Goal: Information Seeking & Learning: Find specific page/section

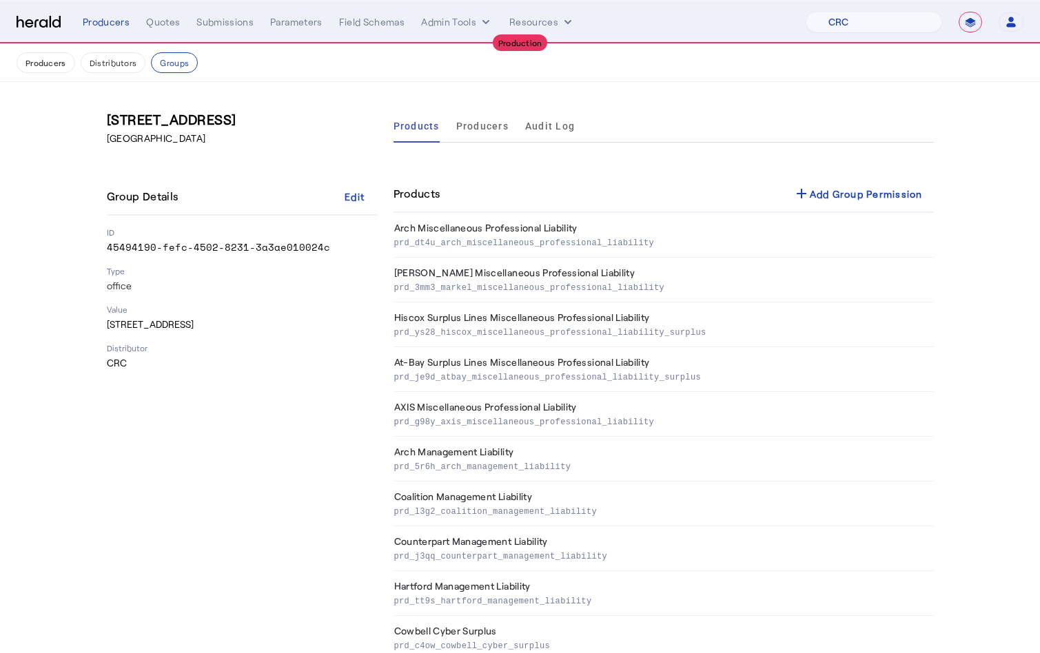
select select "pfm_h3db_crc"
select select "**********"
click at [190, 66] on button "Groups" at bounding box center [174, 62] width 47 height 21
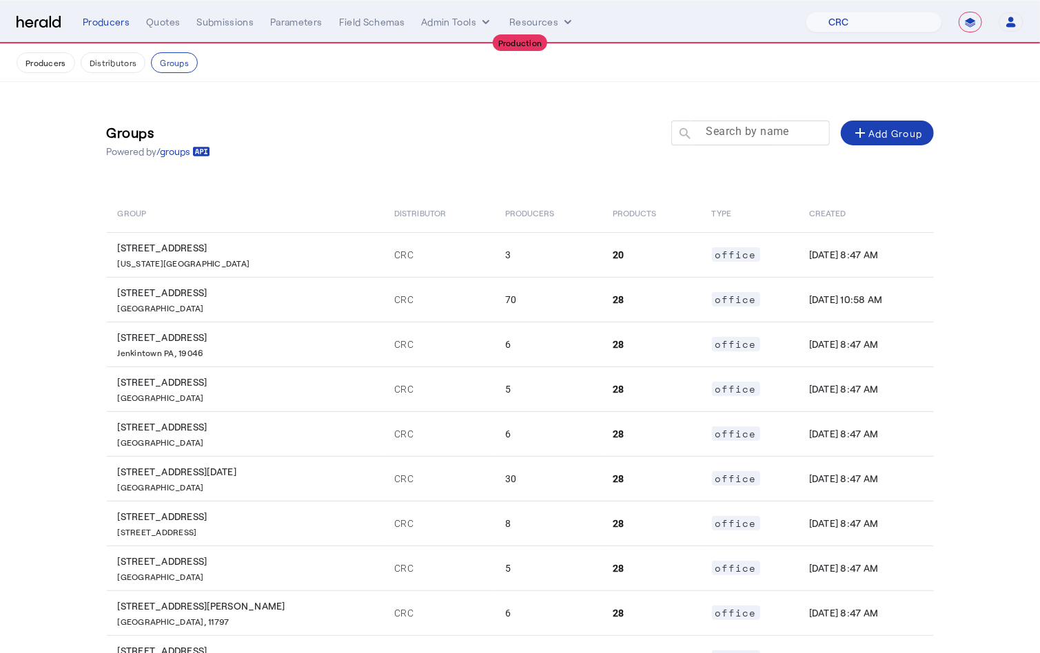
click at [755, 136] on mat-label "Search by name" at bounding box center [747, 131] width 83 height 13
click at [755, 136] on input "Search by name" at bounding box center [757, 132] width 124 height 17
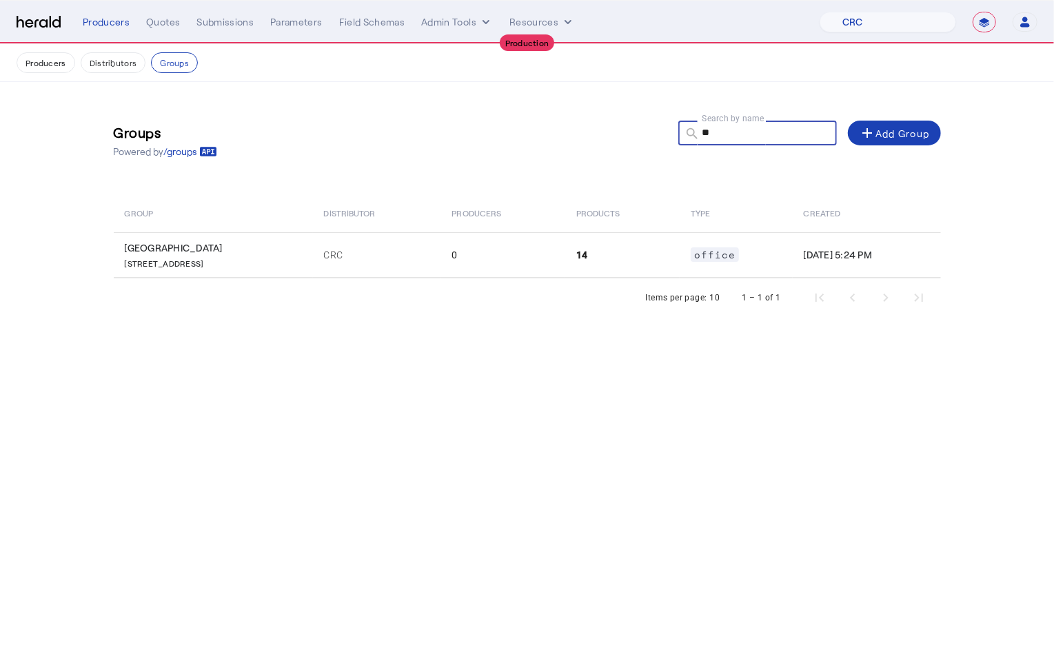
type input "*"
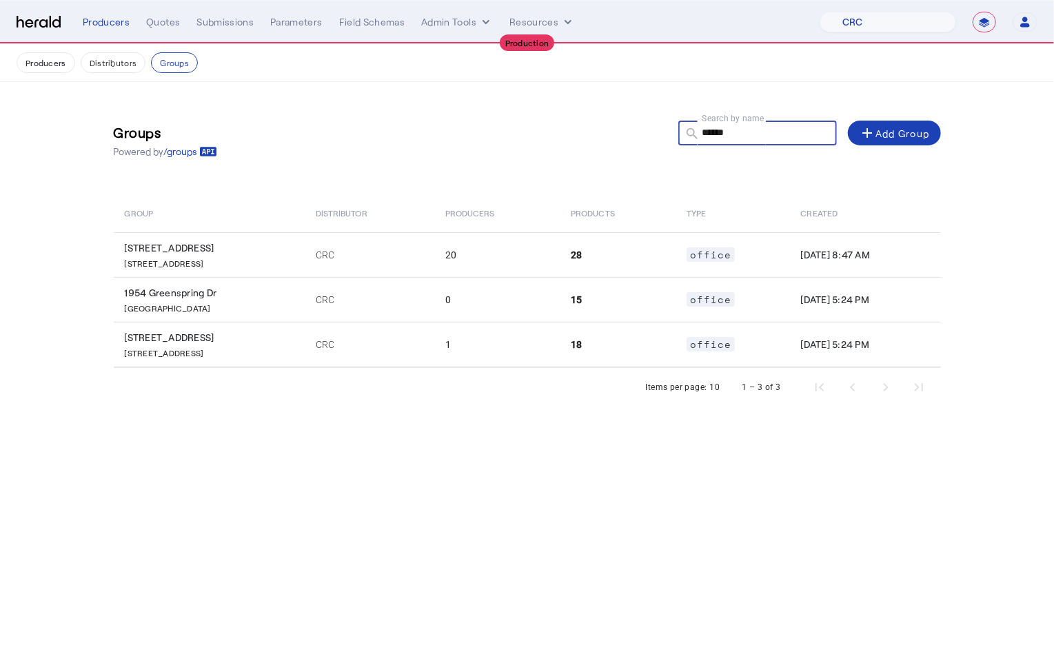
type input "******"
click at [323, 484] on body "**********" at bounding box center [527, 333] width 1054 height 667
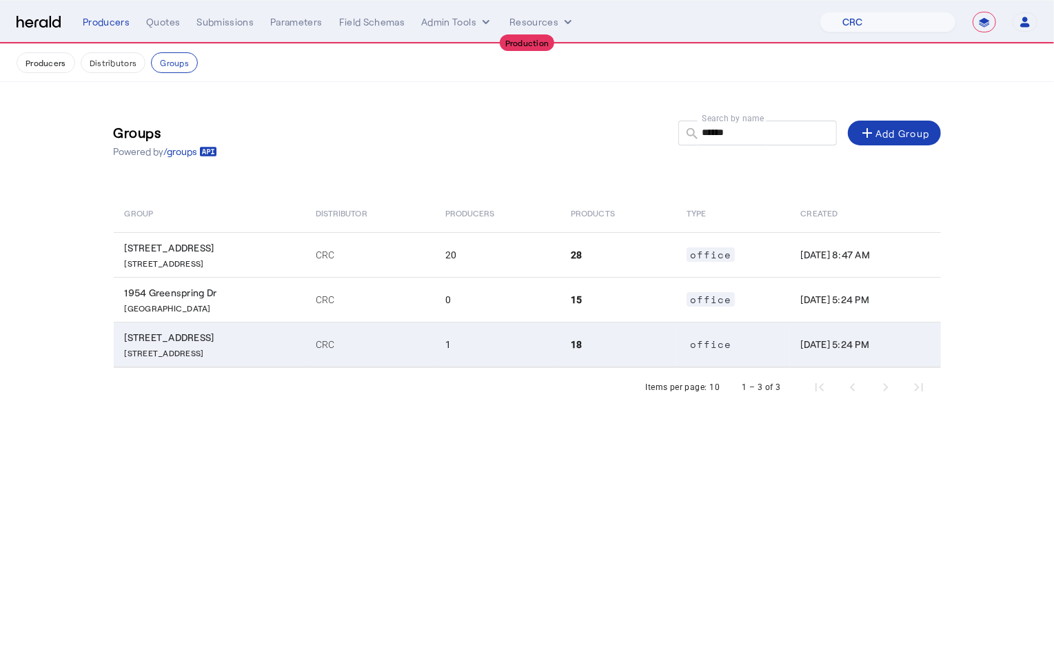
click at [246, 360] on td "[STREET_ADDRESS]" at bounding box center [209, 344] width 191 height 45
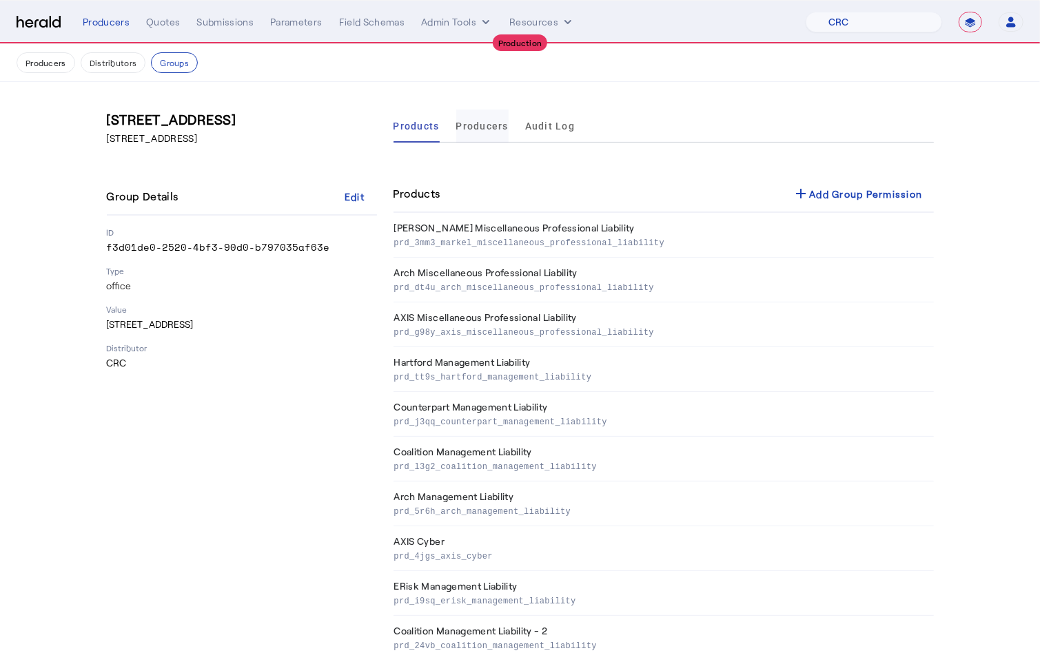
click at [495, 121] on span "Producers" at bounding box center [482, 126] width 52 height 10
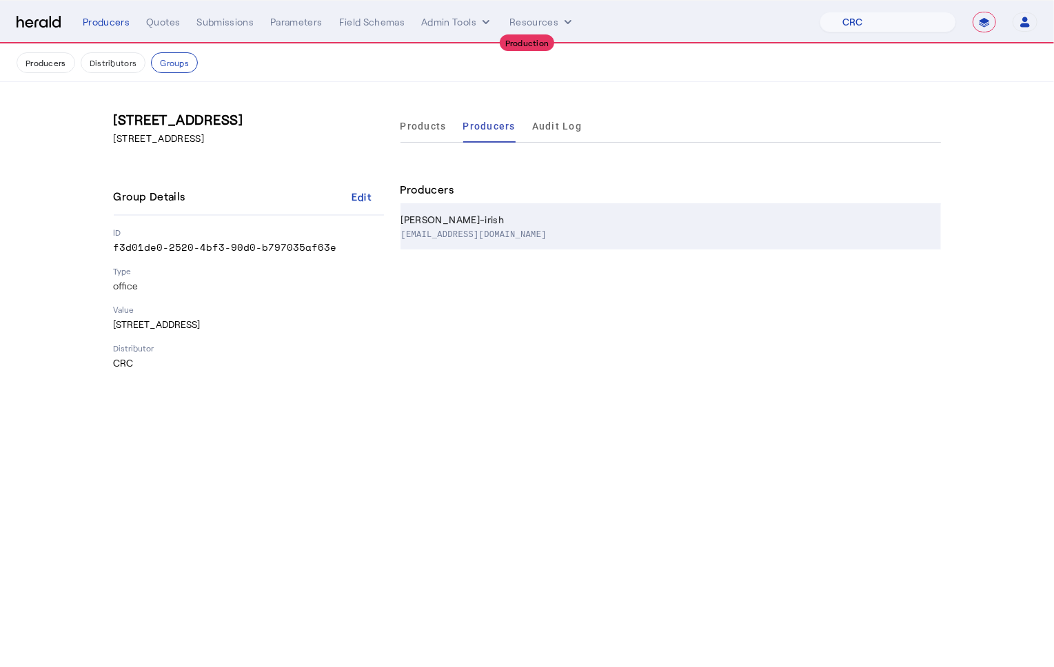
click at [541, 222] on div "[PERSON_NAME]-irish" at bounding box center [668, 220] width 534 height 14
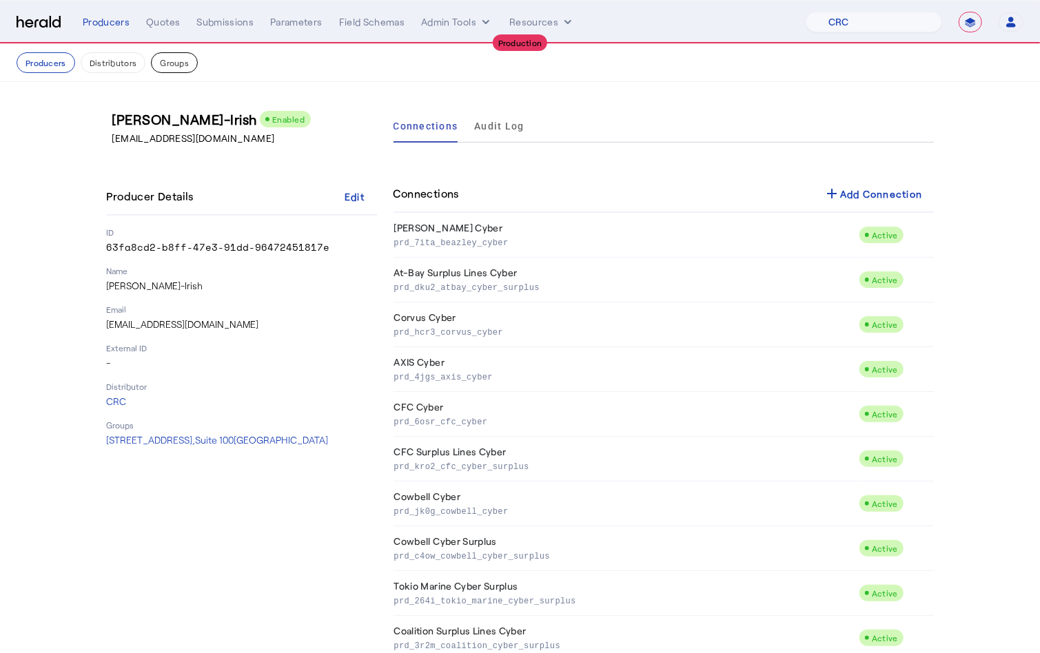
click at [169, 61] on button "Groups" at bounding box center [174, 62] width 47 height 21
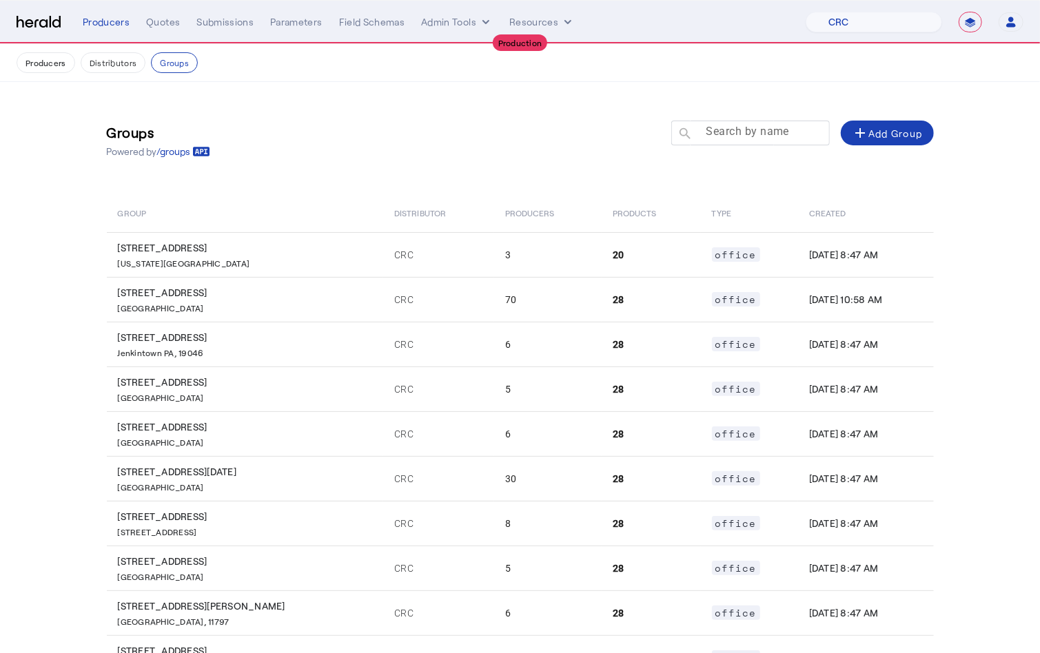
click at [734, 134] on mat-label "Search by name" at bounding box center [747, 131] width 83 height 13
click at [734, 134] on input "Search by name" at bounding box center [757, 132] width 124 height 17
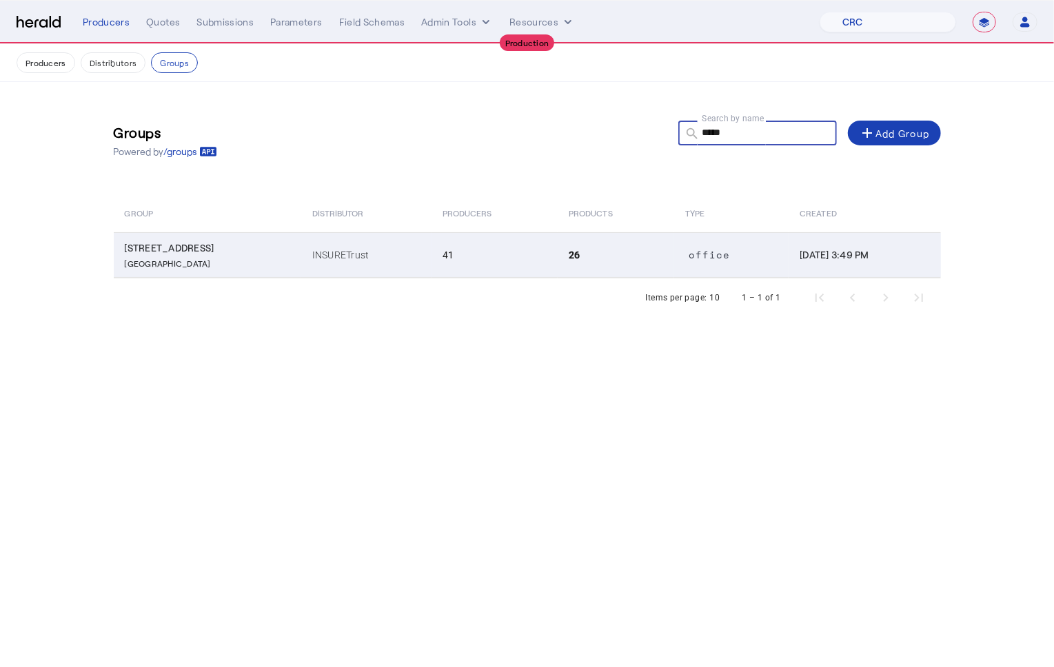
type input "*****"
click at [283, 246] on td "[STREET_ADDRESS]" at bounding box center [207, 254] width 187 height 45
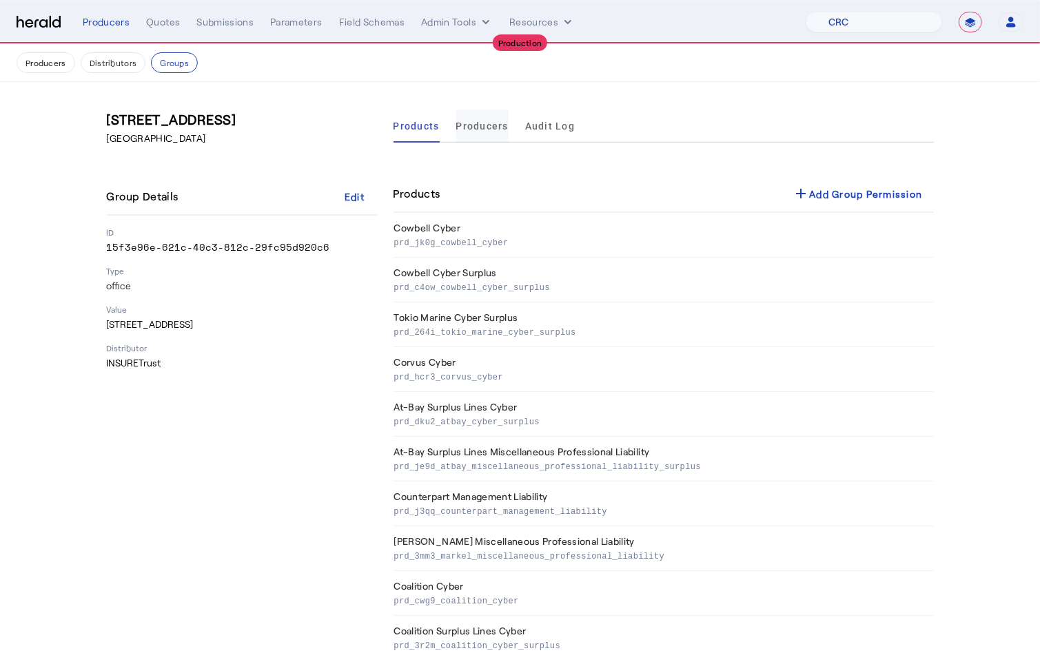
click at [495, 129] on span "Producers" at bounding box center [482, 126] width 52 height 10
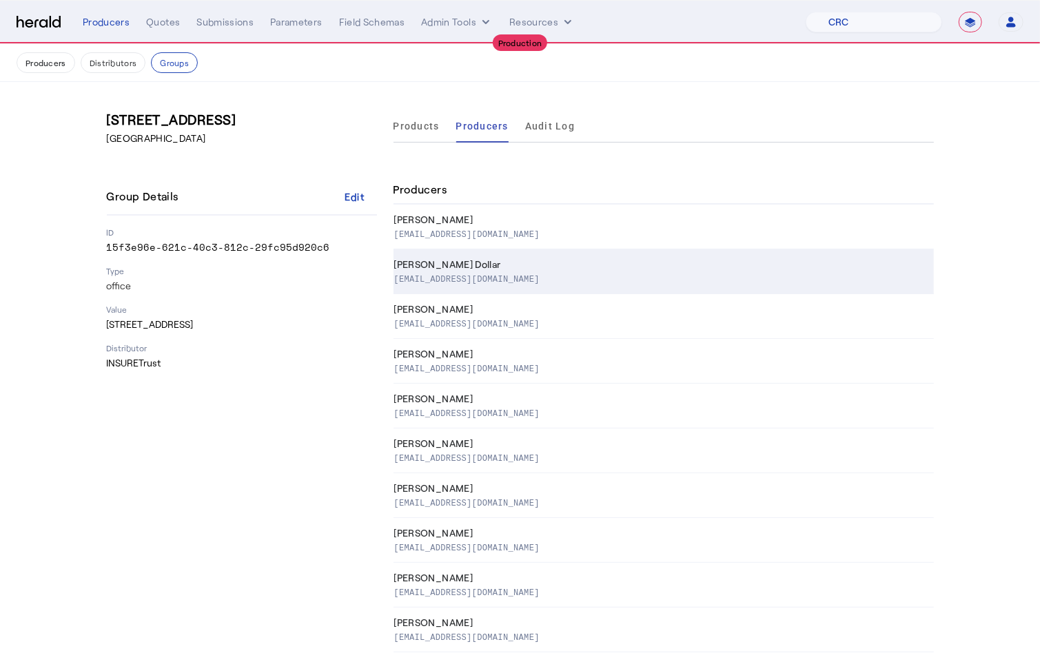
click at [495, 258] on div "[PERSON_NAME] Dollar" at bounding box center [661, 265] width 534 height 14
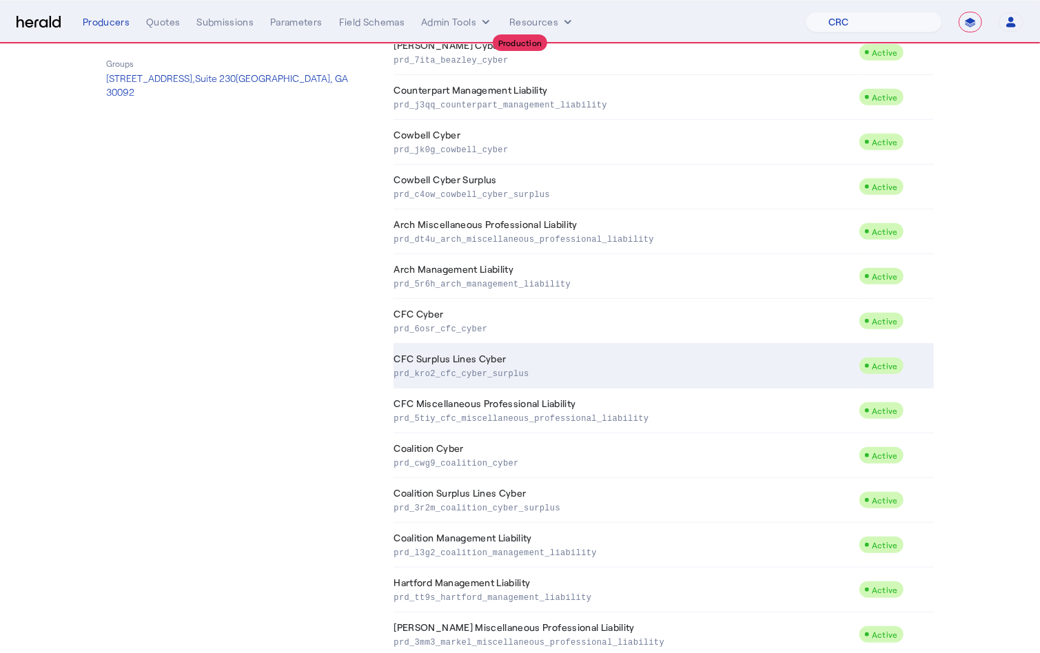
scroll to position [358, 0]
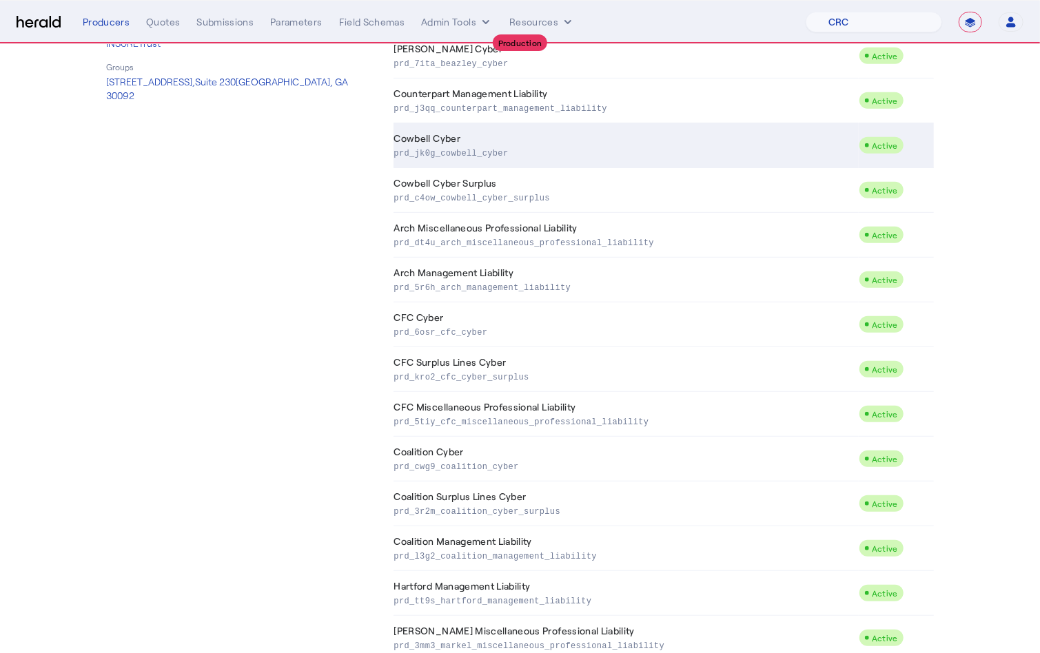
click at [482, 158] on p "prd_jk0g_cowbell_cyber" at bounding box center [623, 152] width 459 height 14
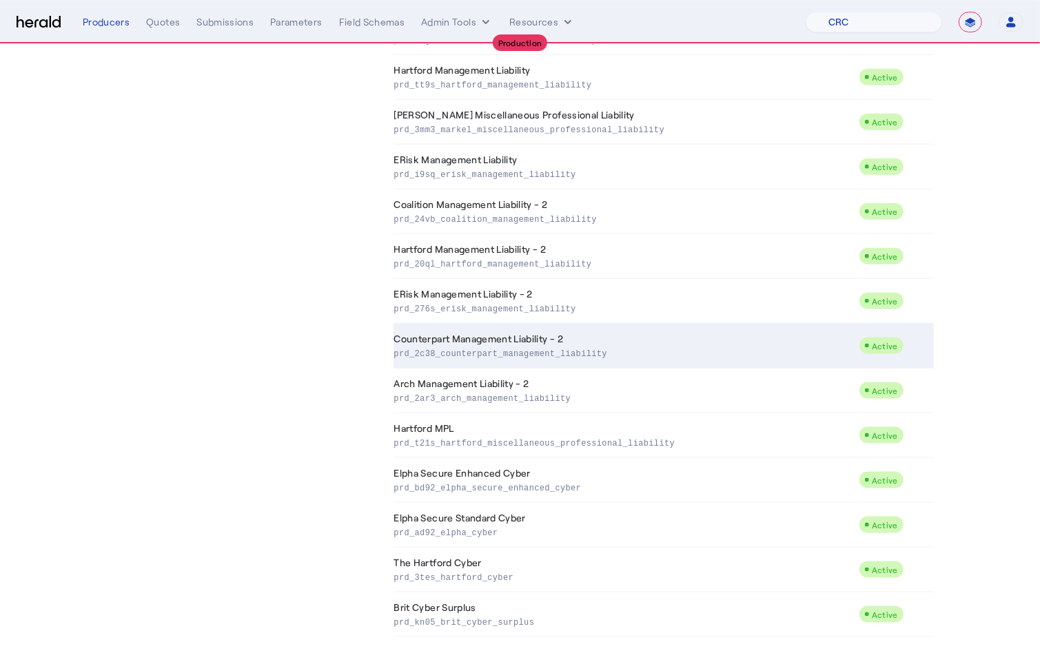
scroll to position [858, 0]
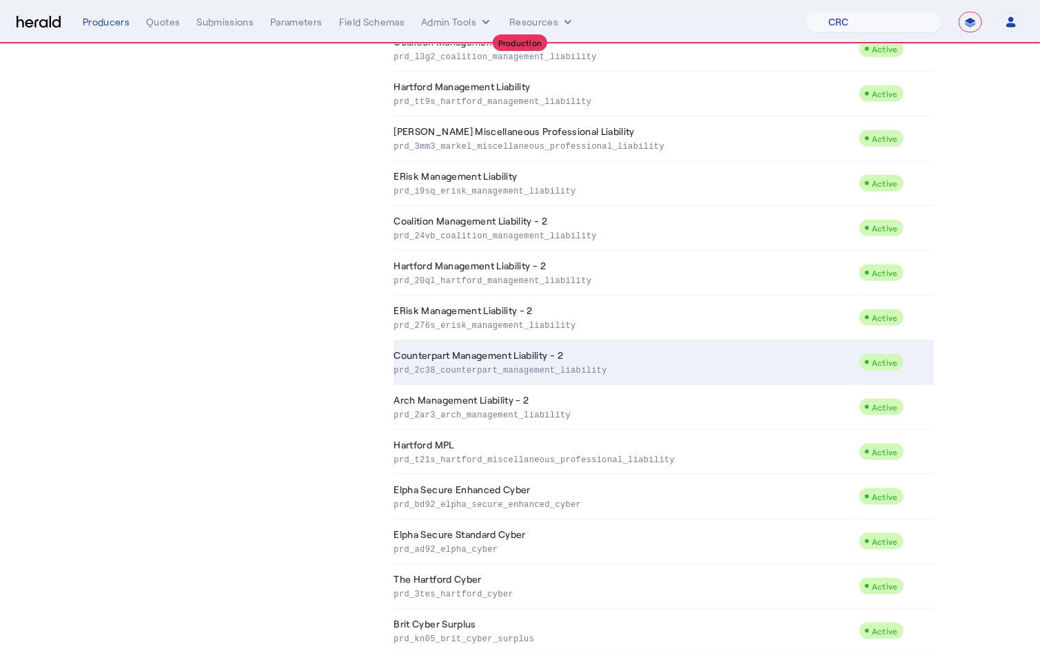
click at [532, 360] on td "Counterpart Management Liability - 2 prd_2c38_counterpart_management_liability" at bounding box center [625, 362] width 465 height 45
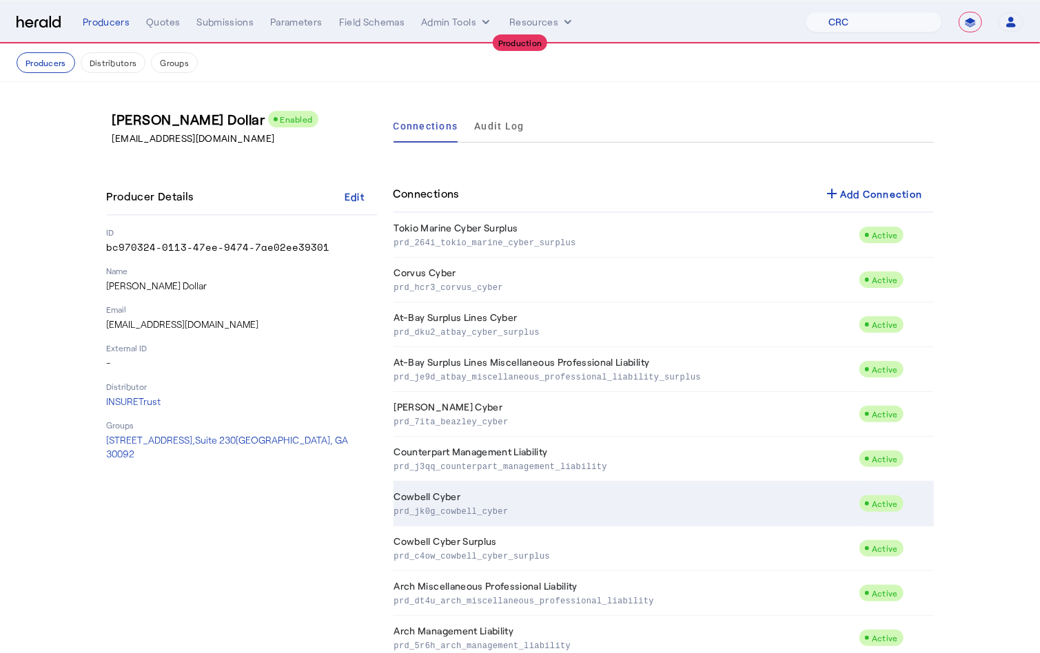
click at [533, 514] on p "prd_jk0g_cowbell_cyber" at bounding box center [623, 511] width 459 height 14
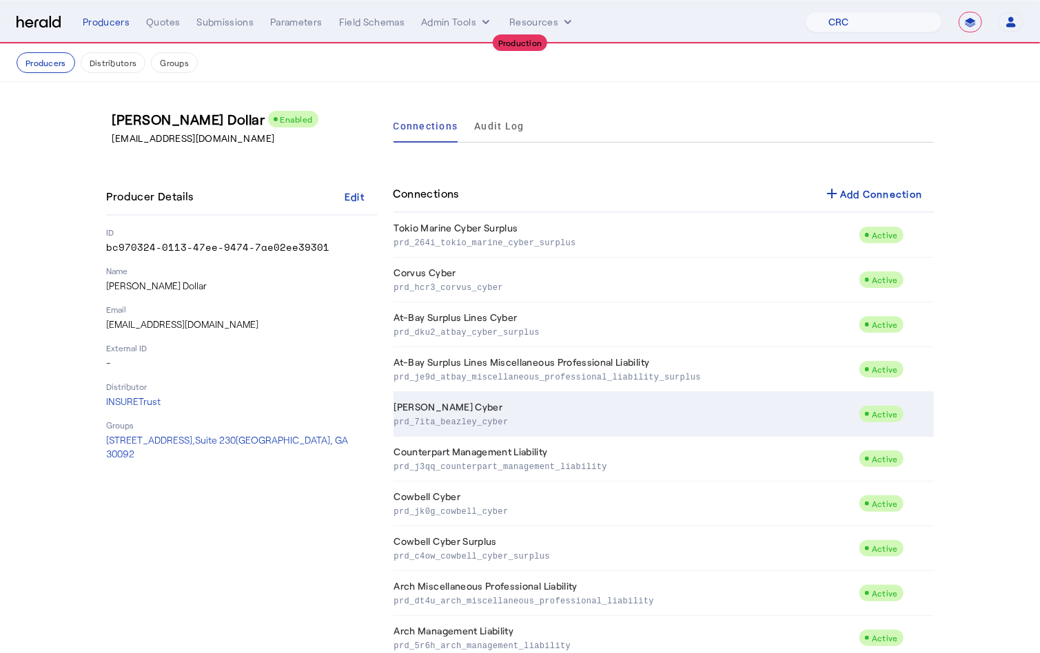
scroll to position [3, 0]
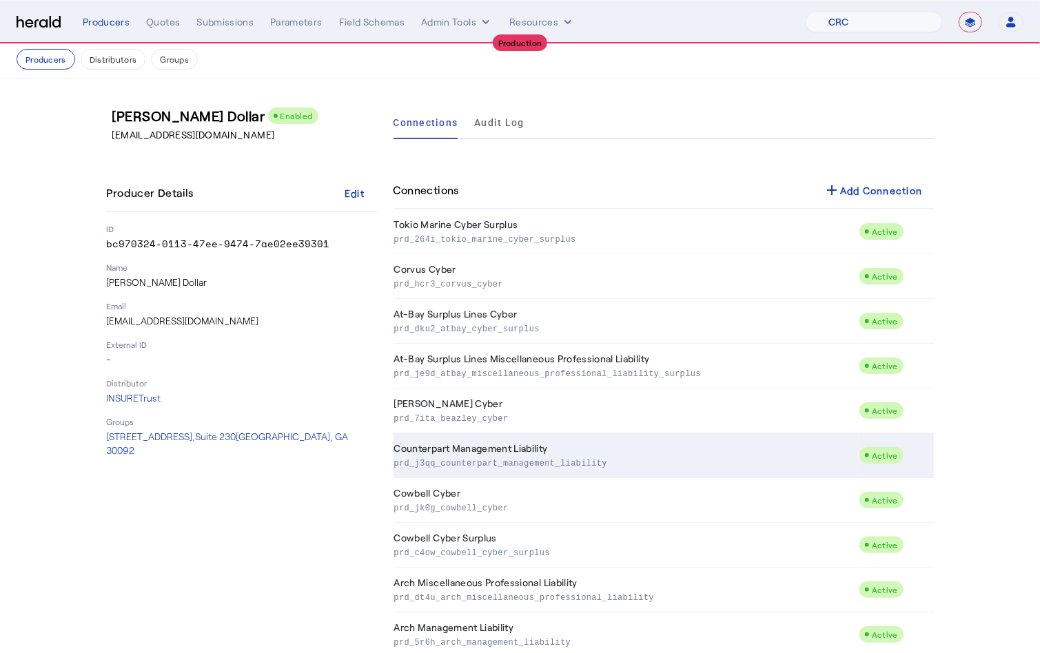
click at [542, 451] on td "Counterpart Management Liability prd_j3qq_counterpart_management_liability" at bounding box center [625, 455] width 465 height 45
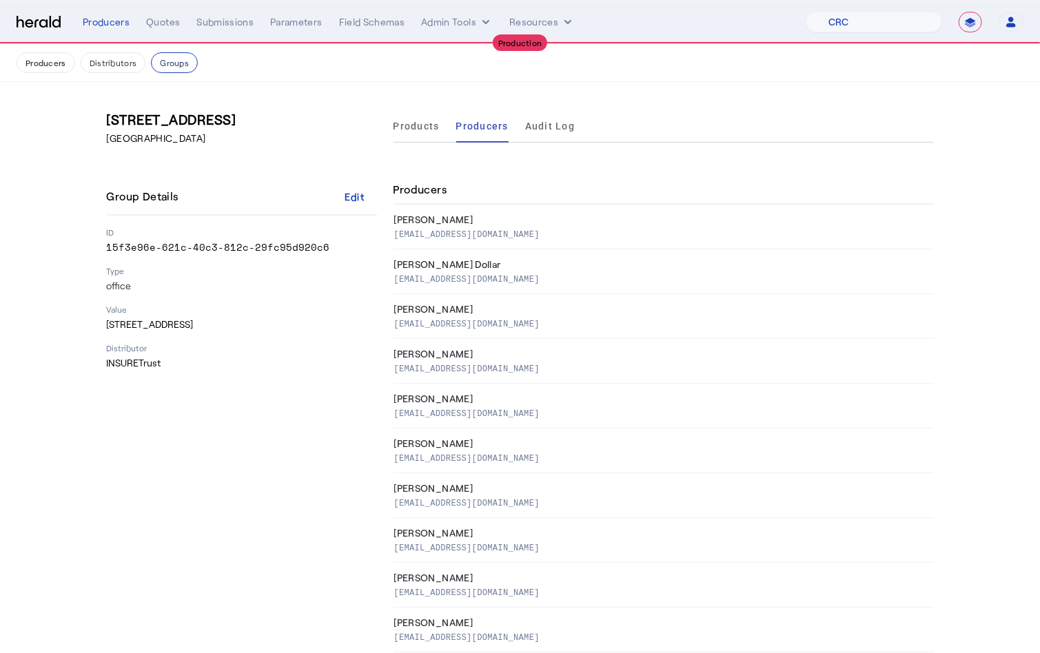
click at [175, 67] on button "Groups" at bounding box center [174, 62] width 47 height 21
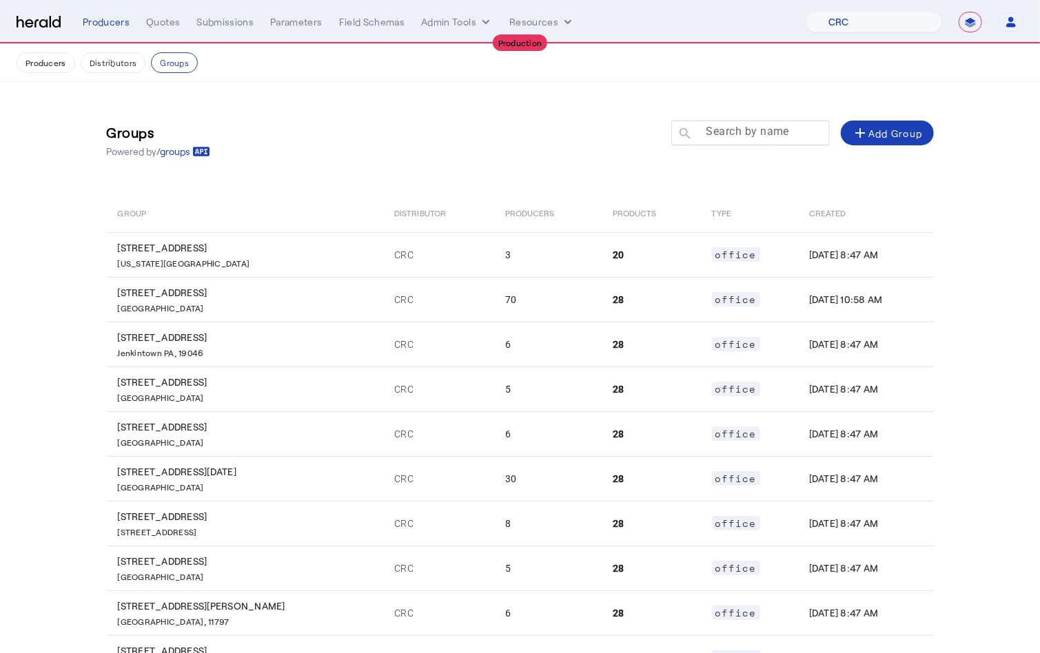
click at [735, 141] on div at bounding box center [757, 140] width 124 height 39
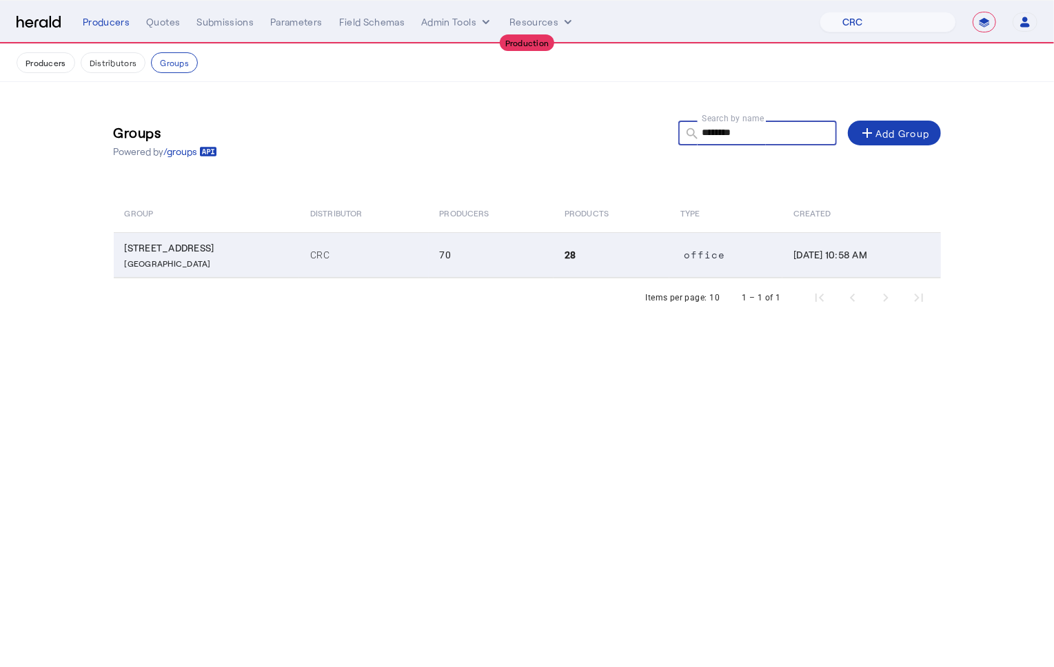
type input "********"
click at [245, 269] on p "[GEOGRAPHIC_DATA]" at bounding box center [210, 262] width 170 height 14
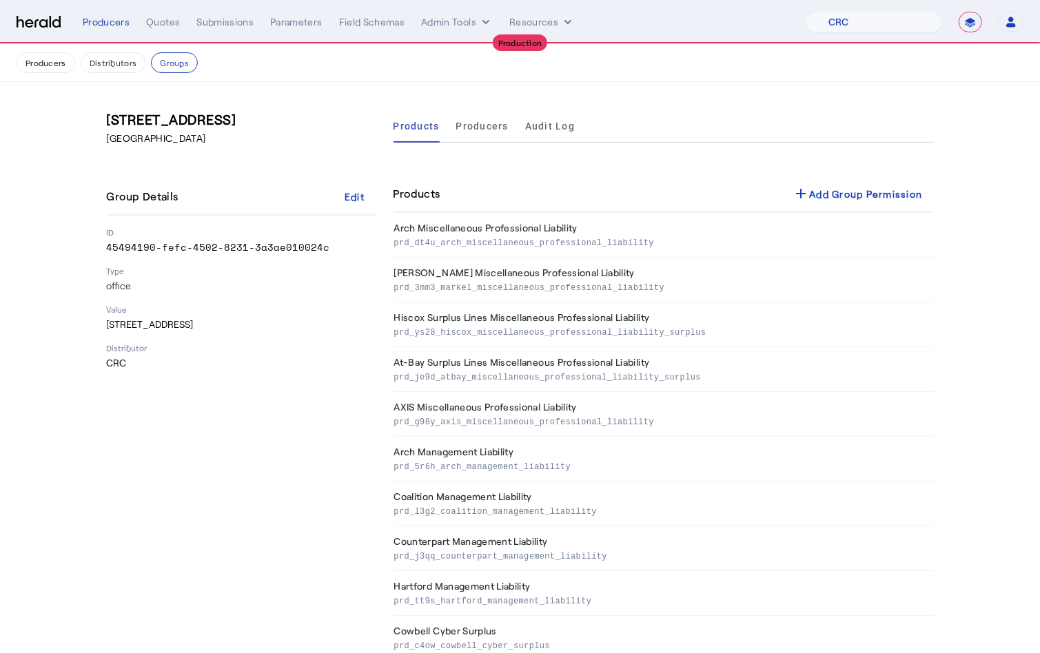
click at [492, 125] on span "Producers" at bounding box center [482, 126] width 52 height 10
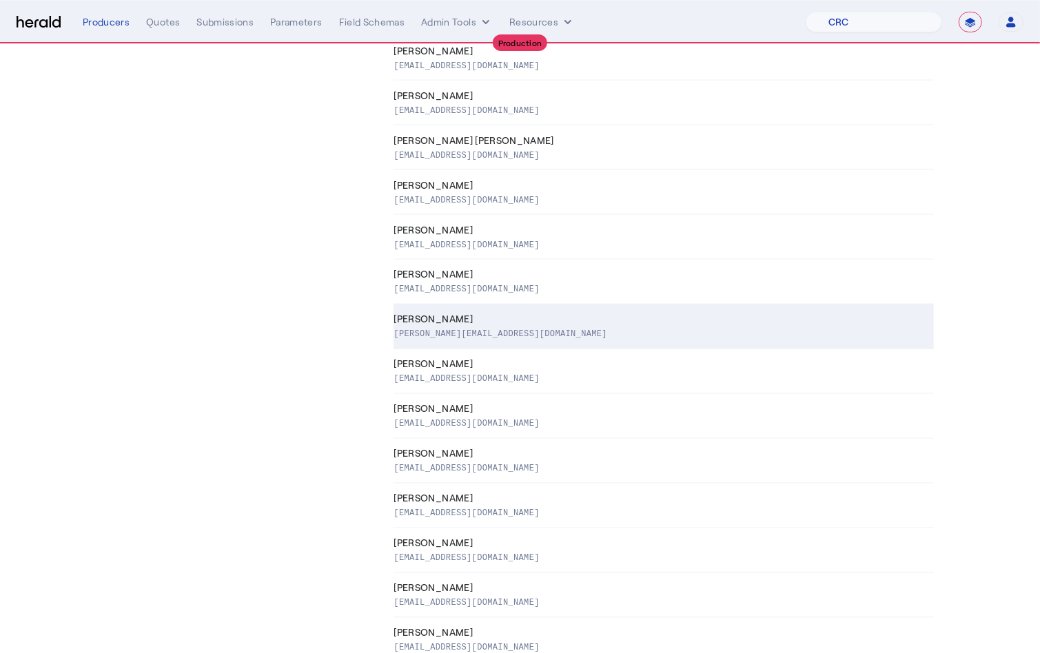
click at [456, 340] on p "[PERSON_NAME][EMAIL_ADDRESS][DOMAIN_NAME]" at bounding box center [501, 334] width 214 height 14
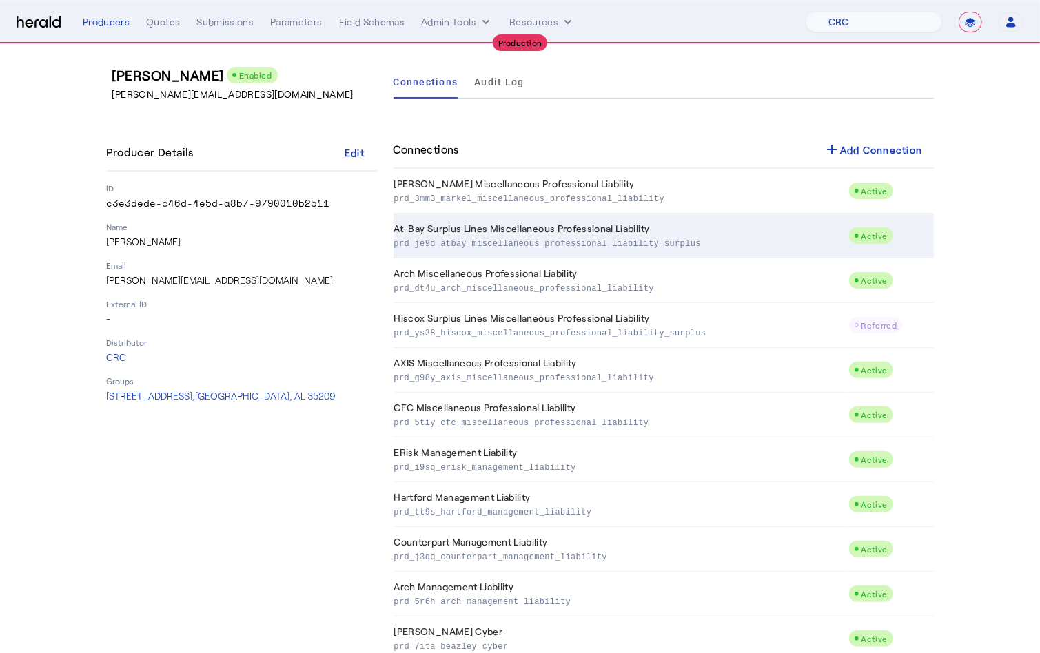
scroll to position [296, 0]
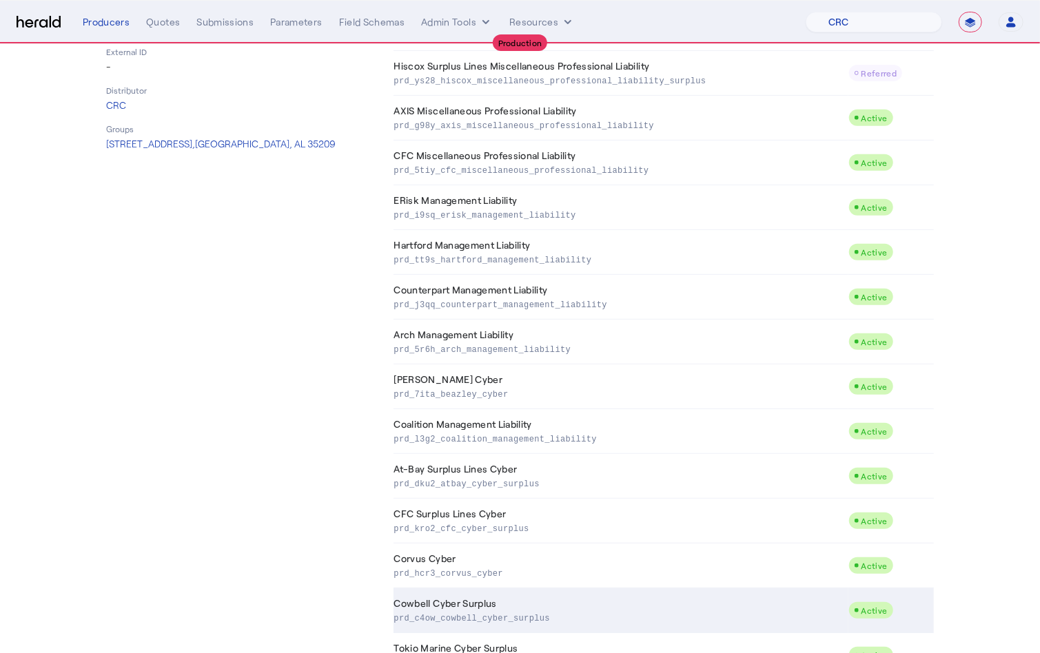
click at [474, 604] on td "Cowbell Cyber Surplus prd_c4ow_cowbell_cyber_surplus" at bounding box center [620, 611] width 455 height 45
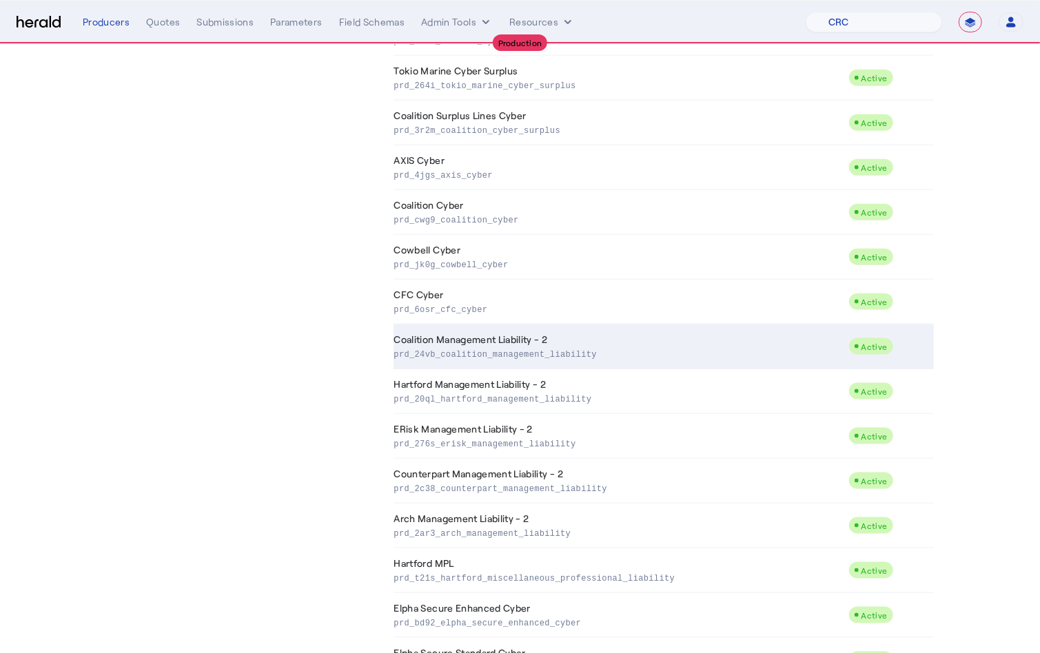
scroll to position [907, 0]
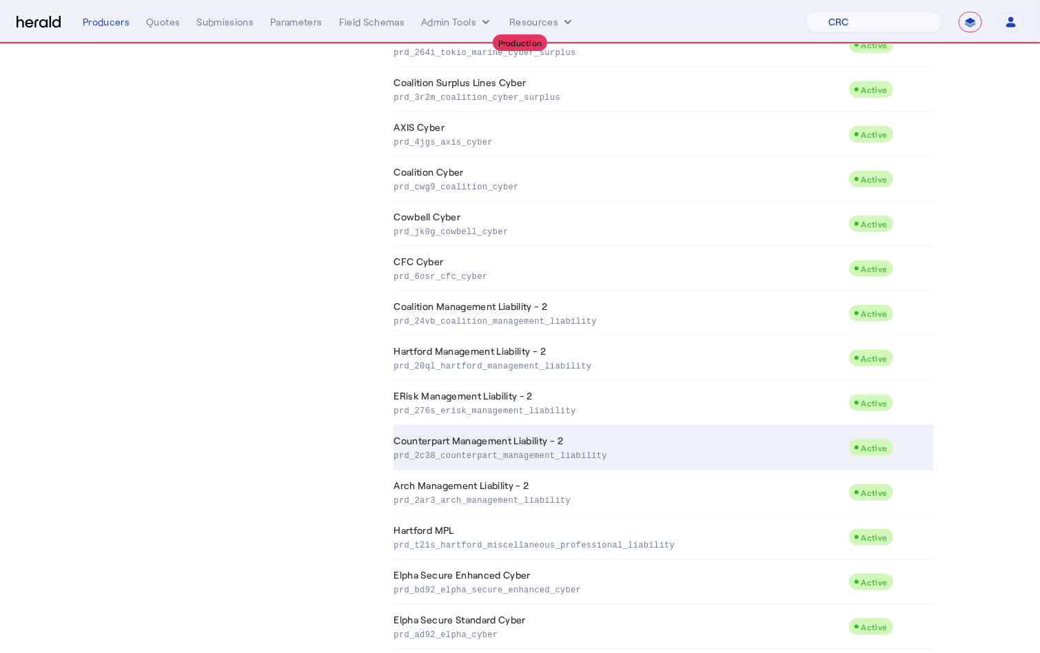
click at [518, 436] on td "Counterpart Management Liability - 2 prd_2c38_counterpart_management_liability" at bounding box center [620, 448] width 455 height 45
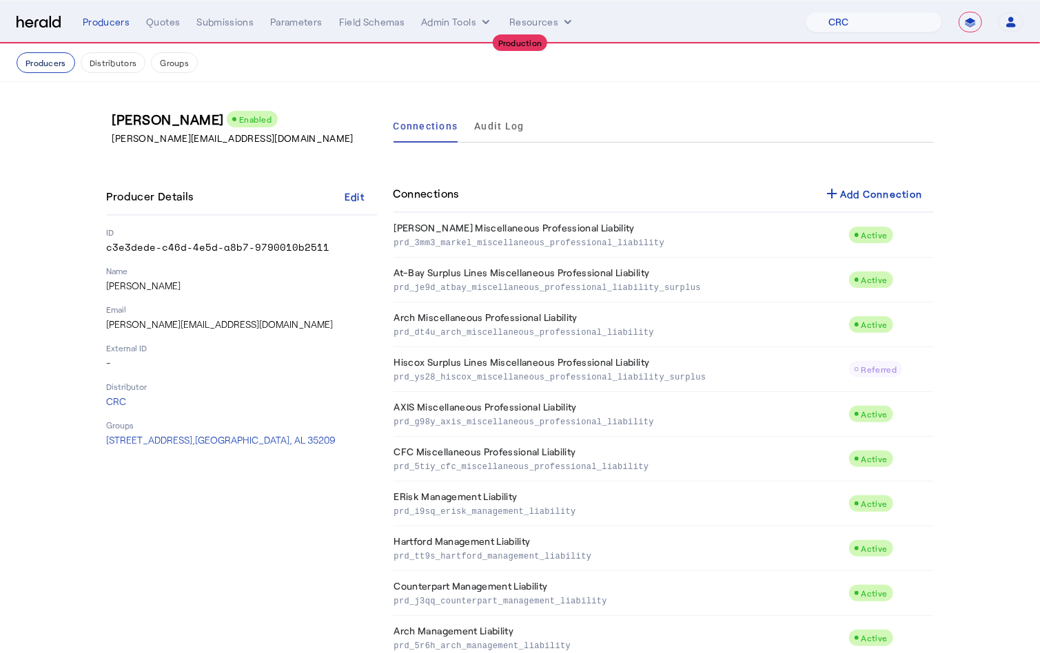
click at [66, 66] on button "Producers" at bounding box center [46, 62] width 59 height 21
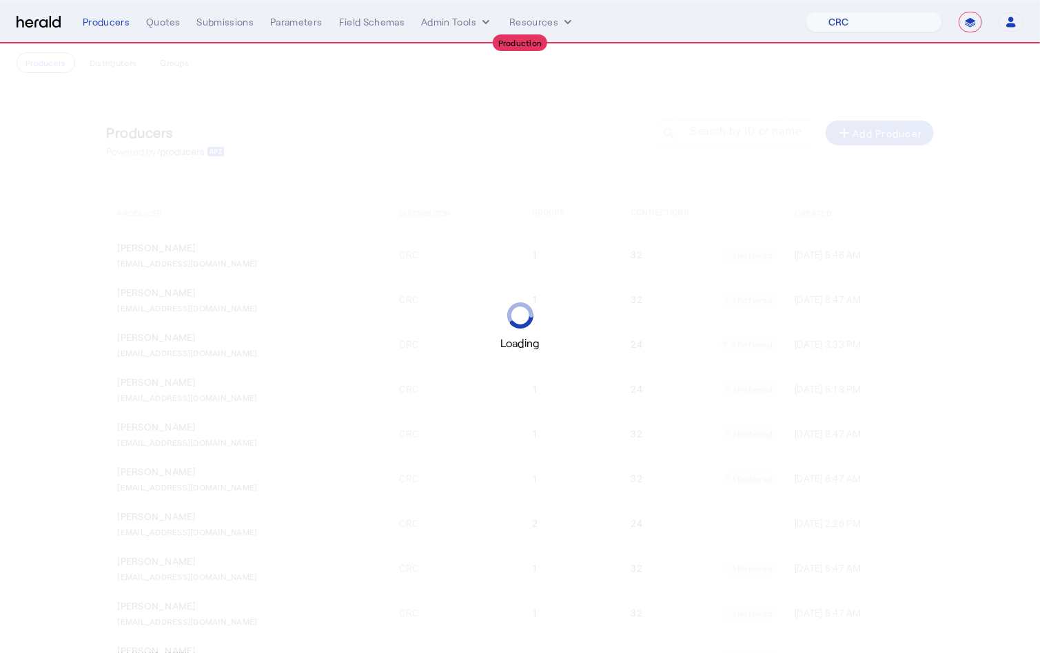
click at [319, 94] on div "Loading" at bounding box center [520, 326] width 1040 height 653
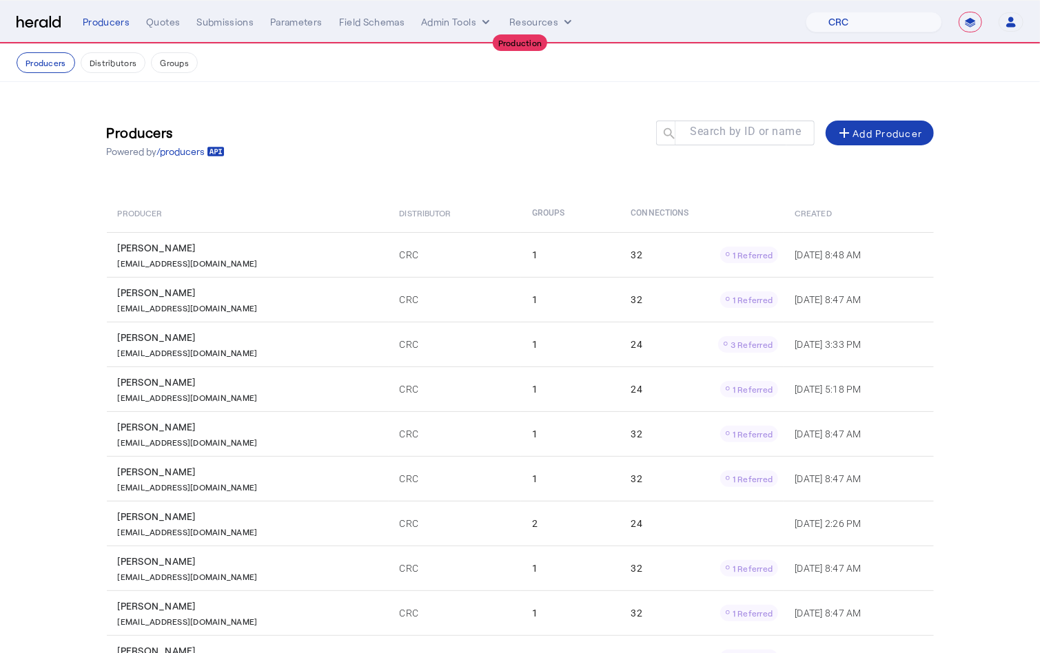
click at [183, 80] on nav "Producers Distributors Groups" at bounding box center [520, 63] width 1040 height 38
click at [169, 61] on button "Groups" at bounding box center [174, 62] width 47 height 21
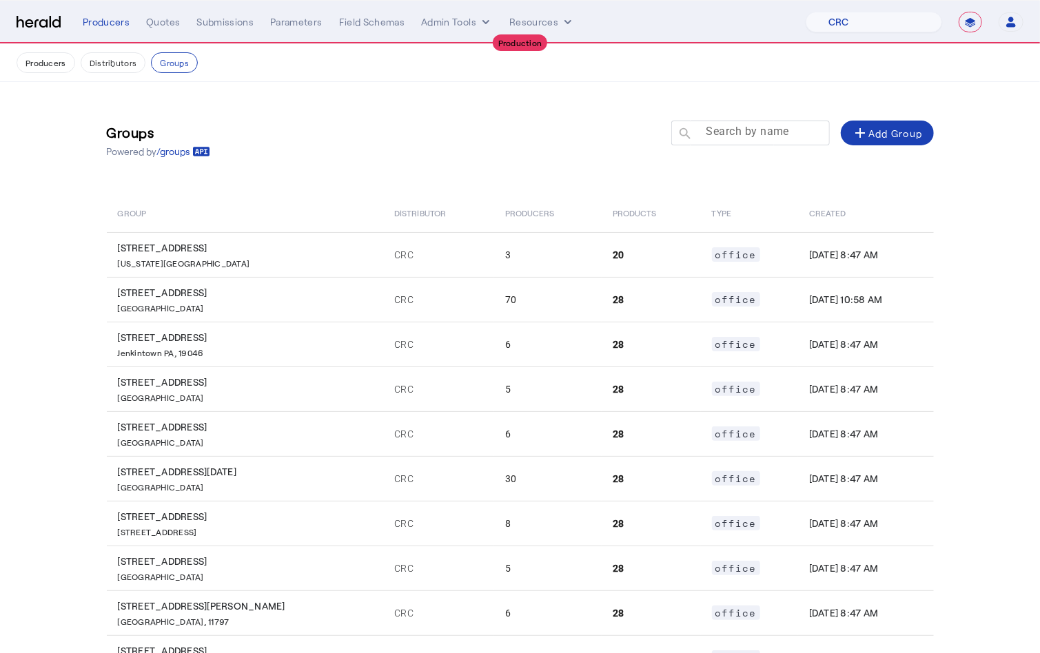
click at [733, 139] on input "Search by name" at bounding box center [757, 132] width 124 height 17
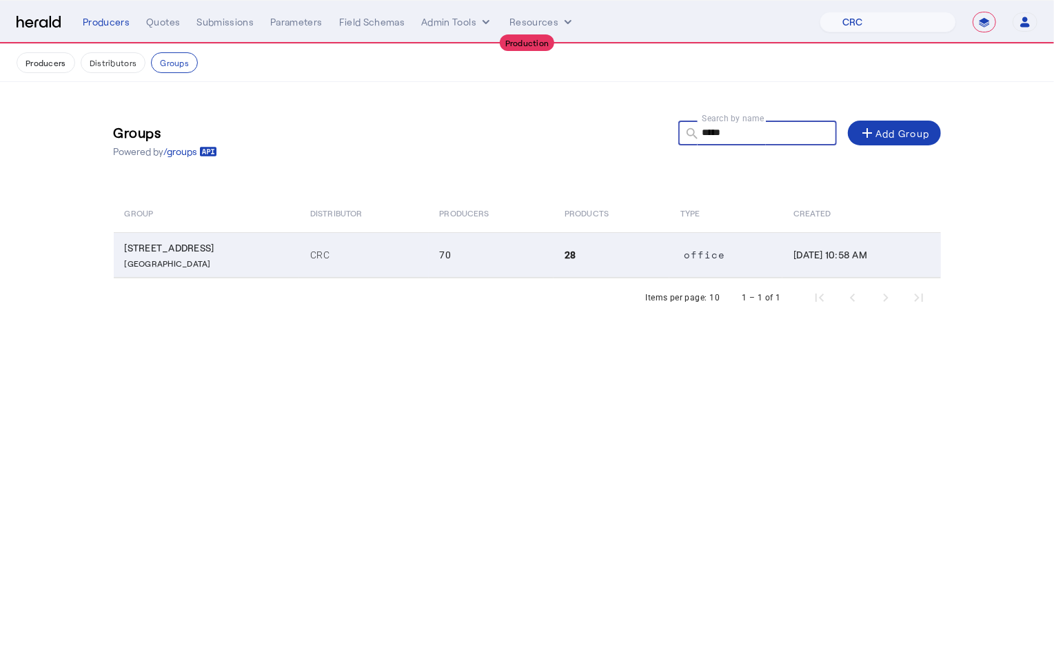
type input "*****"
click at [294, 256] on p "[GEOGRAPHIC_DATA]" at bounding box center [210, 262] width 170 height 14
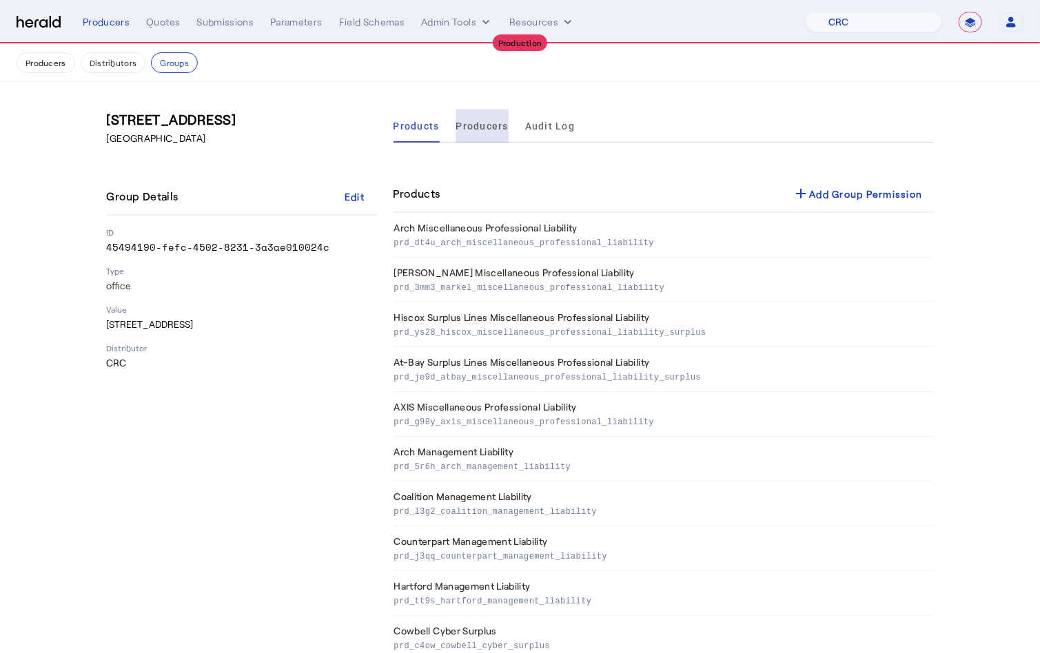
click at [503, 137] on span "Producers" at bounding box center [482, 126] width 52 height 33
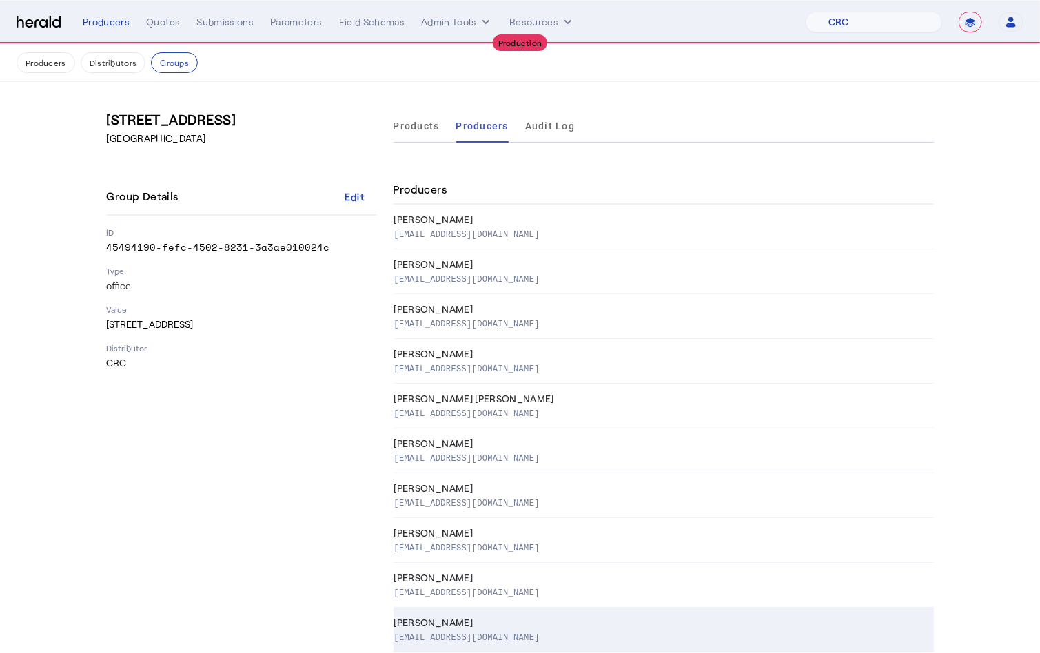
click at [482, 638] on p "[EMAIL_ADDRESS][DOMAIN_NAME]" at bounding box center [466, 637] width 145 height 14
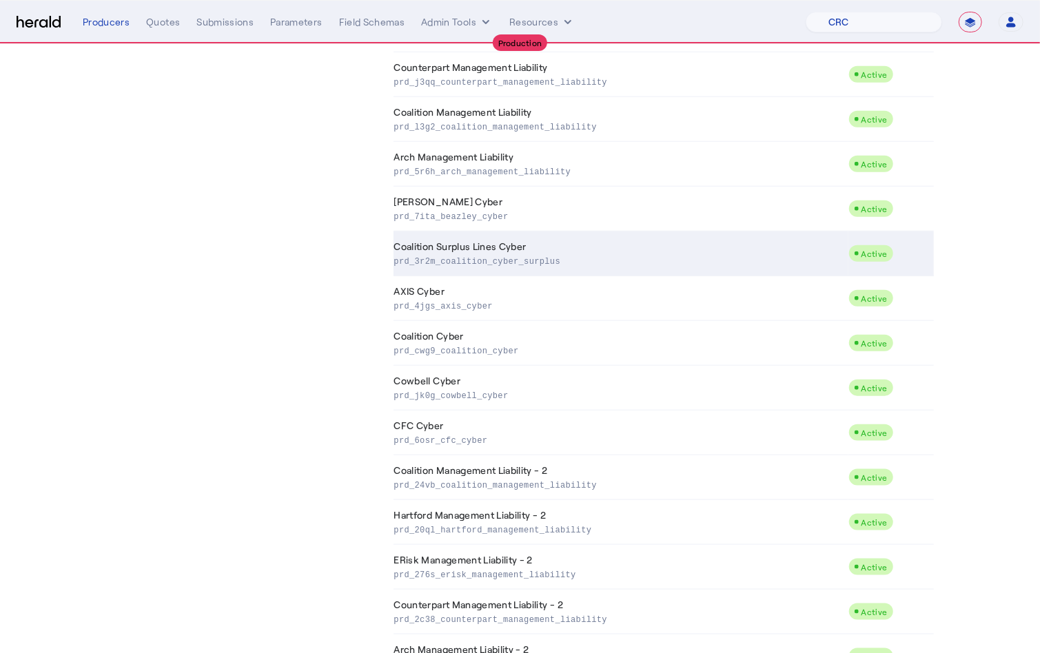
scroll to position [609, 0]
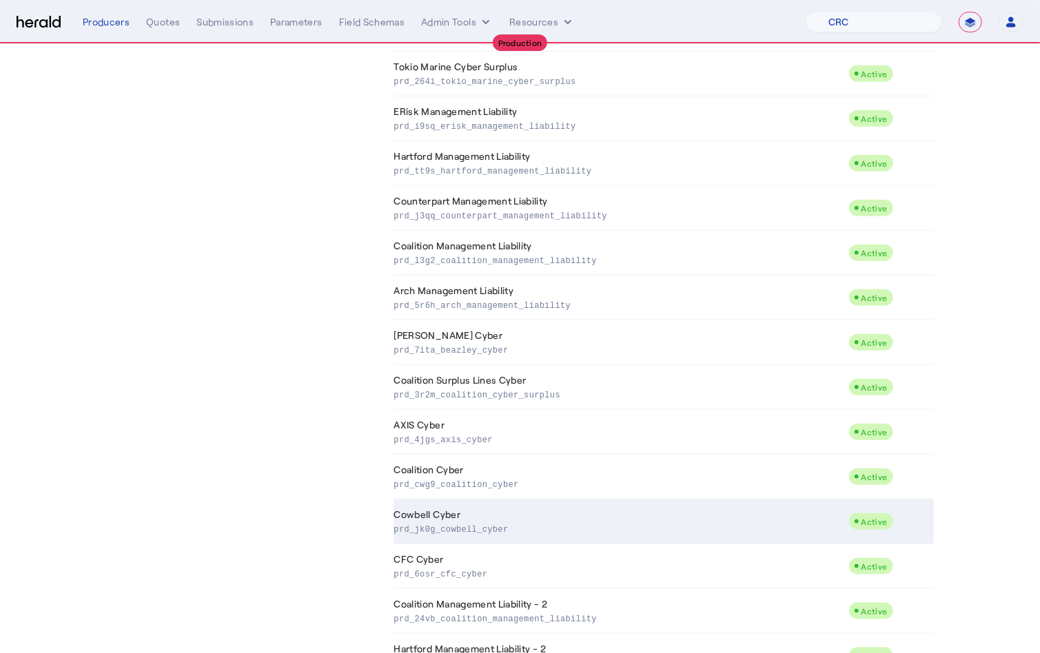
click at [498, 541] on td "Cowbell Cyber prd_jk0g_cowbell_cyber" at bounding box center [620, 522] width 455 height 45
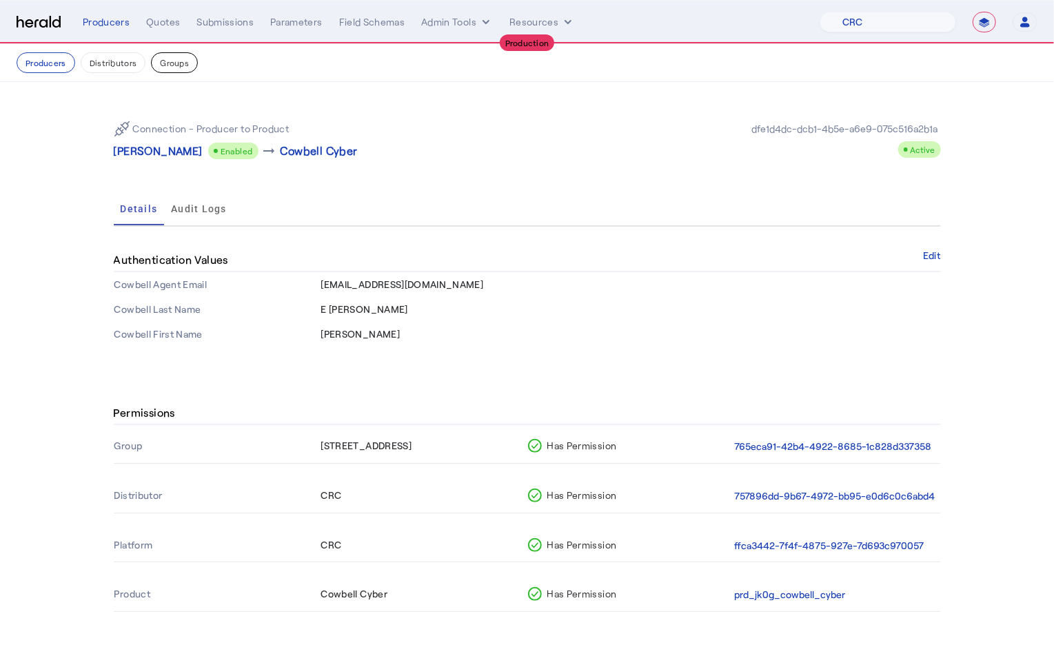
click at [174, 67] on button "Groups" at bounding box center [174, 62] width 47 height 21
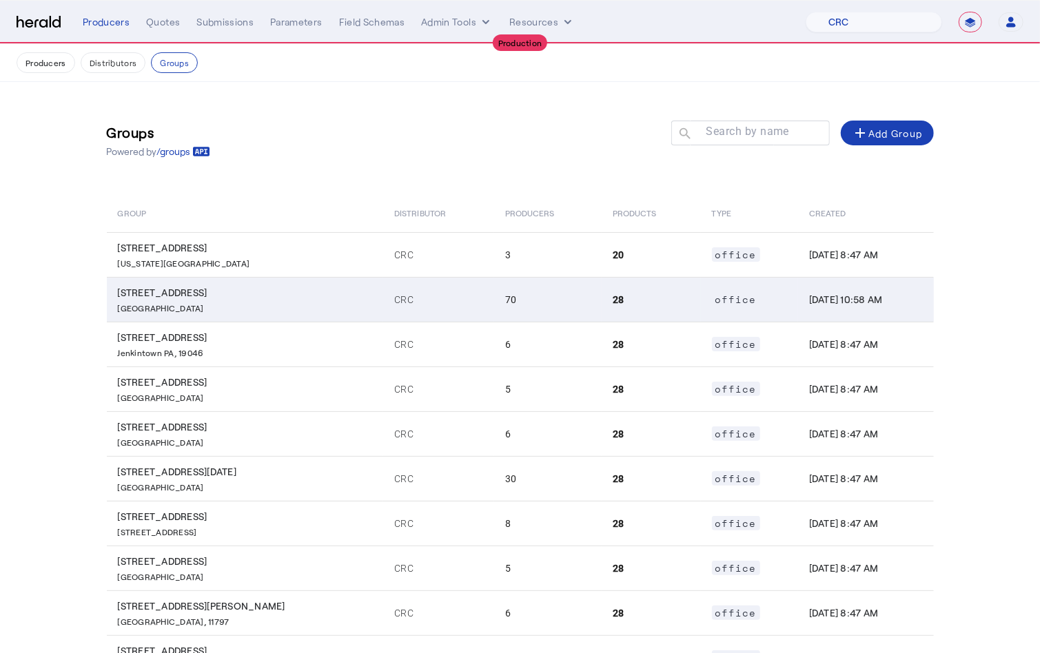
click at [169, 311] on p "[GEOGRAPHIC_DATA]" at bounding box center [248, 307] width 260 height 14
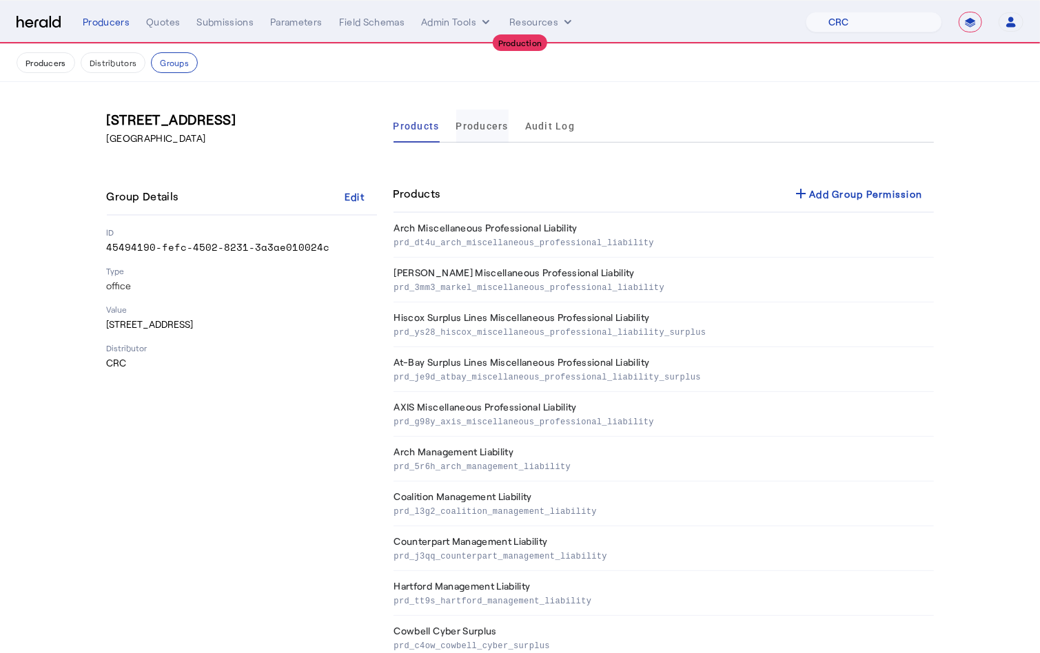
click at [476, 135] on span "Producers" at bounding box center [482, 126] width 52 height 33
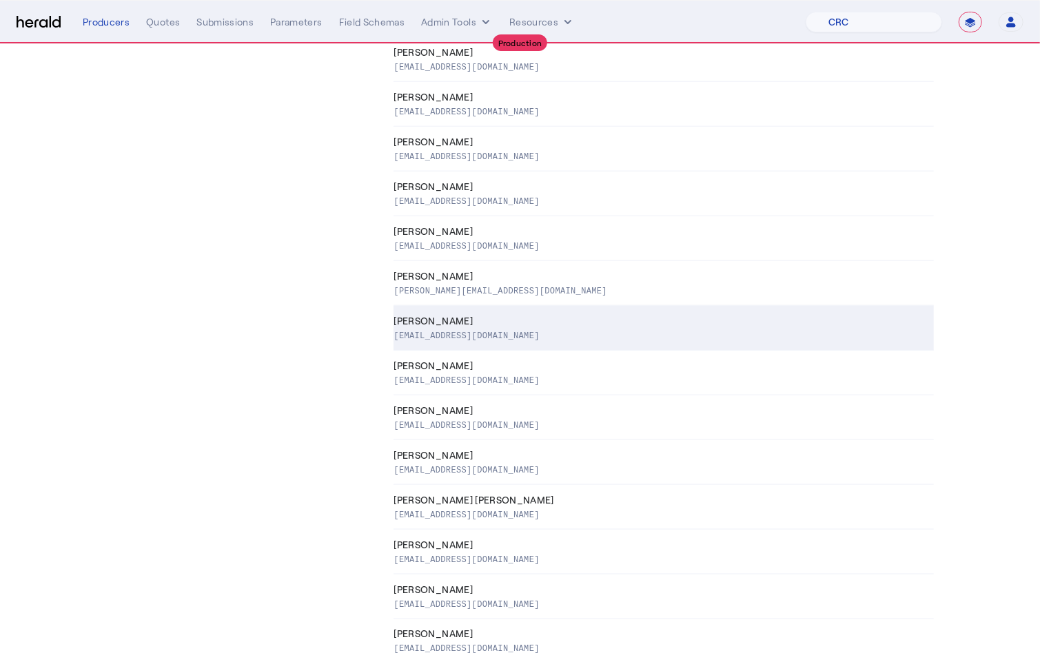
click at [471, 351] on td "[PERSON_NAME] [PERSON_NAME][EMAIL_ADDRESS][DOMAIN_NAME]" at bounding box center [663, 328] width 540 height 45
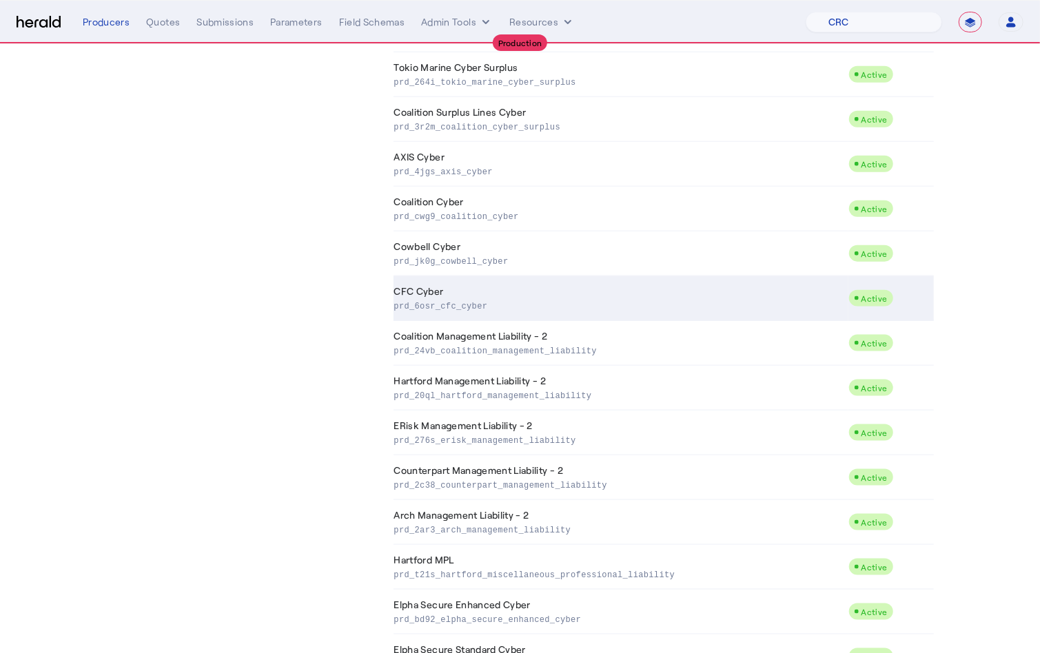
scroll to position [861, 0]
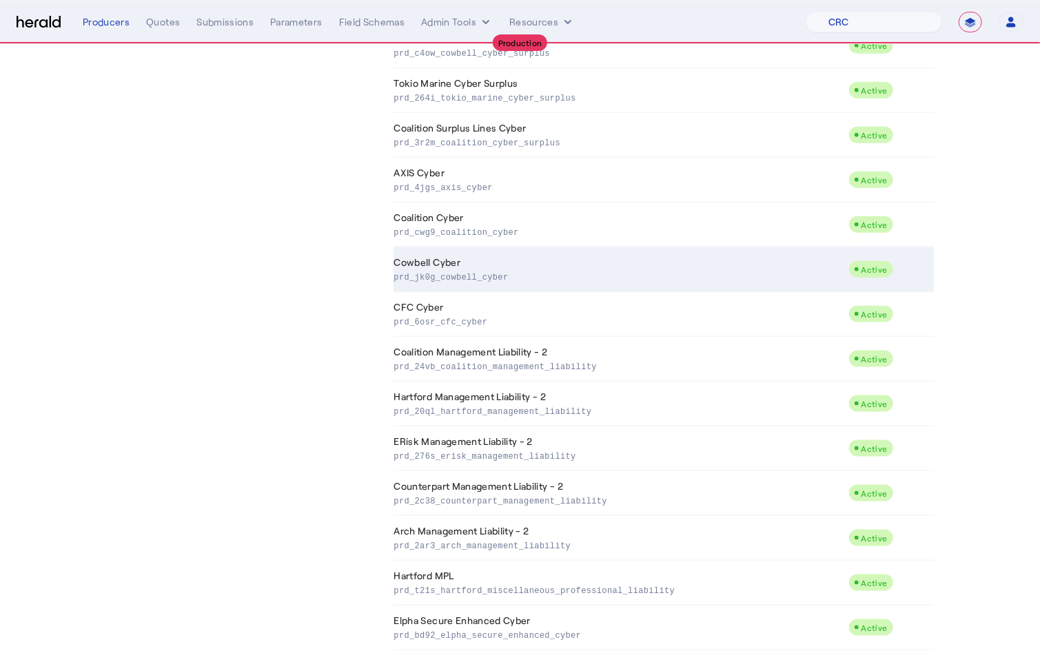
click at [473, 278] on p "prd_jk0g_cowbell_cyber" at bounding box center [618, 276] width 449 height 14
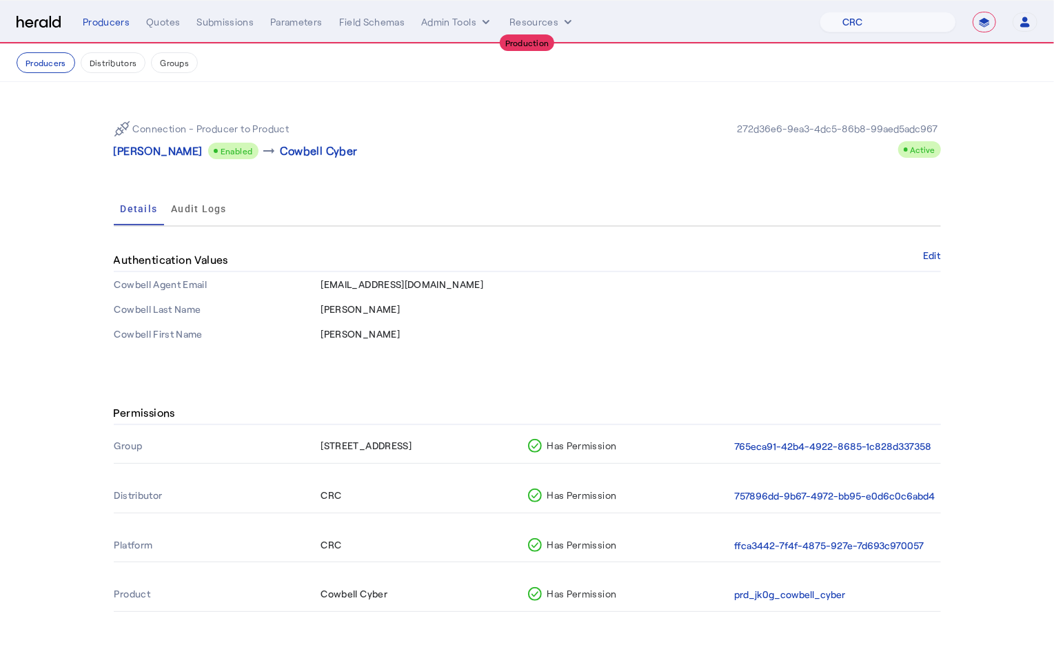
click at [380, 311] on span "[PERSON_NAME]" at bounding box center [360, 309] width 79 height 12
click at [396, 323] on td "[PERSON_NAME]" at bounding box center [630, 334] width 620 height 25
click at [366, 302] on td "[PERSON_NAME]" at bounding box center [630, 309] width 620 height 25
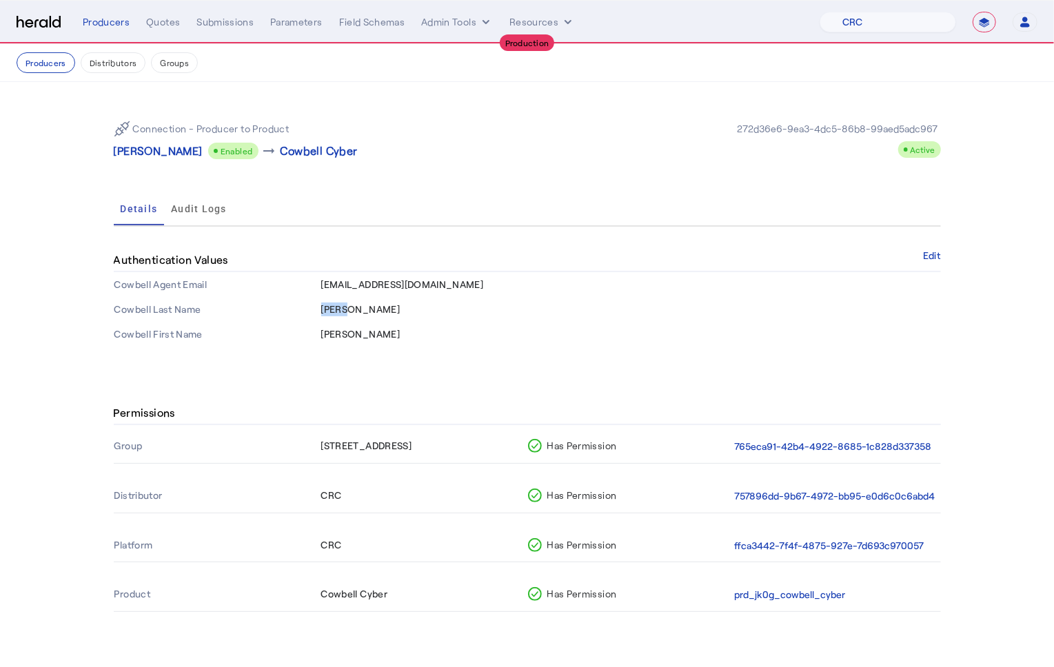
drag, startPoint x: 366, startPoint y: 302, endPoint x: 365, endPoint y: 316, distance: 13.8
click at [366, 310] on td "[PERSON_NAME]" at bounding box center [630, 309] width 620 height 25
click at [367, 314] on span "[PERSON_NAME]" at bounding box center [360, 309] width 79 height 12
click at [367, 311] on span "[PERSON_NAME]" at bounding box center [360, 309] width 79 height 12
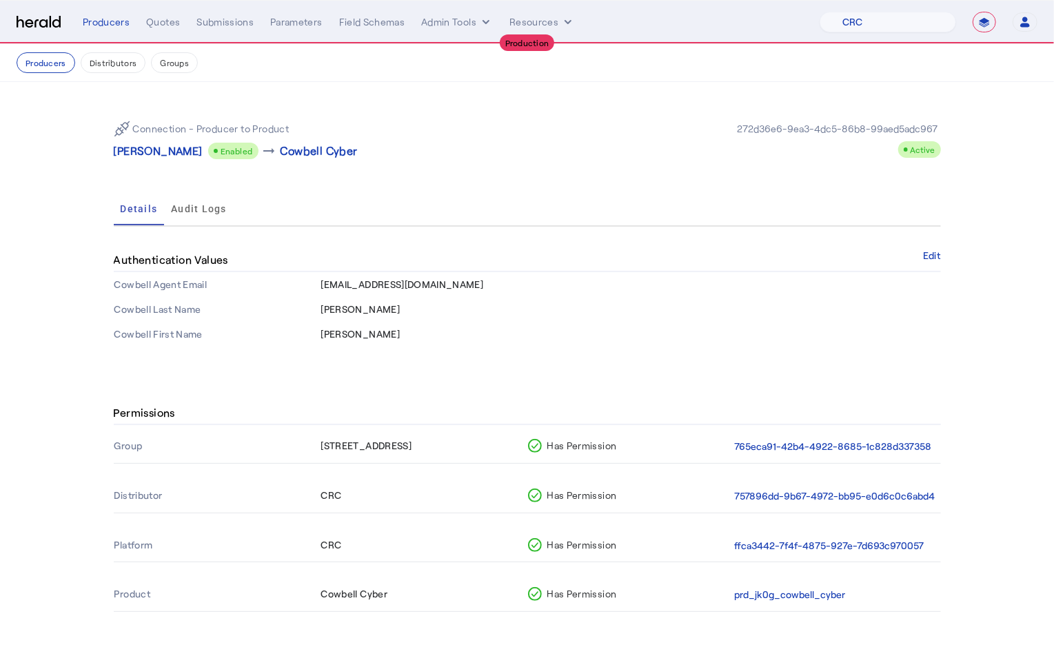
copy span "[PERSON_NAME]"
click at [47, 66] on button "Producers" at bounding box center [46, 62] width 59 height 21
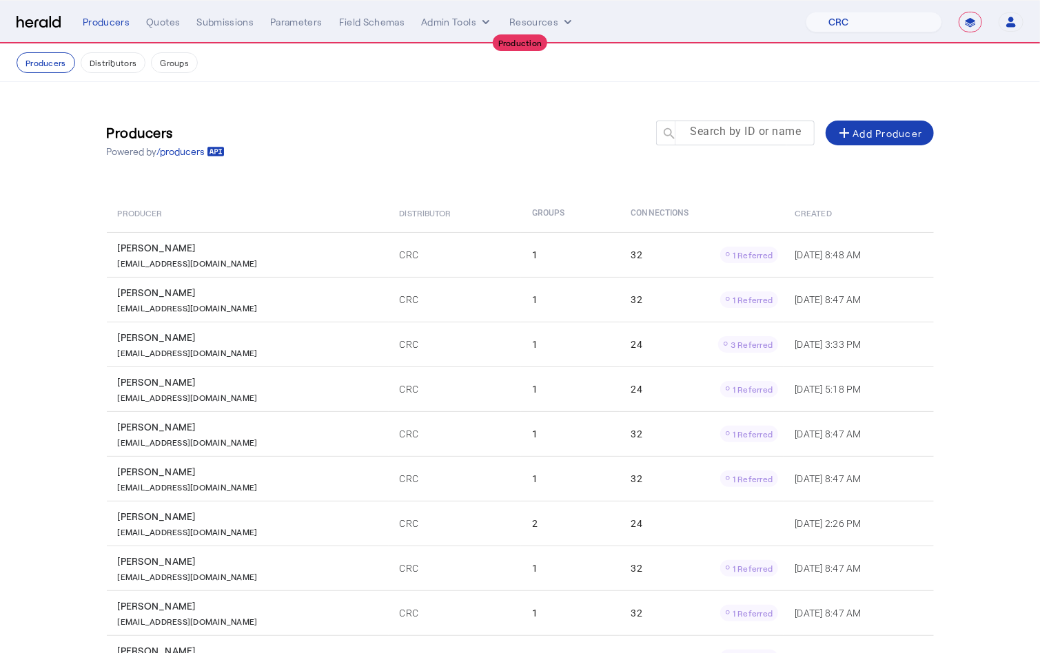
click at [740, 138] on mat-label "Search by ID or name" at bounding box center [745, 131] width 111 height 13
click at [740, 138] on input "Search by ID or name" at bounding box center [741, 132] width 124 height 17
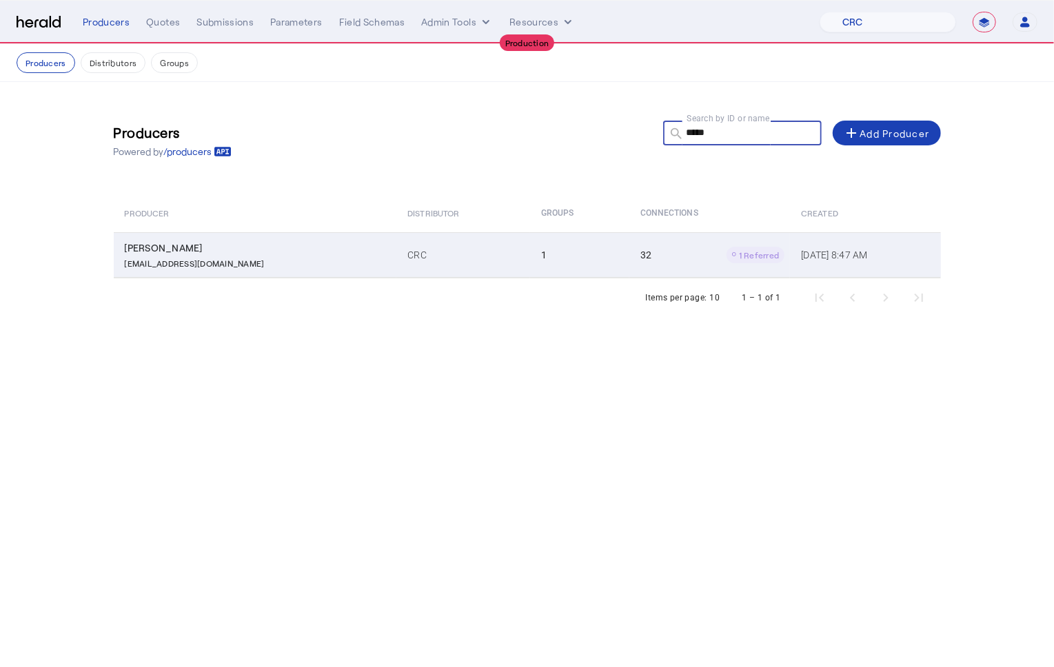
type input "*****"
click at [629, 265] on td "32 1 Referred" at bounding box center [709, 254] width 161 height 45
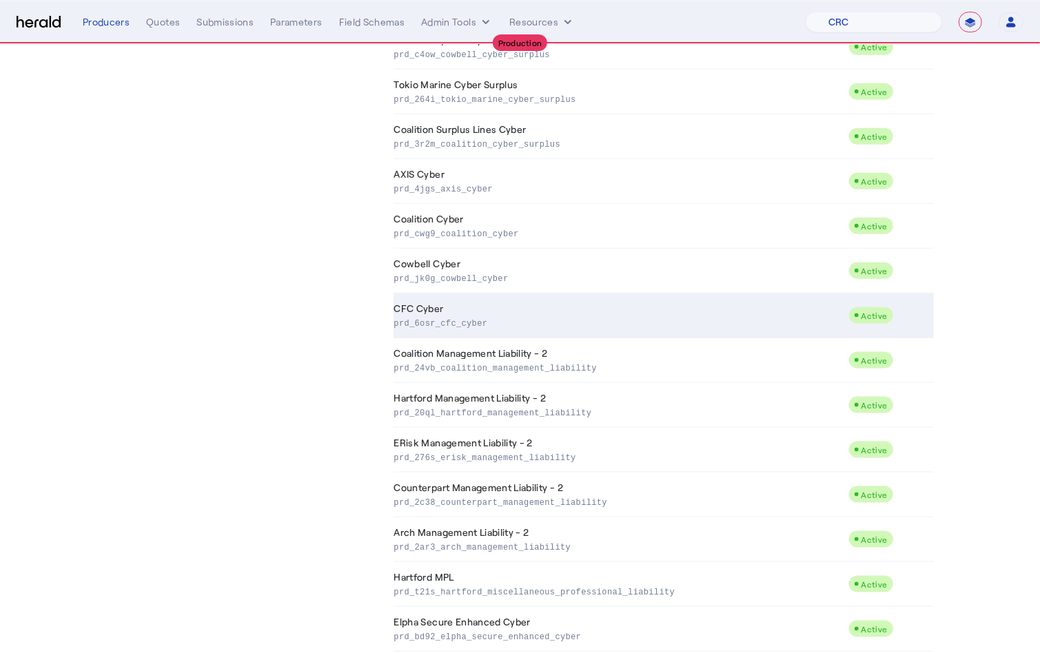
scroll to position [1029, 0]
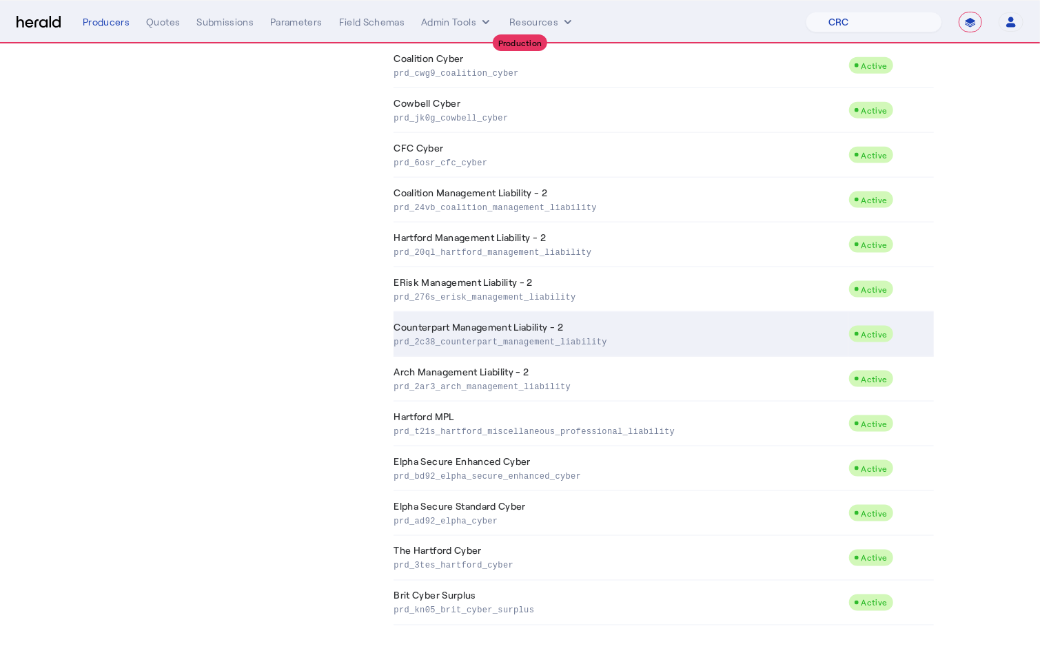
click at [529, 345] on p "prd_2c38_counterpart_management_liability" at bounding box center [618, 341] width 449 height 14
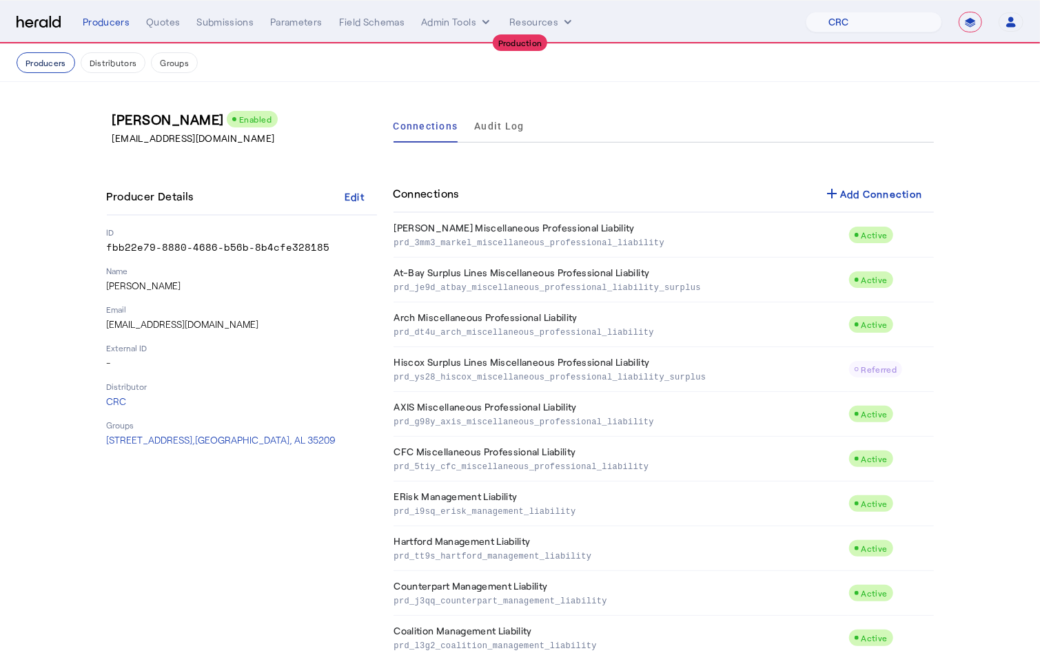
click at [50, 67] on button "Producers" at bounding box center [46, 62] width 59 height 21
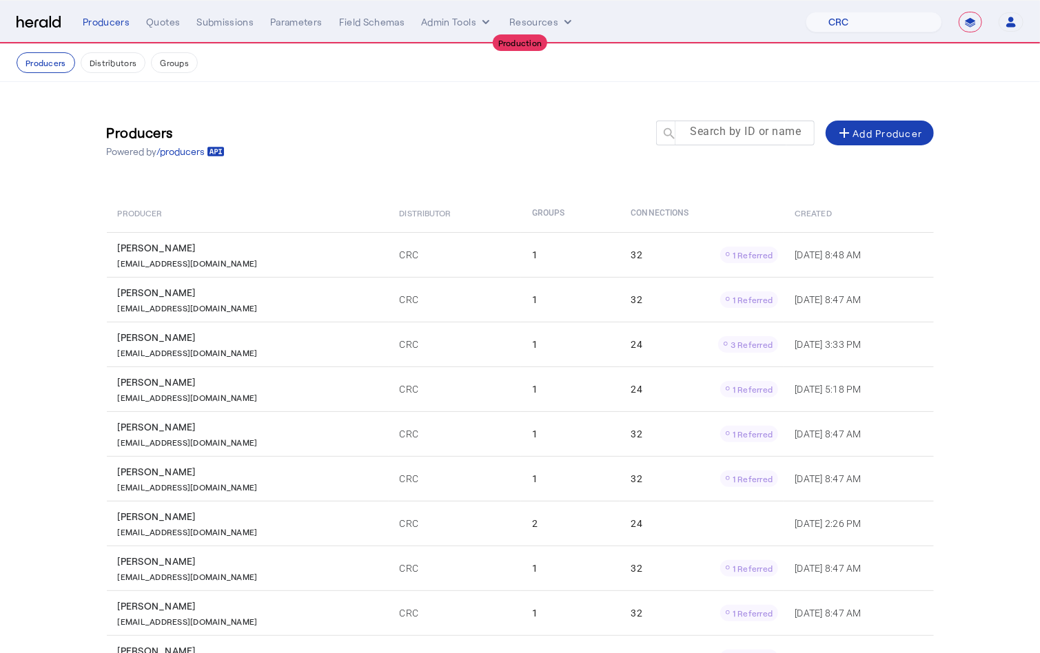
click at [734, 130] on mat-label "Search by ID or name" at bounding box center [745, 131] width 111 height 13
click at [734, 130] on input "Search by ID or name" at bounding box center [741, 132] width 124 height 17
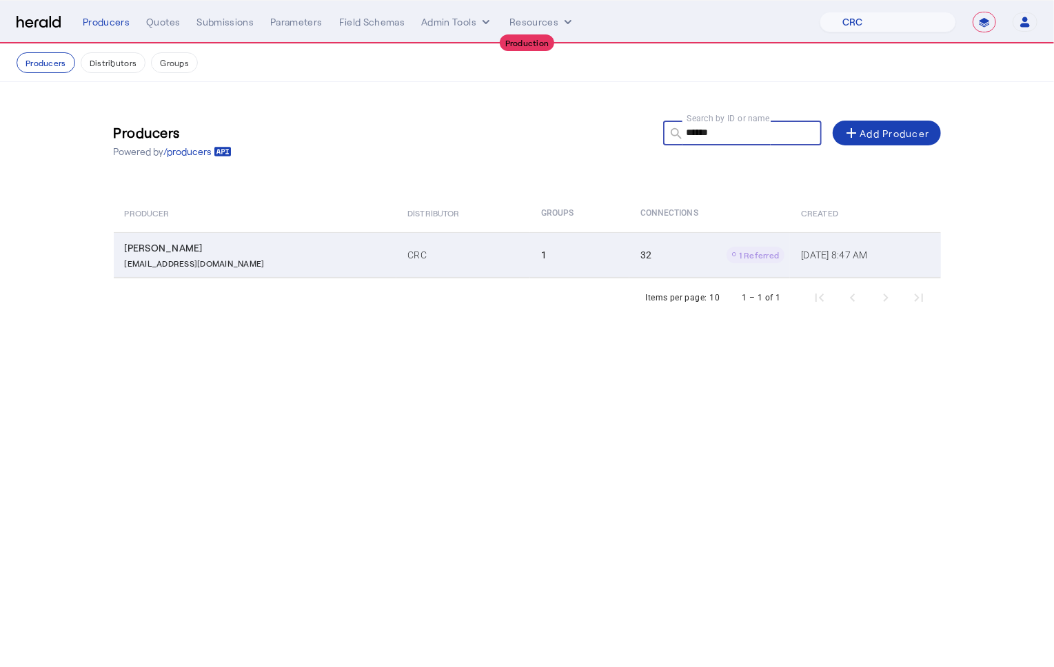
type input "******"
click at [327, 268] on td "[PERSON_NAME] [PERSON_NAME][EMAIL_ADDRESS][DOMAIN_NAME]" at bounding box center [255, 254] width 283 height 45
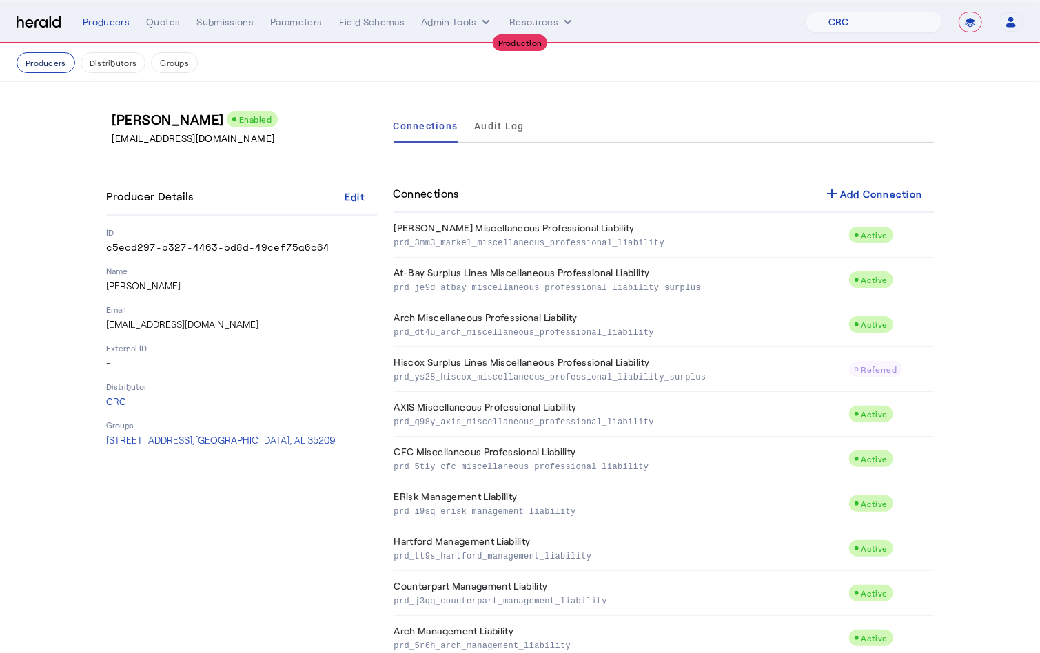
click at [43, 66] on button "Producers" at bounding box center [46, 62] width 59 height 21
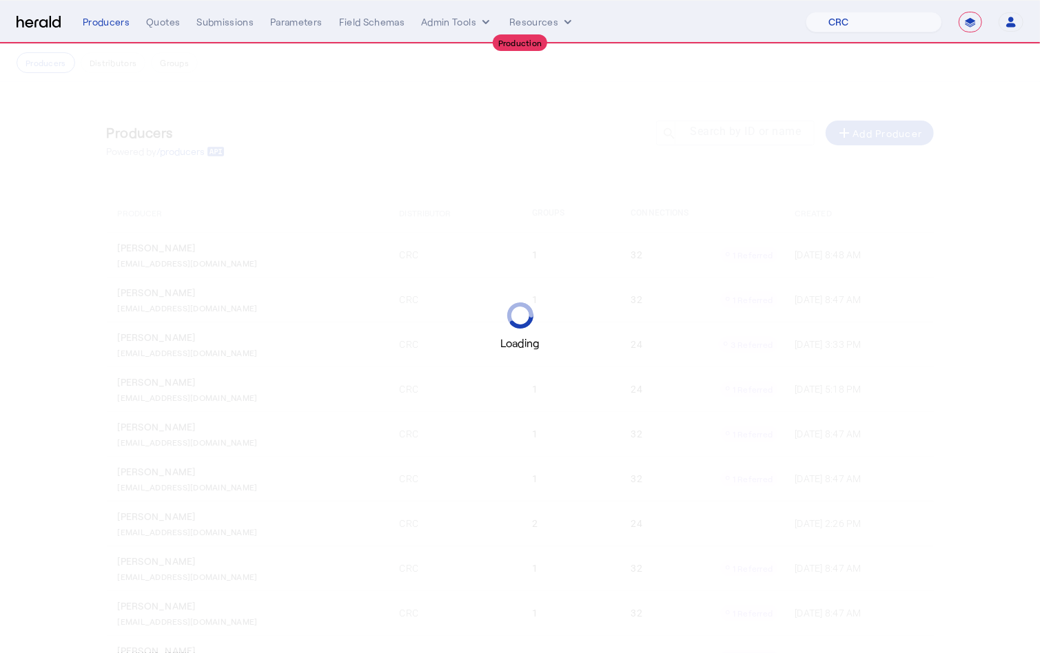
click at [826, 61] on div "Loading" at bounding box center [520, 326] width 1040 height 653
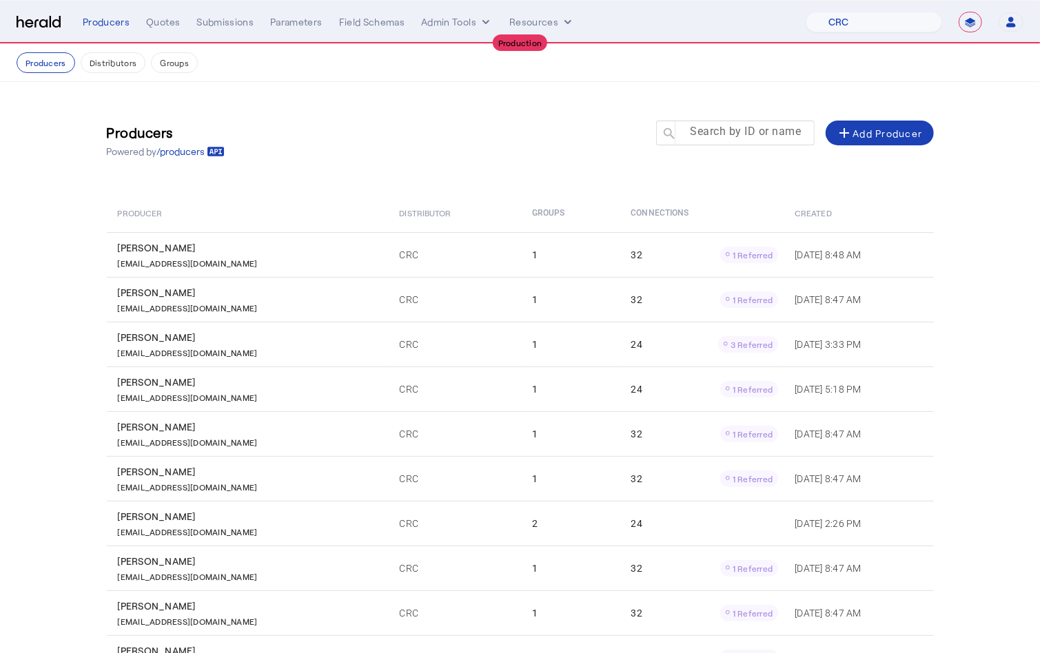
click at [769, 125] on mat-label "Search by ID or name" at bounding box center [745, 131] width 111 height 13
click at [769, 125] on input "Search by ID or name" at bounding box center [741, 132] width 124 height 17
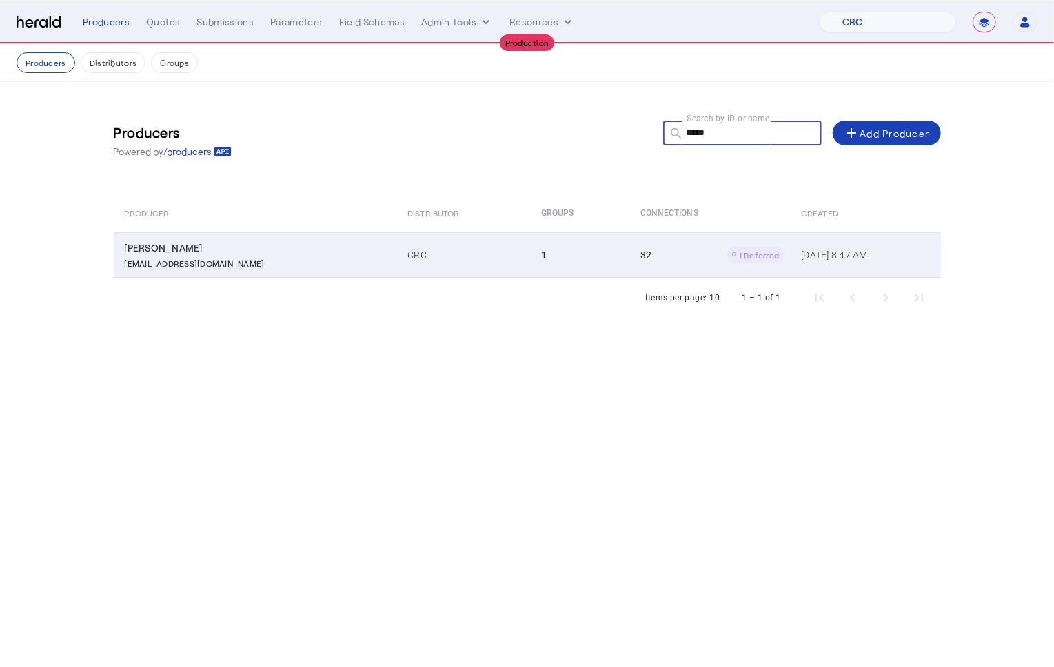
type input "*****"
click at [396, 257] on td "CRC" at bounding box center [463, 254] width 134 height 45
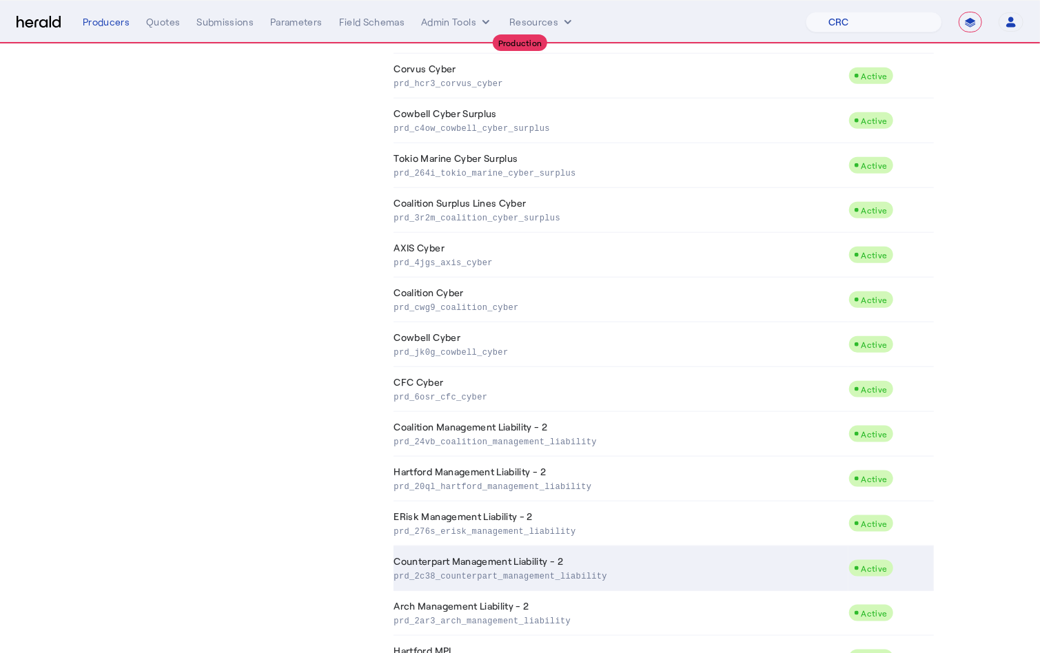
scroll to position [1012, 0]
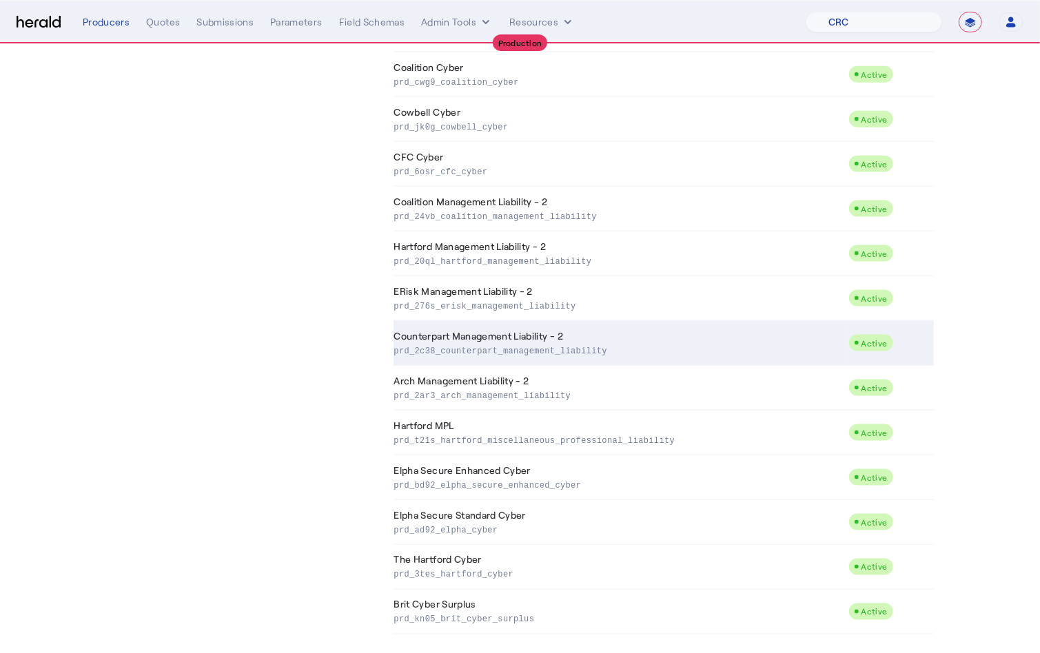
click at [522, 353] on td "Counterpart Management Liability - 2 prd_2c38_counterpart_management_liability" at bounding box center [620, 343] width 455 height 45
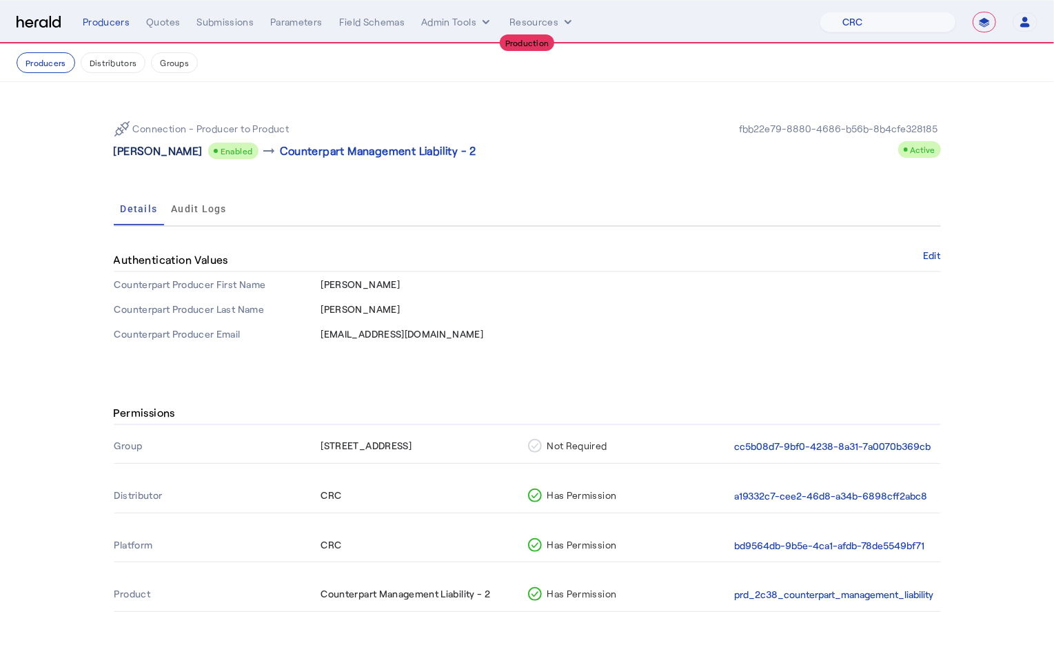
click at [157, 152] on p "[PERSON_NAME]" at bounding box center [158, 151] width 89 height 17
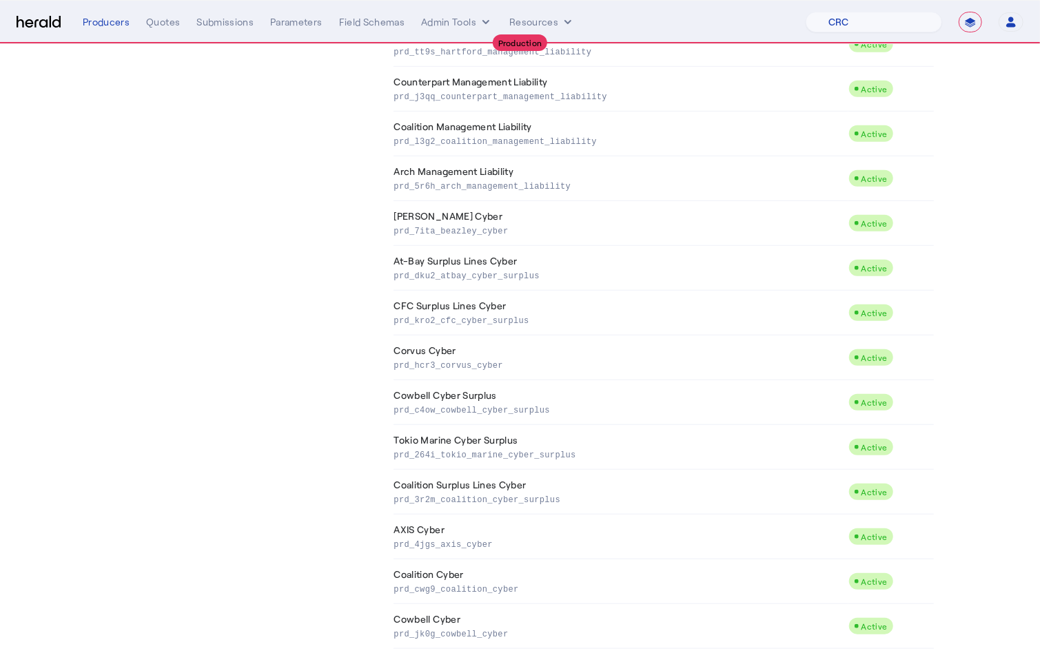
scroll to position [1012, 0]
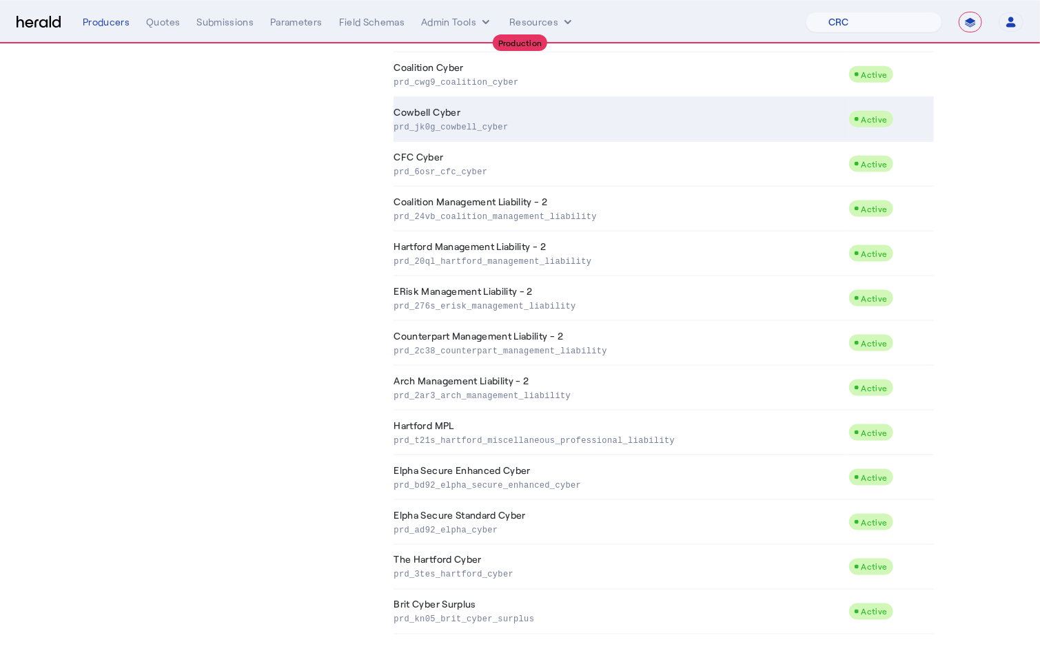
click at [477, 123] on p "prd_jk0g_cowbell_cyber" at bounding box center [618, 126] width 449 height 14
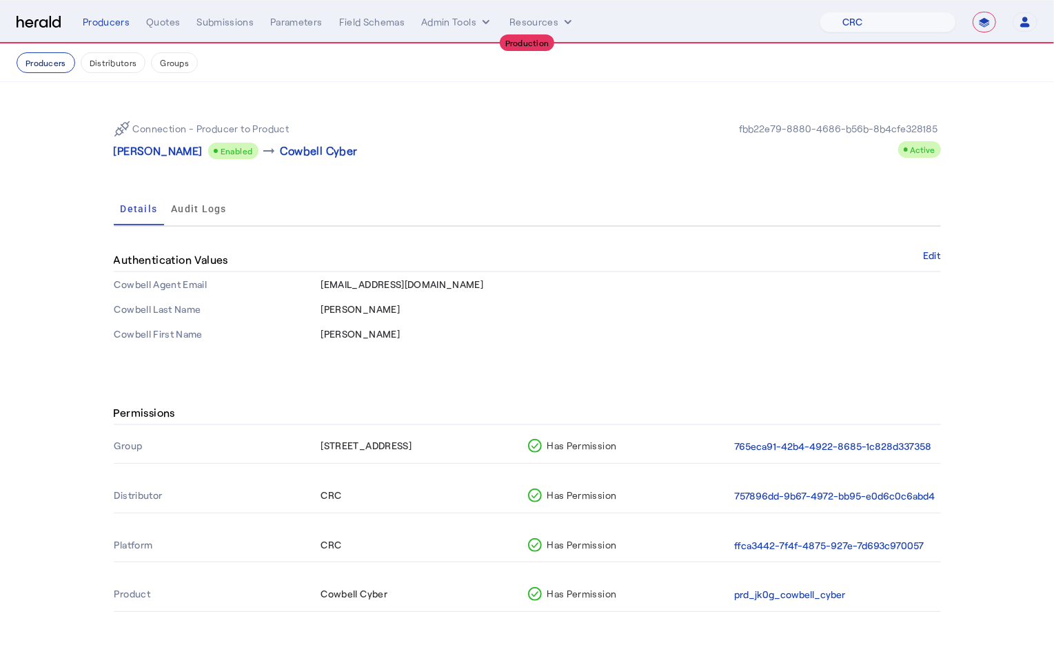
click at [48, 69] on button "Producers" at bounding box center [46, 62] width 59 height 21
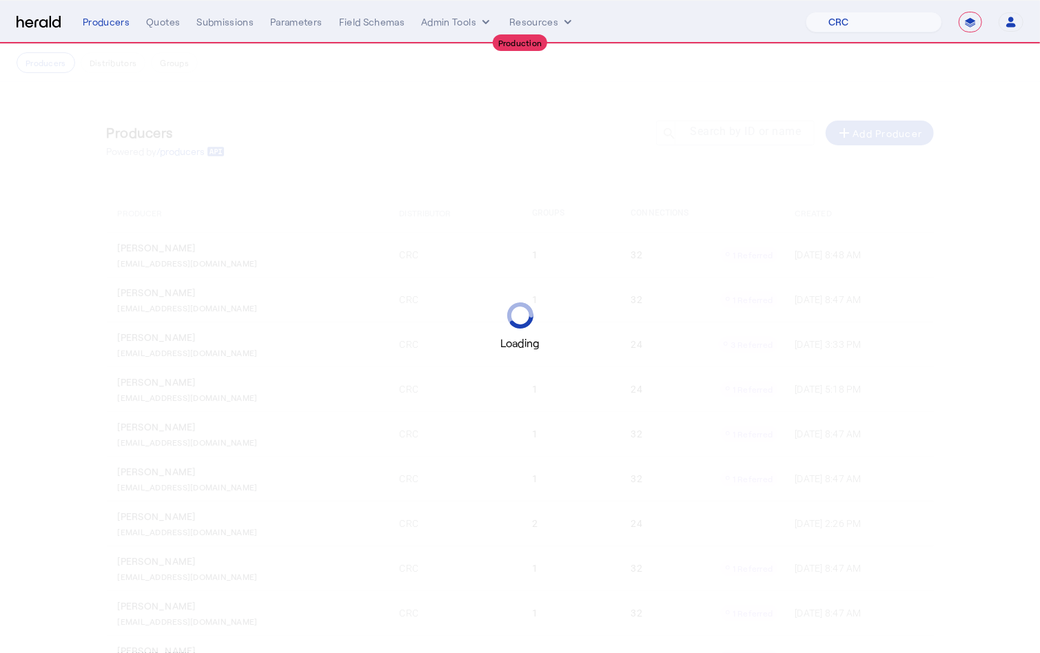
click at [644, 125] on div "Loading" at bounding box center [520, 326] width 1040 height 653
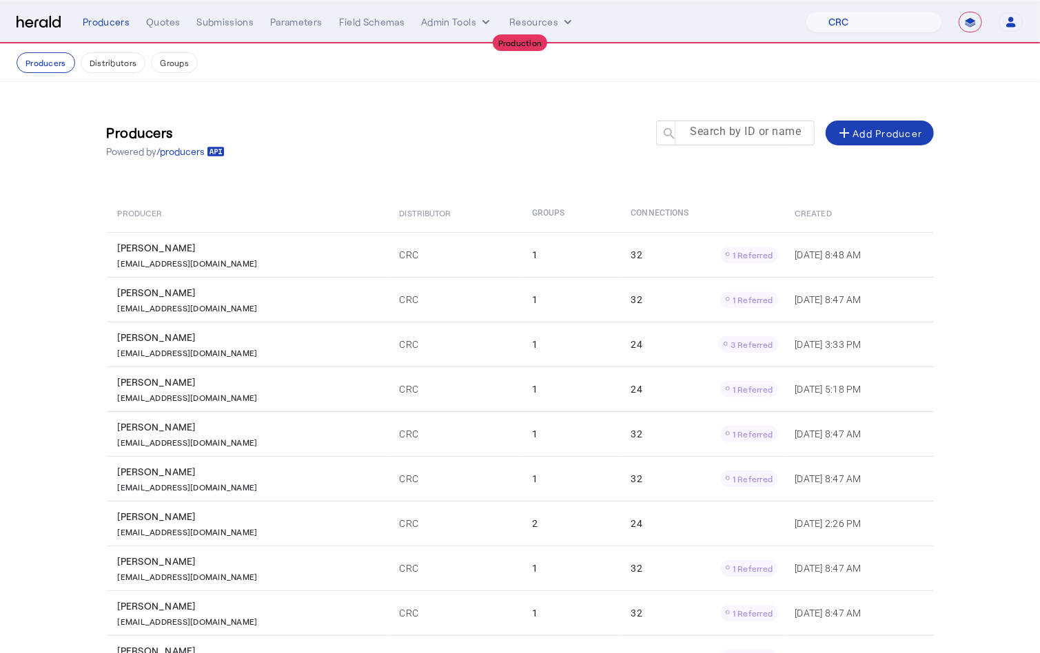
click at [752, 142] on div at bounding box center [741, 140] width 124 height 39
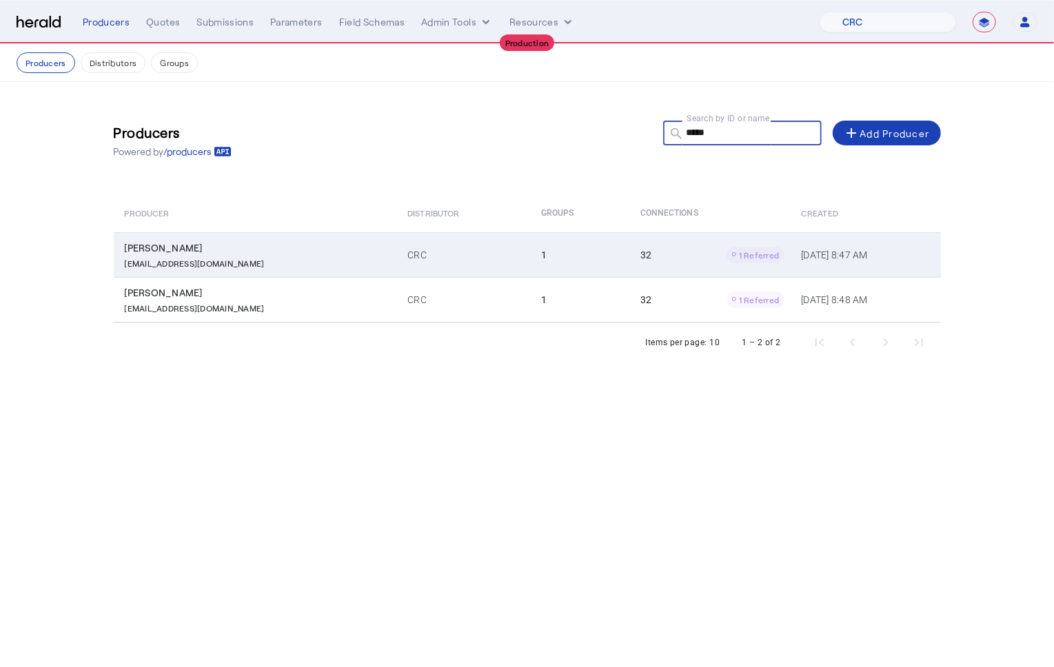
type input "*****"
click at [247, 255] on div "[EMAIL_ADDRESS][DOMAIN_NAME]" at bounding box center [258, 262] width 267 height 14
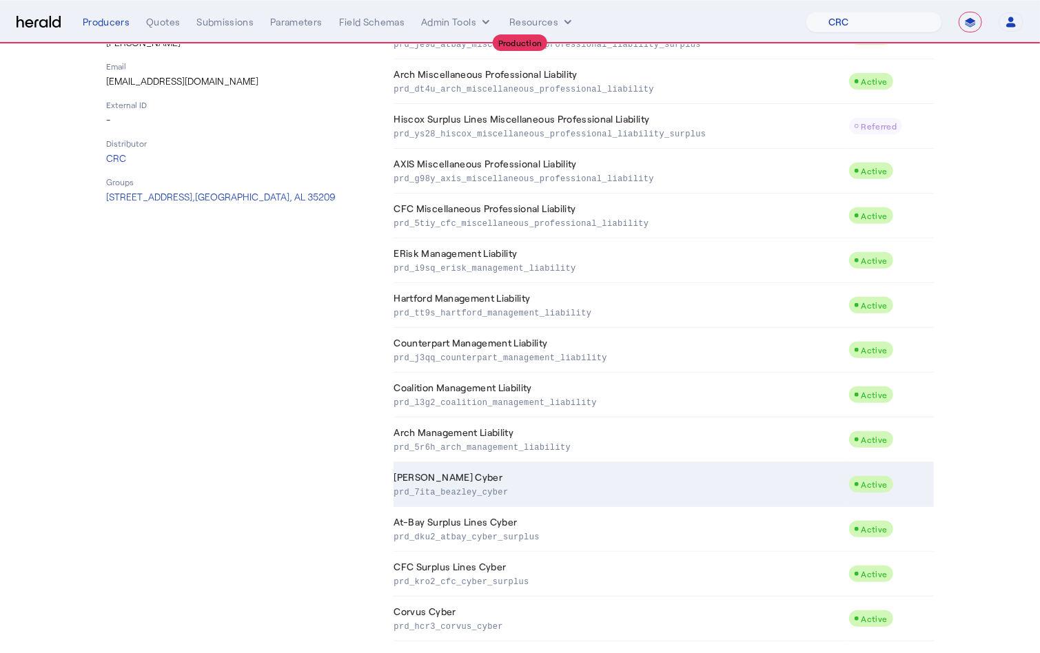
scroll to position [583, 0]
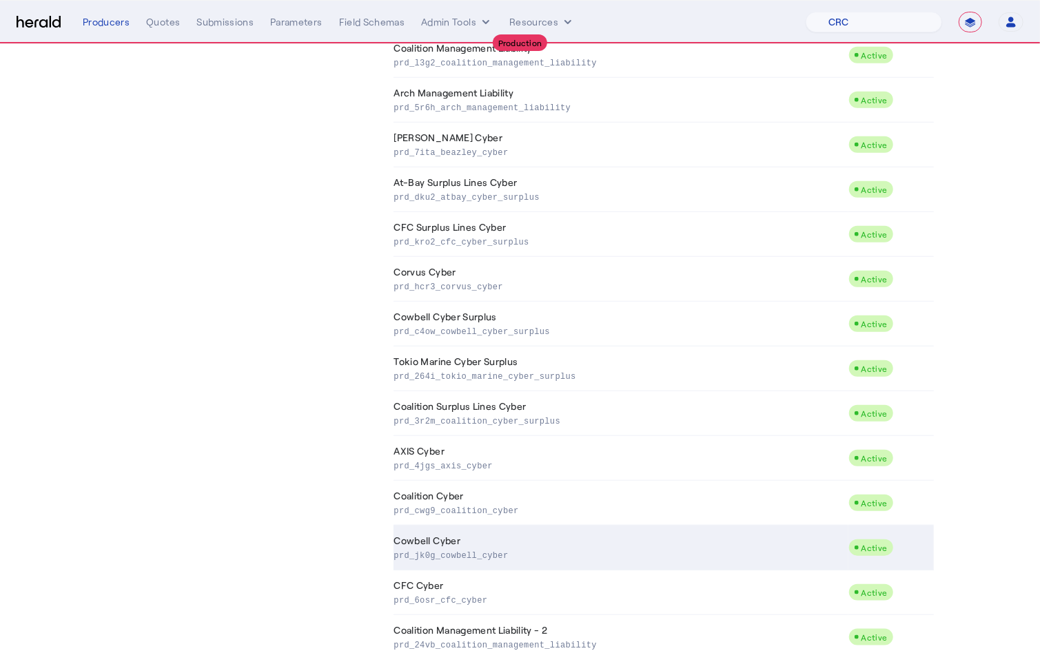
click at [538, 548] on p "prd_jk0g_cowbell_cyber" at bounding box center [618, 555] width 449 height 14
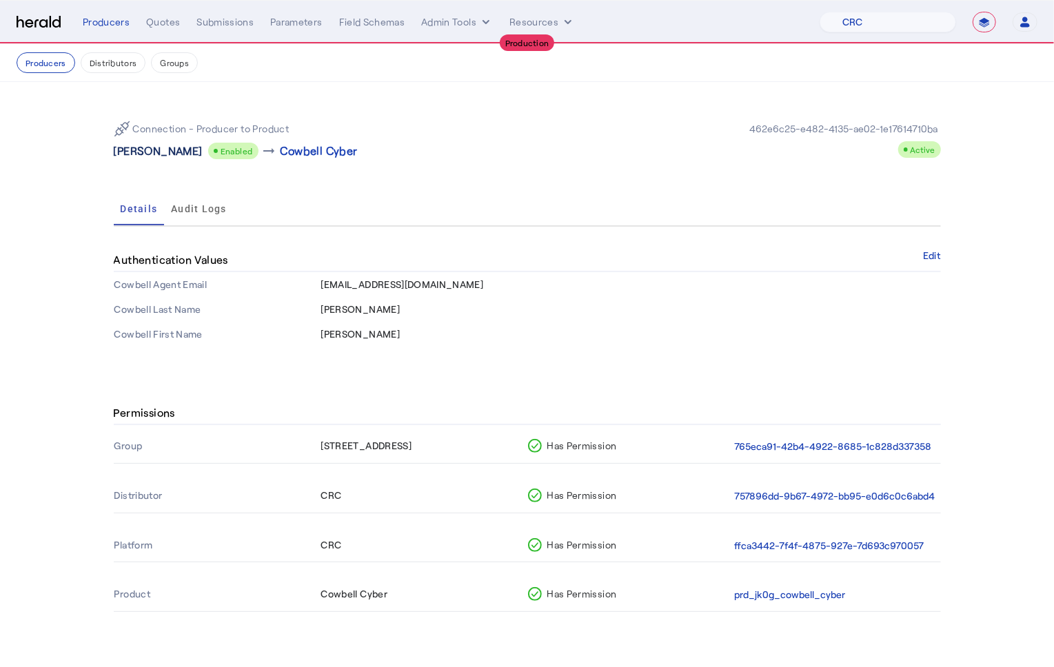
click at [150, 148] on p "[PERSON_NAME]" at bounding box center [158, 151] width 89 height 17
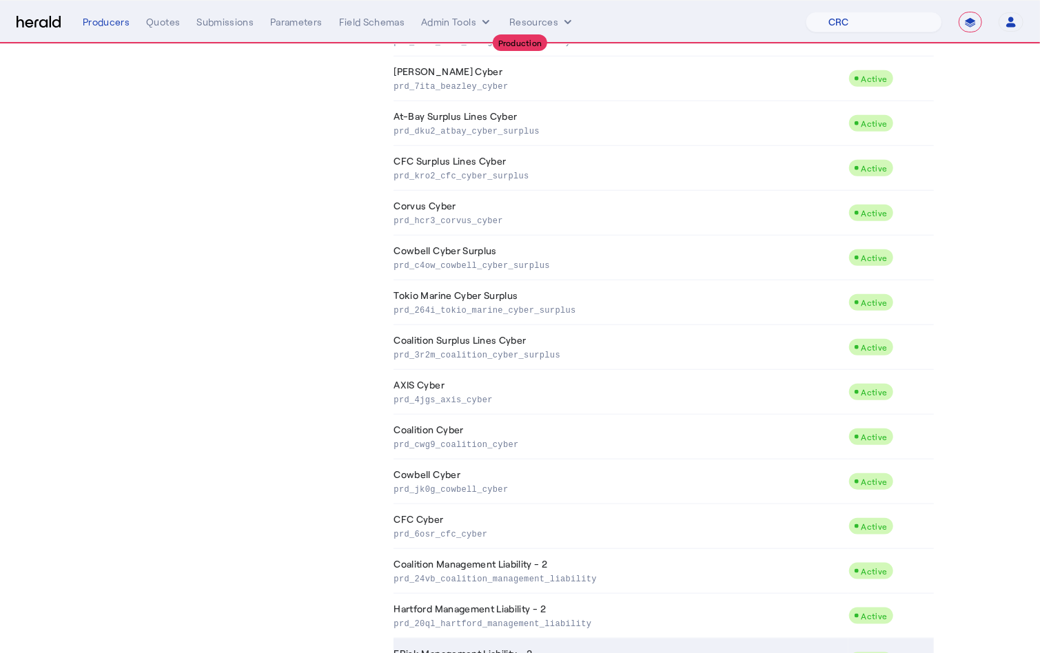
scroll to position [1012, 0]
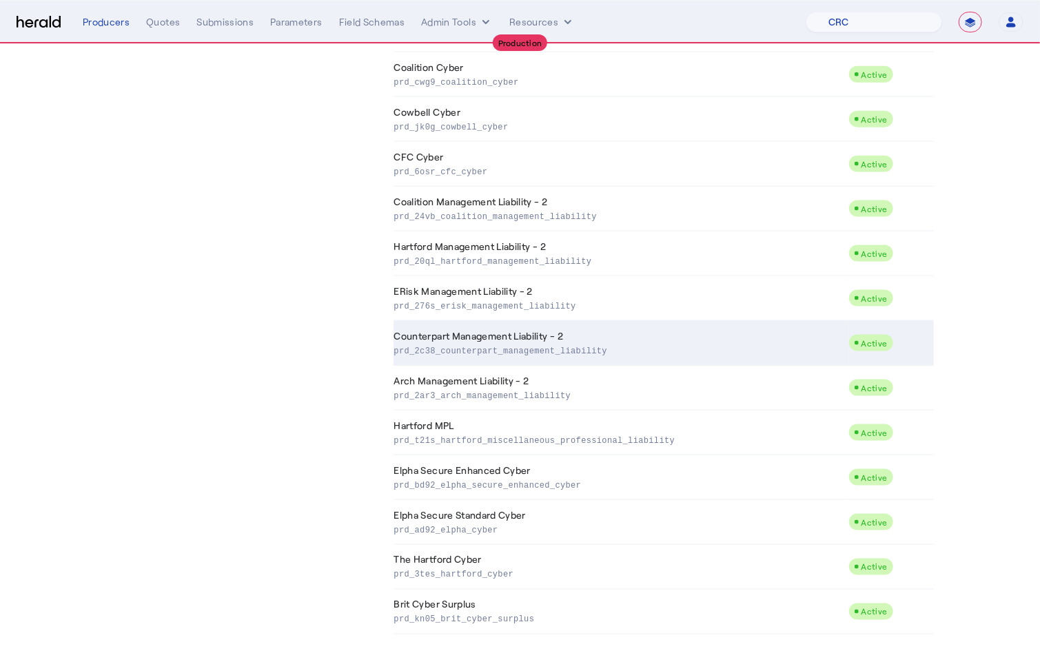
click at [505, 321] on td "Counterpart Management Liability - 2 prd_2c38_counterpart_management_liability" at bounding box center [620, 343] width 455 height 45
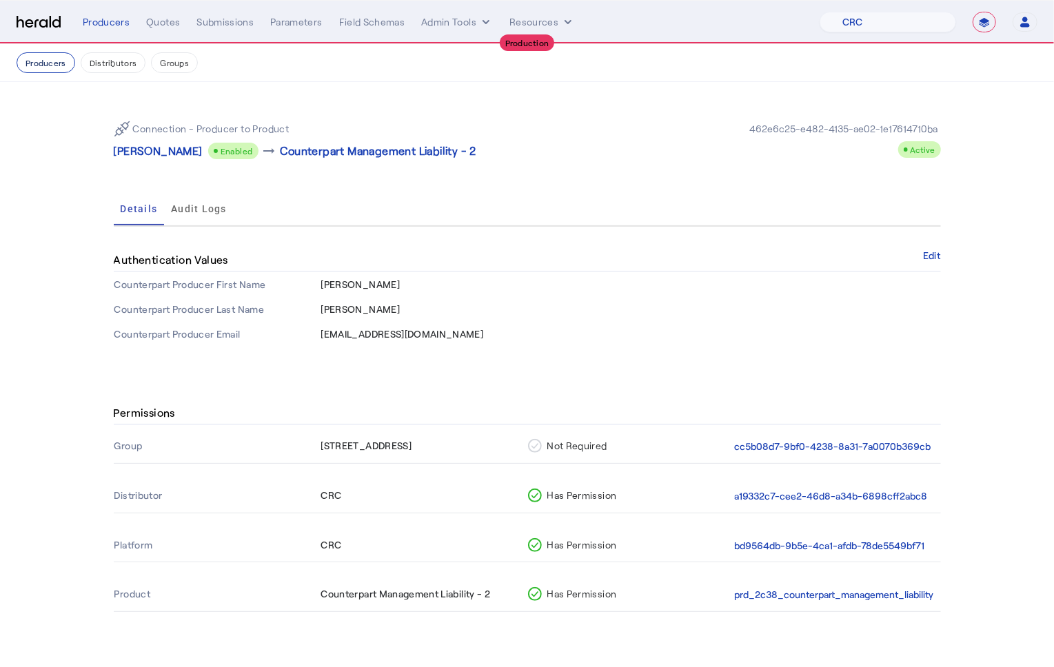
click at [52, 63] on button "Producers" at bounding box center [46, 62] width 59 height 21
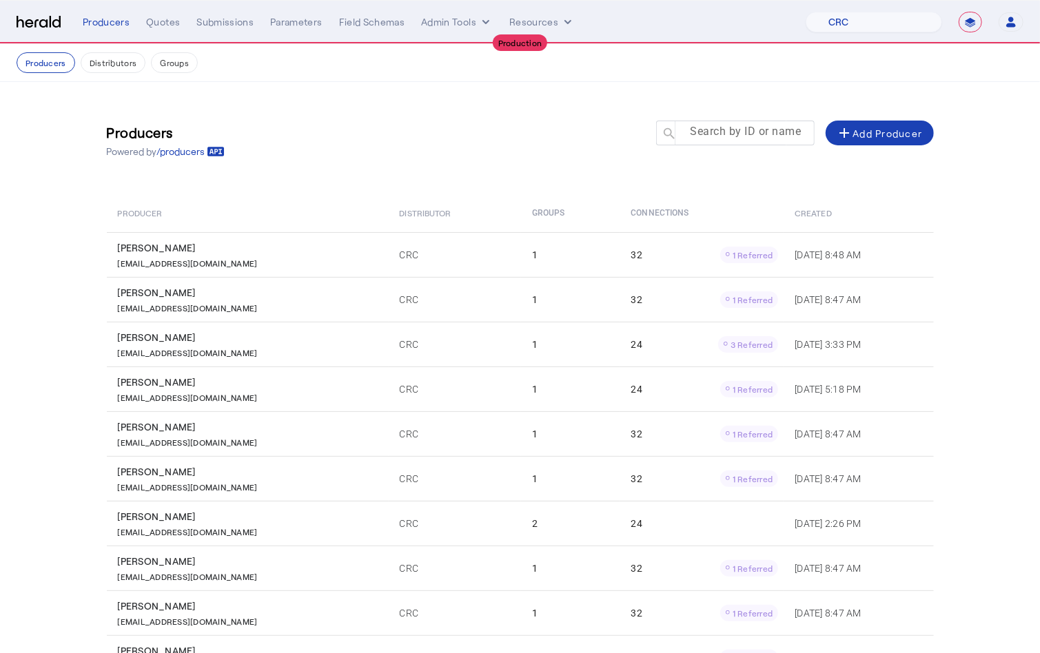
click at [723, 125] on mat-label "Search by ID or name" at bounding box center [745, 131] width 111 height 13
click at [723, 124] on input "Search by ID or name" at bounding box center [741, 132] width 124 height 17
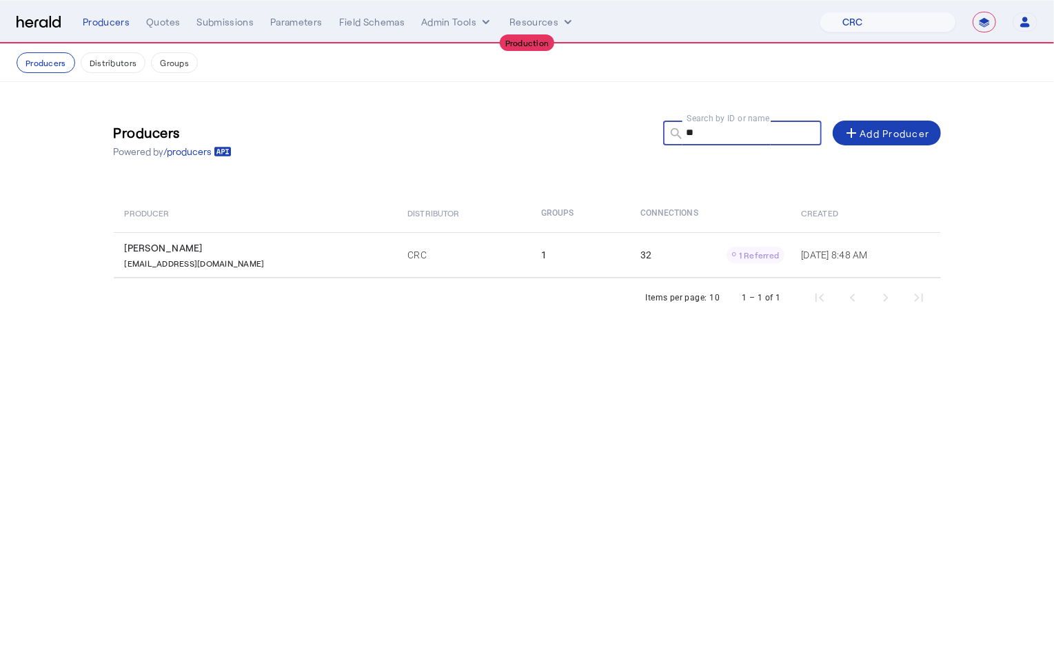
type input "*"
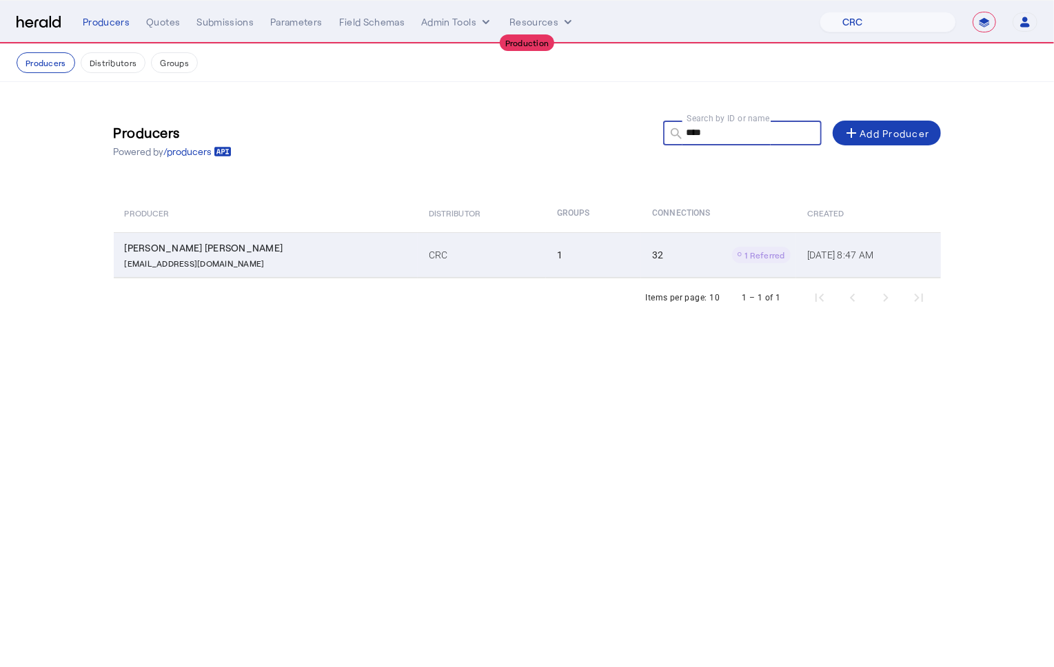
type input "****"
click at [204, 265] on p "[EMAIL_ADDRESS][DOMAIN_NAME]" at bounding box center [195, 262] width 140 height 14
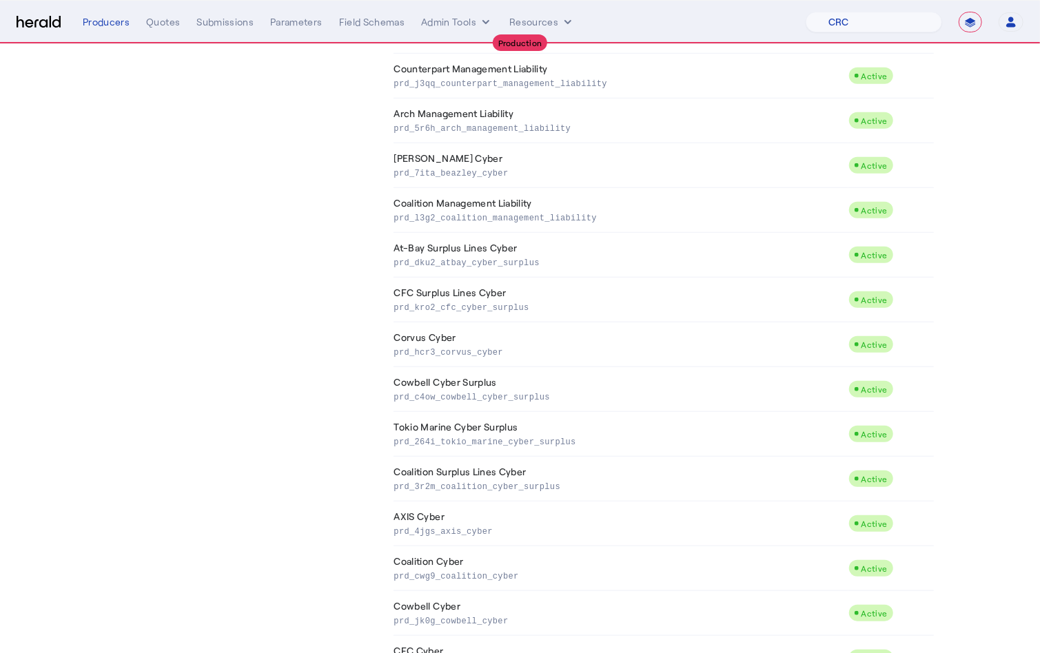
scroll to position [1012, 0]
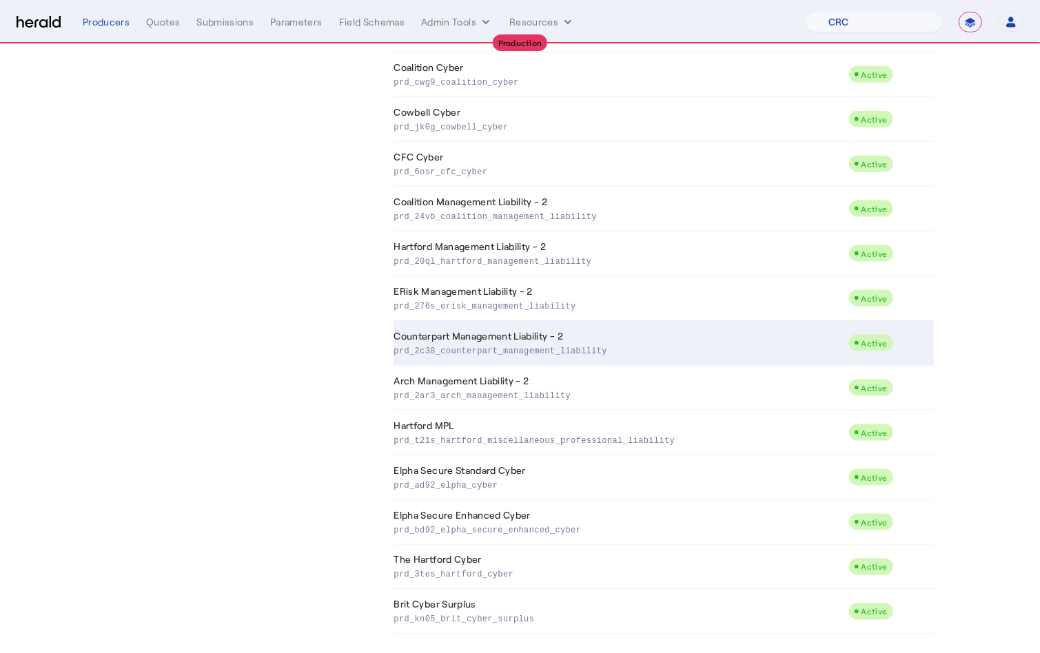
click at [563, 344] on p "prd_2c38_counterpart_management_liability" at bounding box center [618, 350] width 449 height 14
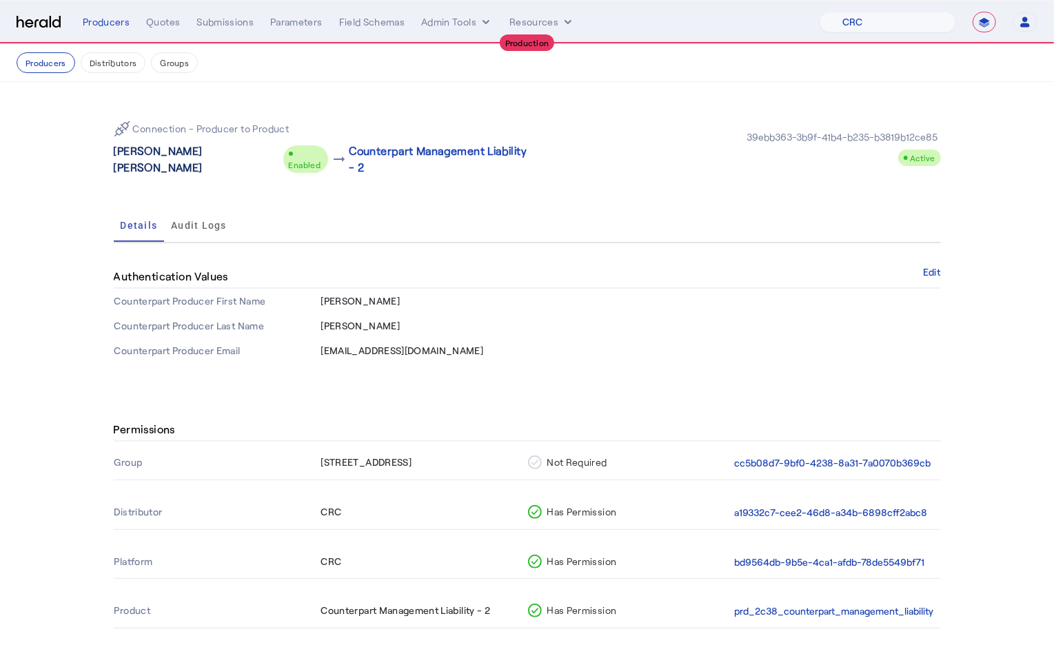
click at [173, 150] on p "[PERSON_NAME] [PERSON_NAME]" at bounding box center [196, 159] width 164 height 33
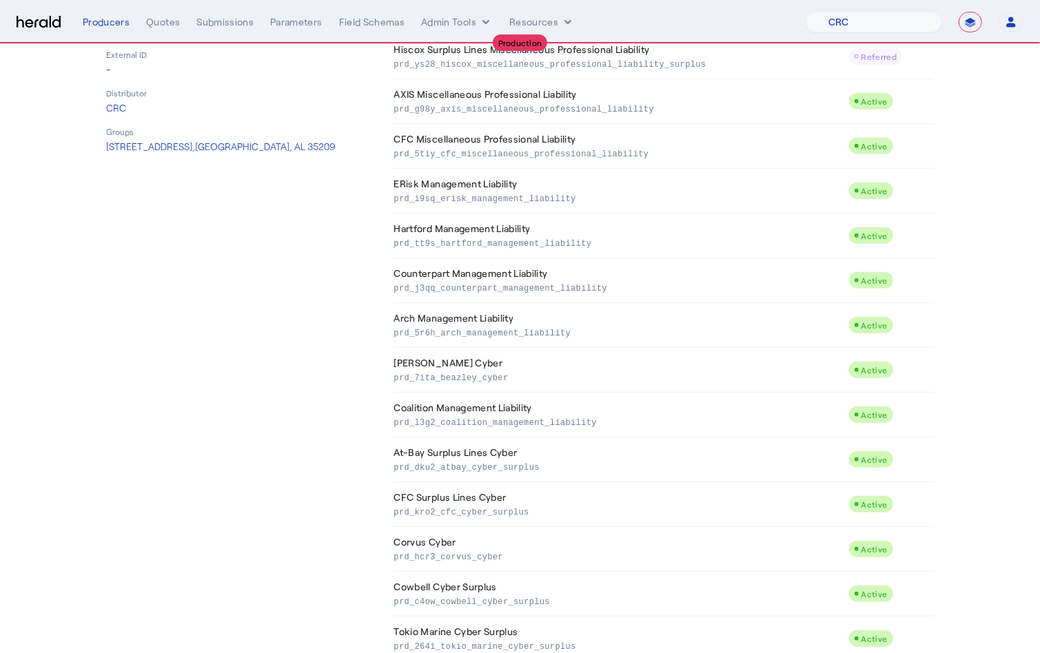
scroll to position [1012, 0]
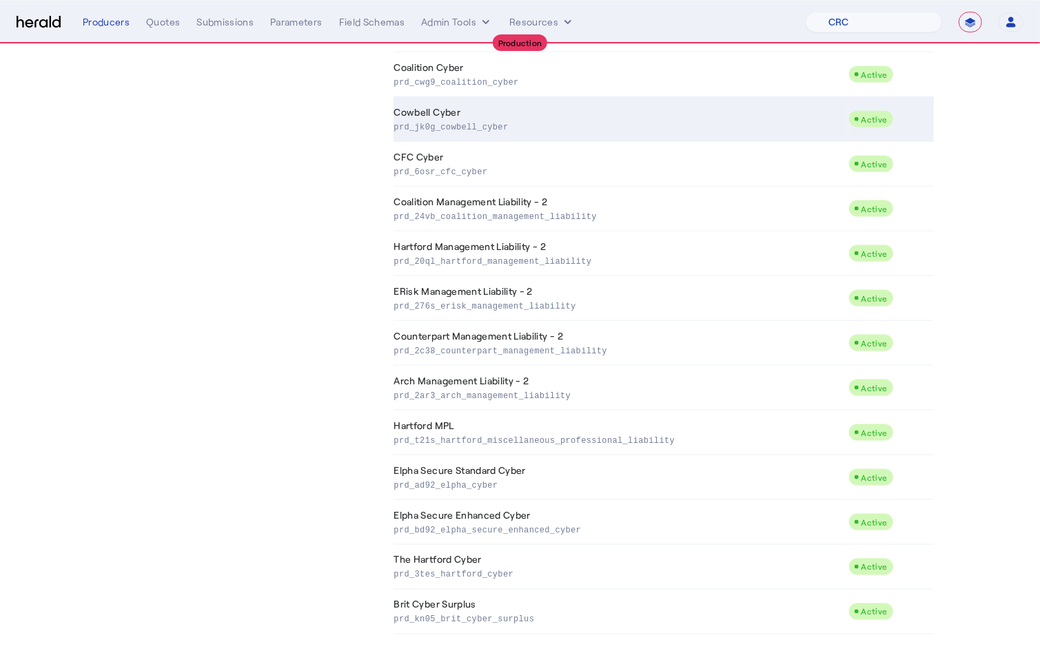
click at [509, 121] on p "prd_jk0g_cowbell_cyber" at bounding box center [618, 126] width 449 height 14
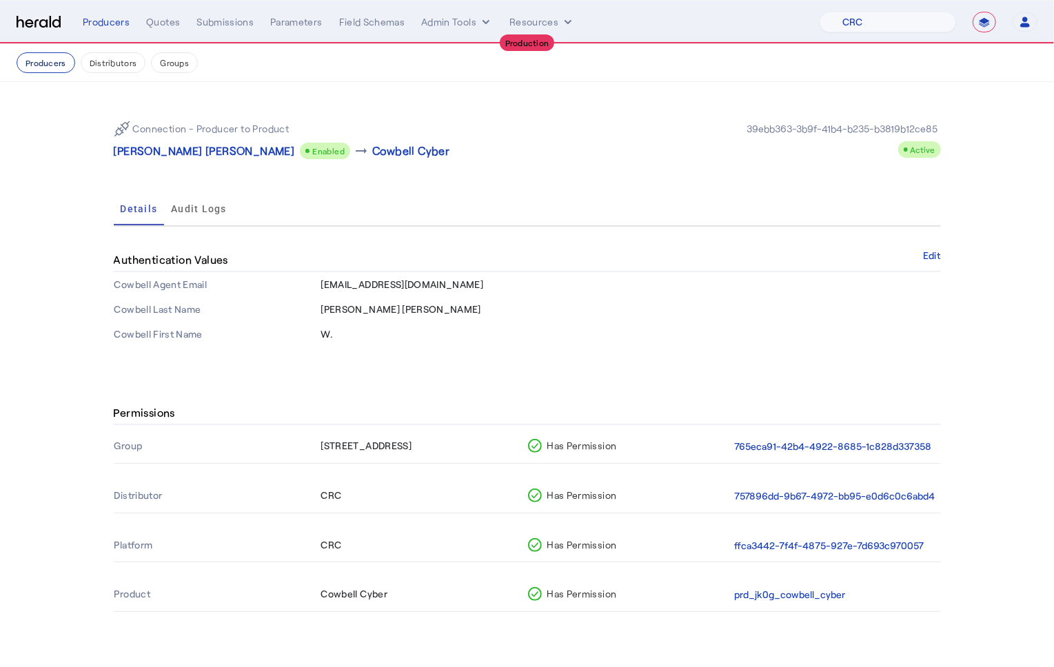
click at [38, 66] on button "Producers" at bounding box center [46, 62] width 59 height 21
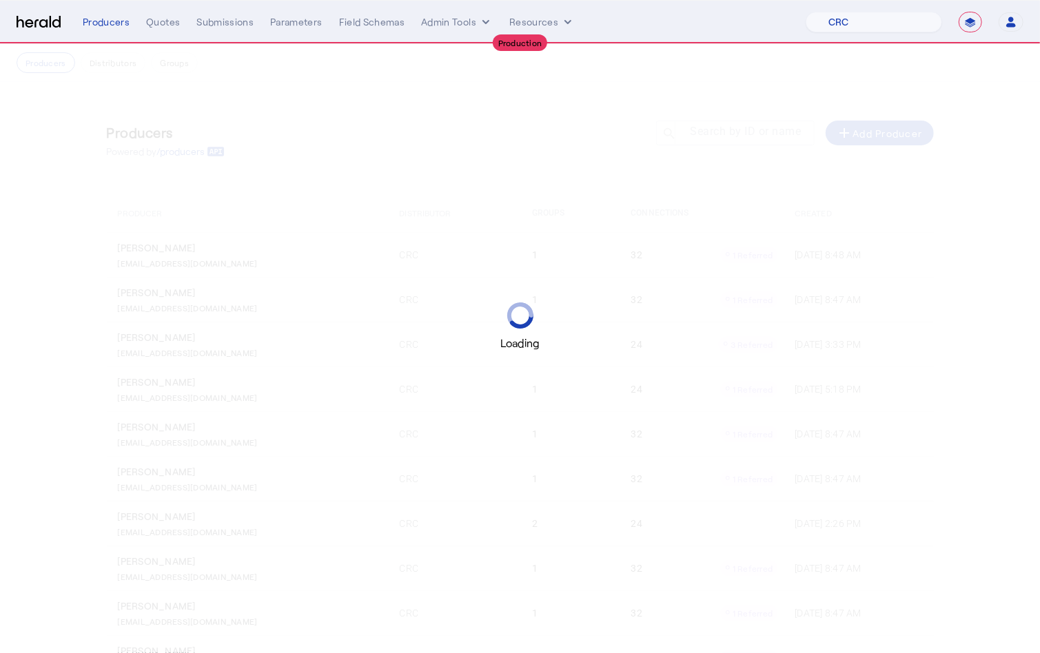
click at [699, 161] on div "Loading" at bounding box center [520, 326] width 1040 height 653
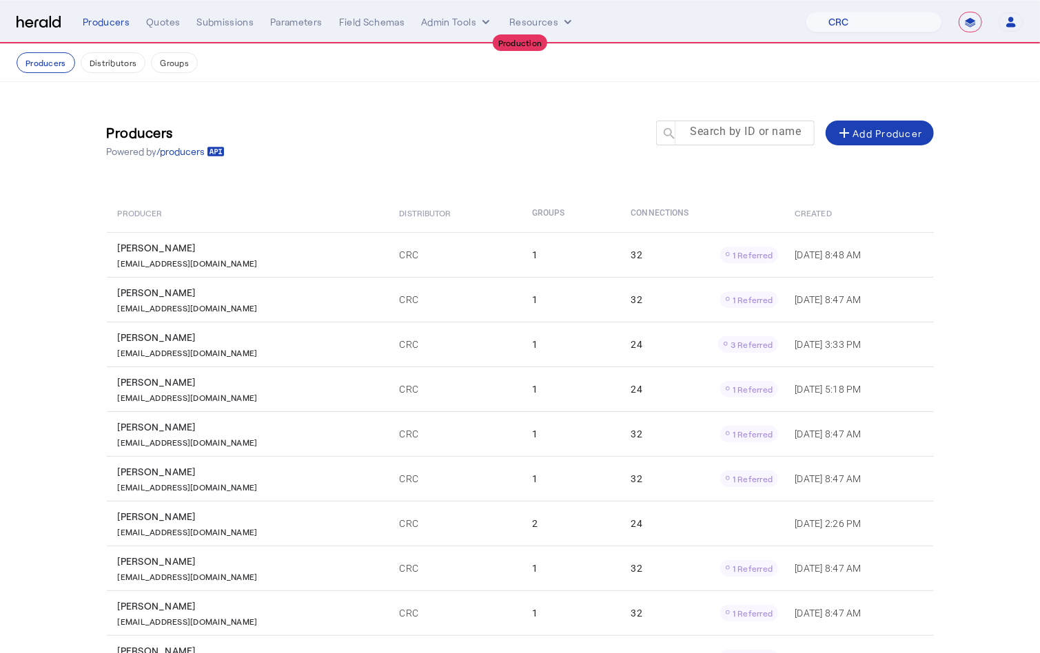
click at [737, 127] on mat-label "Search by ID or name" at bounding box center [745, 131] width 111 height 13
click at [737, 127] on input "Search by ID or name" at bounding box center [741, 132] width 124 height 17
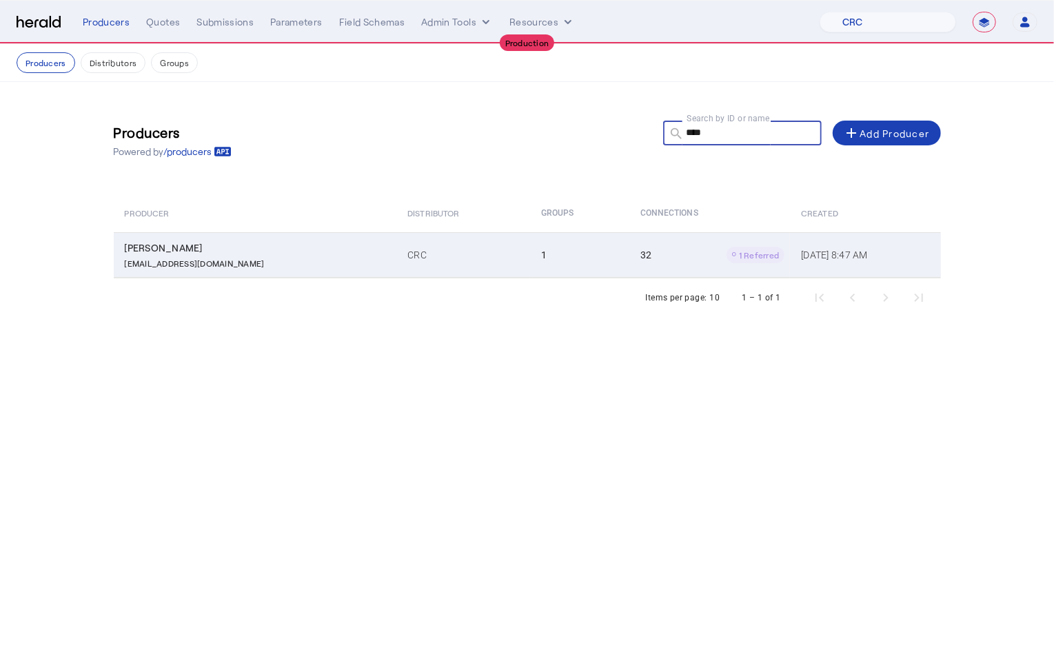
type input "****"
click at [549, 254] on td "1" at bounding box center [579, 254] width 99 height 45
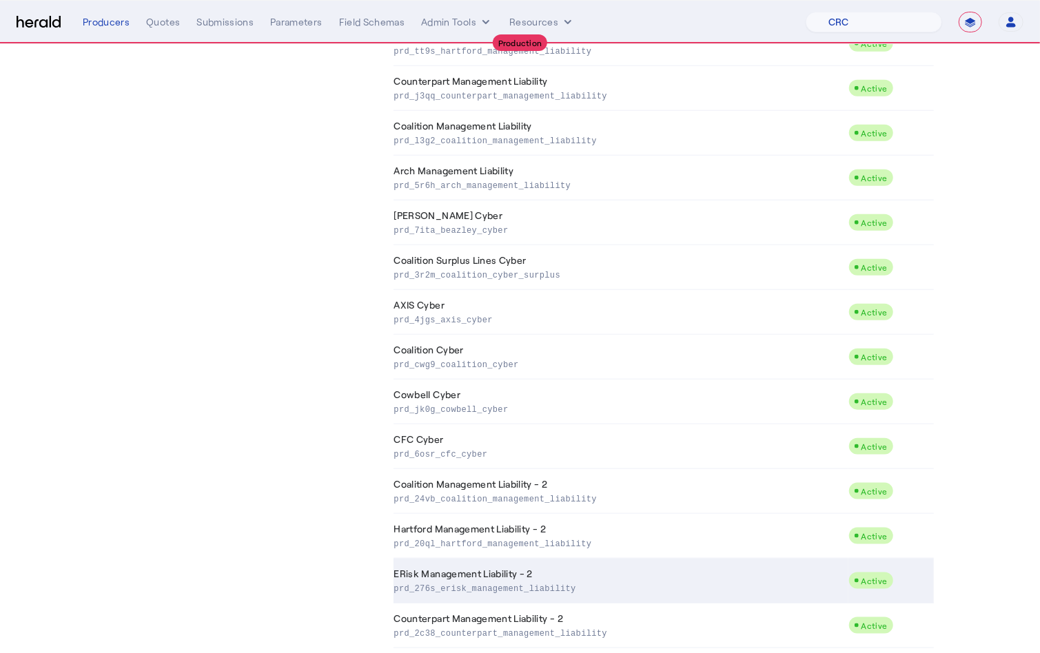
scroll to position [1012, 0]
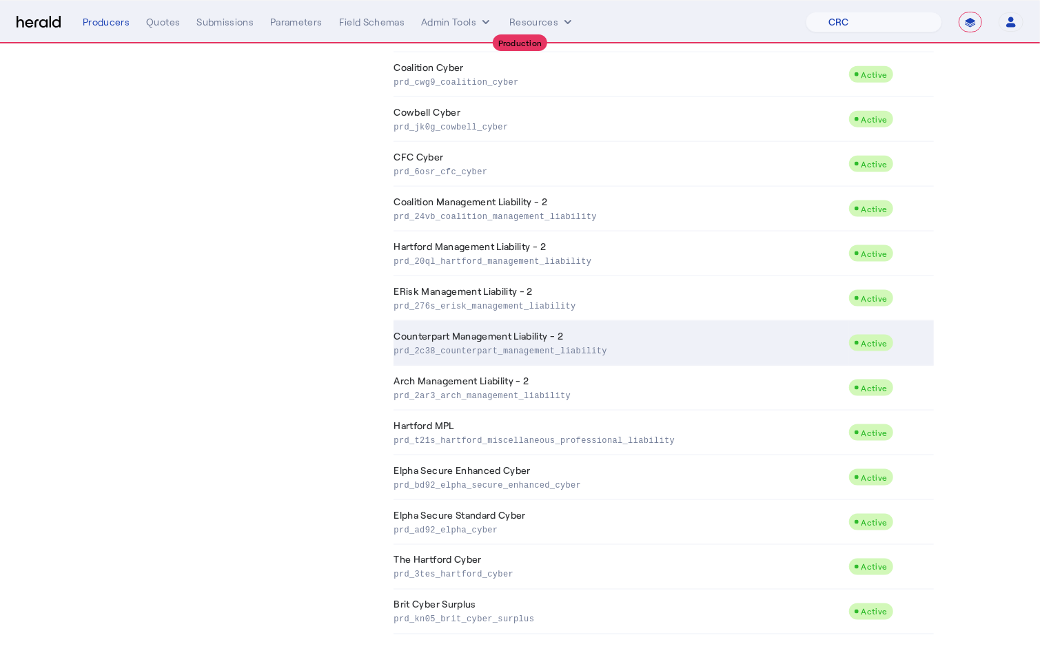
click at [562, 328] on td "Counterpart Management Liability - 2 prd_2c38_counterpart_management_liability" at bounding box center [620, 343] width 455 height 45
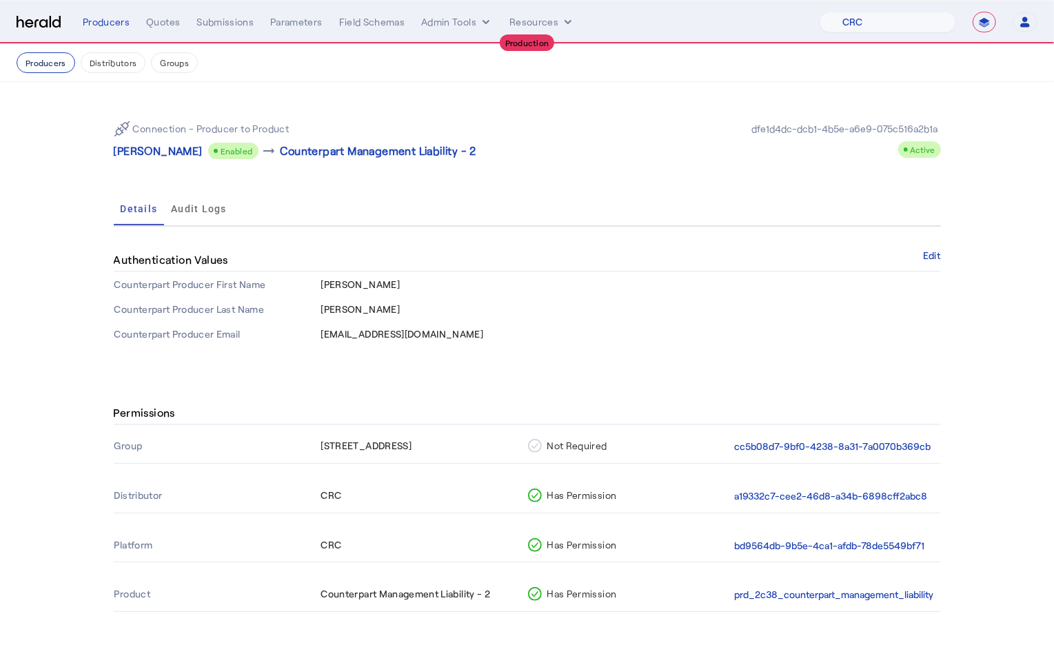
click at [48, 61] on button "Producers" at bounding box center [46, 62] width 59 height 21
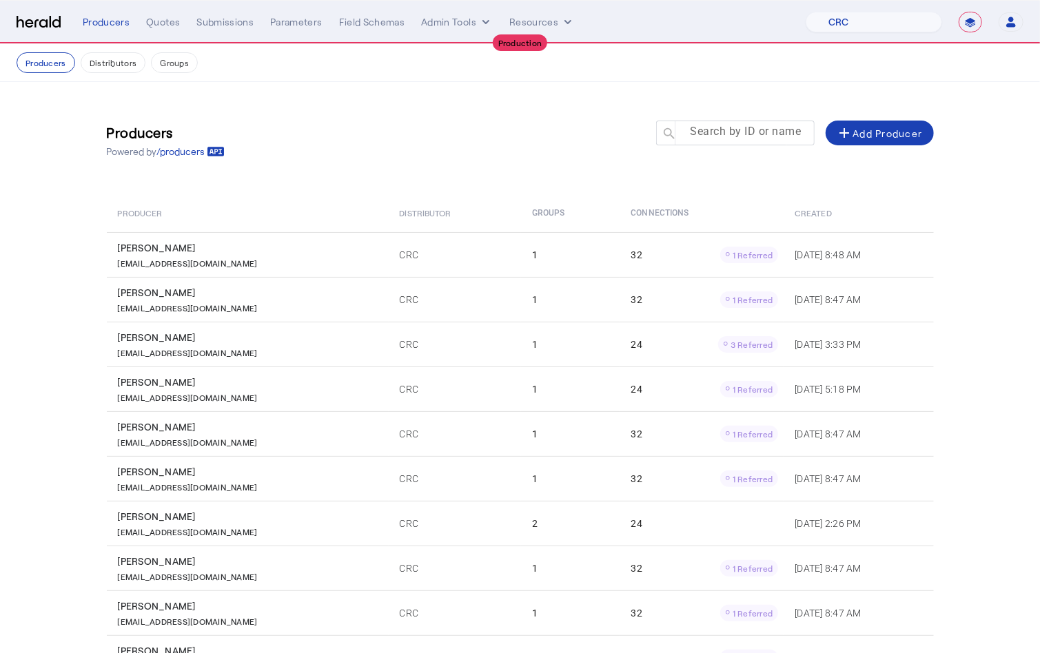
click at [734, 134] on mat-label "Search by ID or name" at bounding box center [745, 131] width 111 height 13
click at [734, 134] on input "Search by ID or name" at bounding box center [741, 132] width 124 height 17
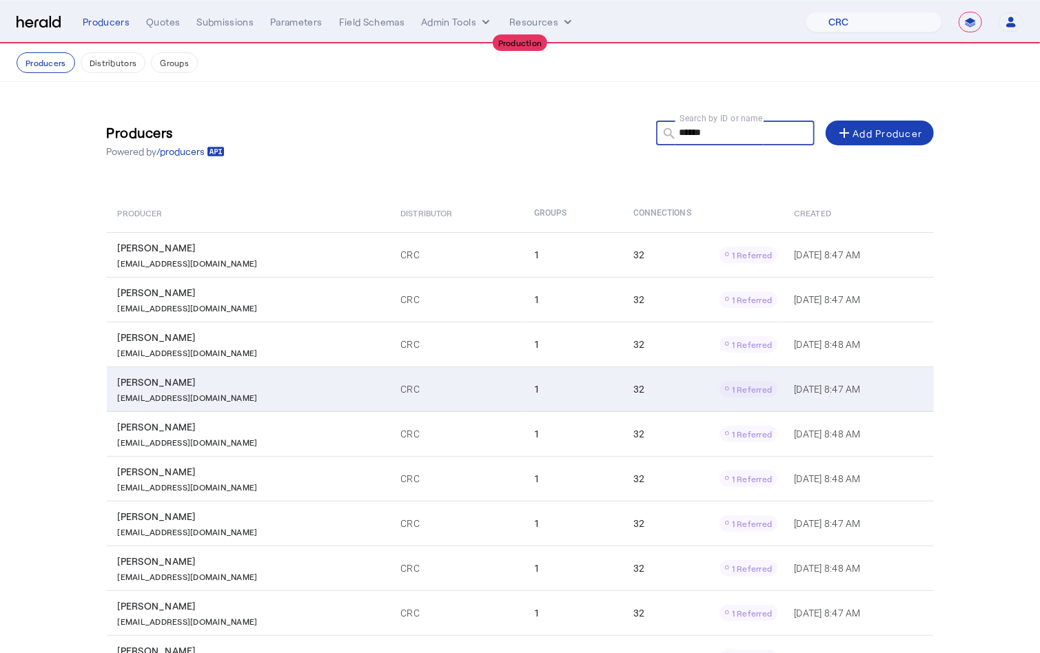
type input "******"
click at [248, 389] on div "[EMAIL_ADDRESS][DOMAIN_NAME]" at bounding box center [251, 396] width 267 height 14
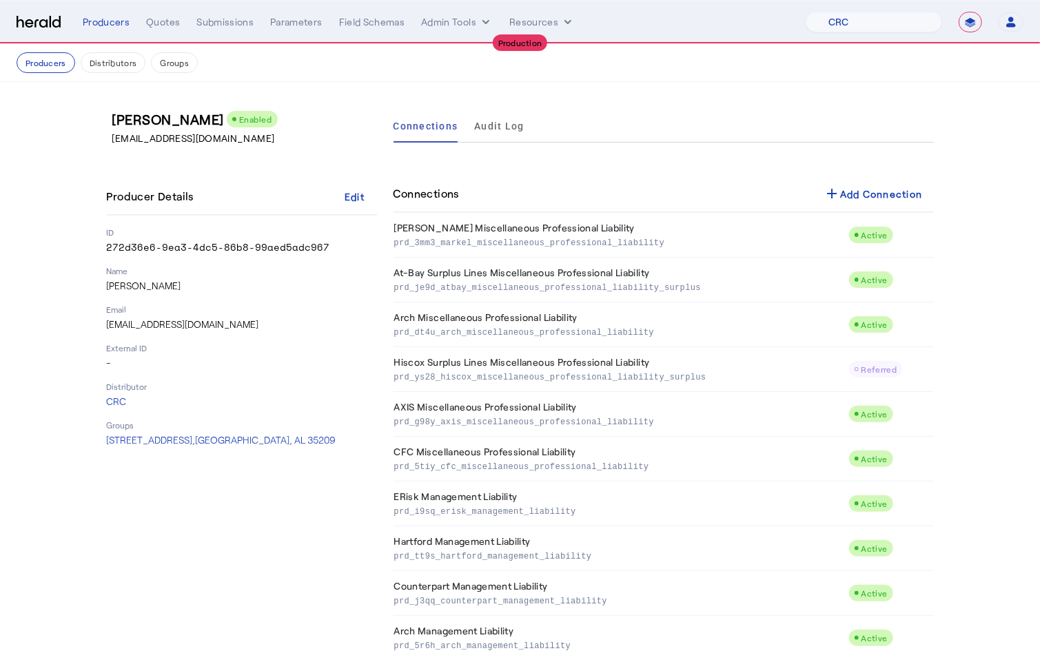
scroll to position [1012, 0]
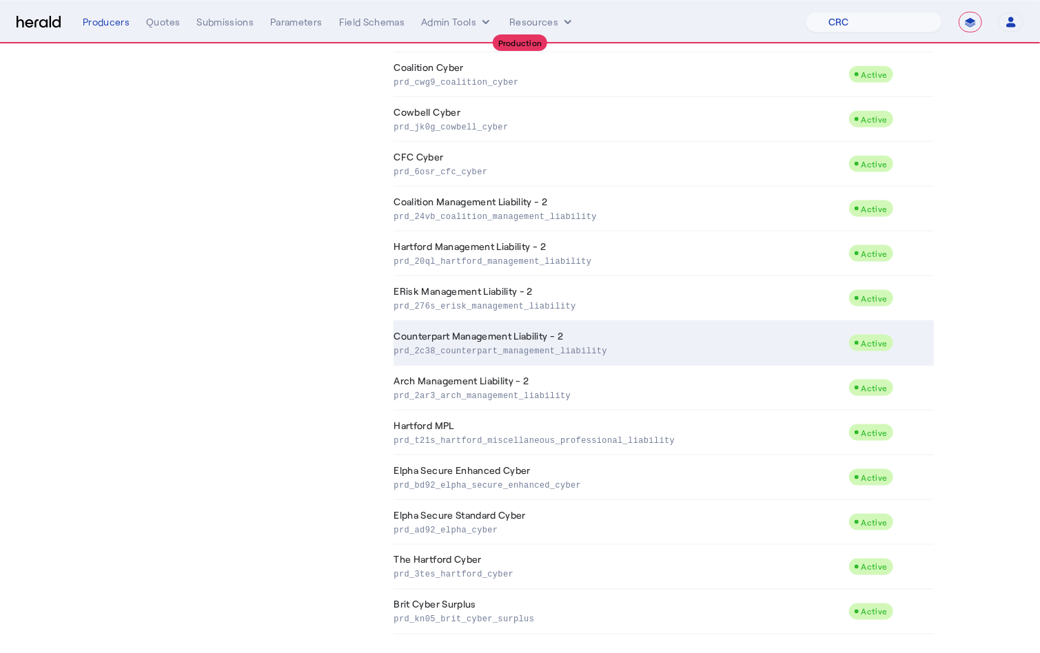
click at [564, 334] on td "Counterpart Management Liability - 2 prd_2c38_counterpart_management_liability" at bounding box center [620, 343] width 455 height 45
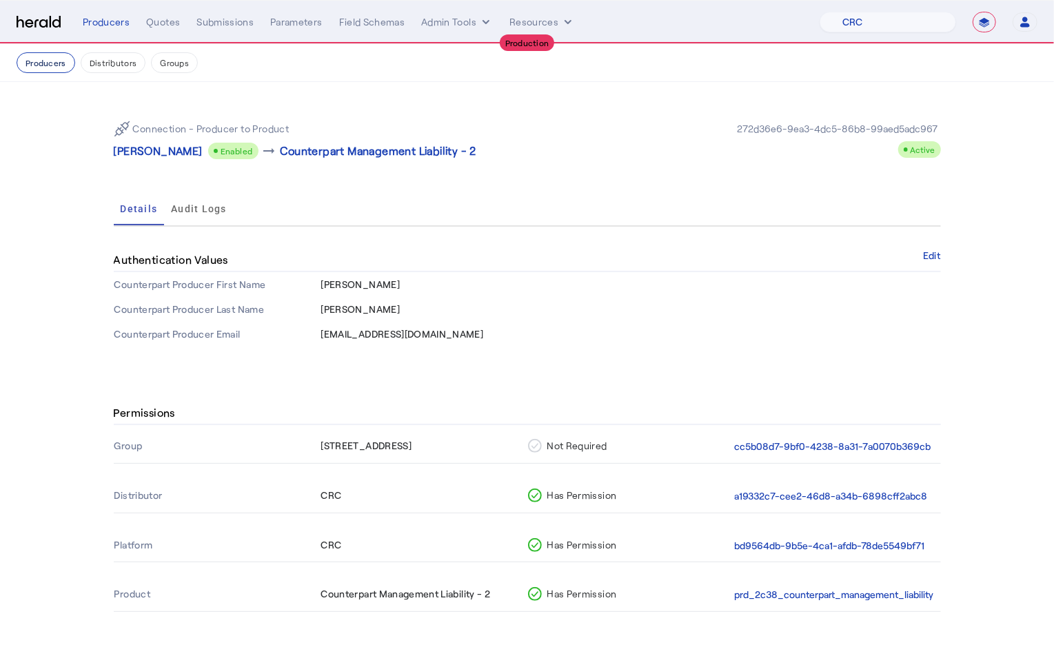
click at [37, 62] on button "Producers" at bounding box center [46, 62] width 59 height 21
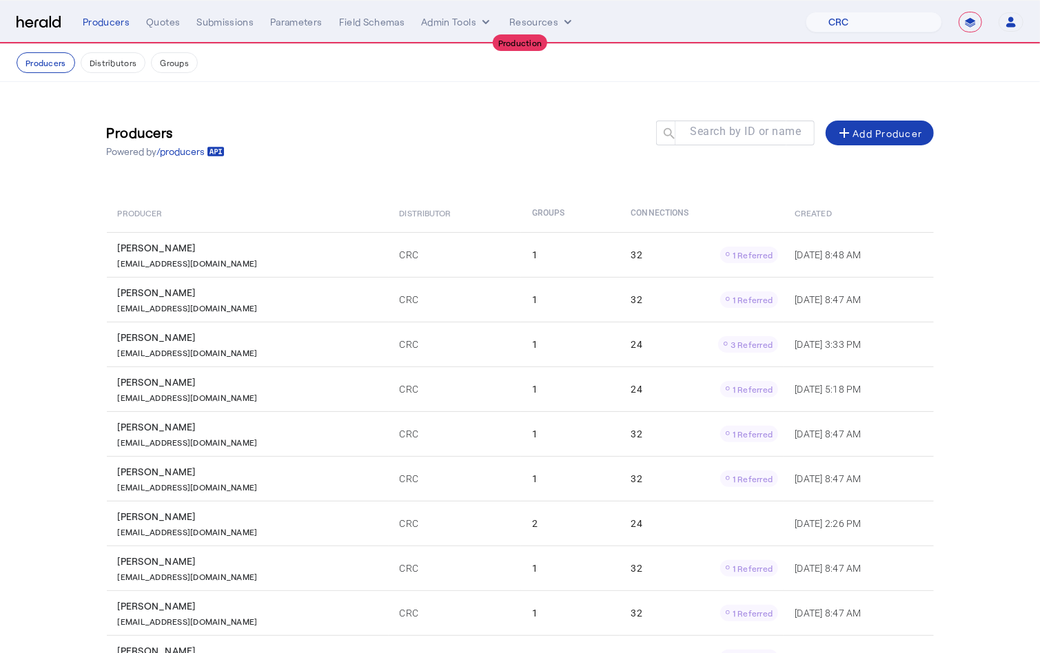
click at [720, 127] on mat-label "Search by ID or name" at bounding box center [745, 131] width 111 height 13
click at [720, 127] on input "Search by ID or name" at bounding box center [741, 132] width 124 height 17
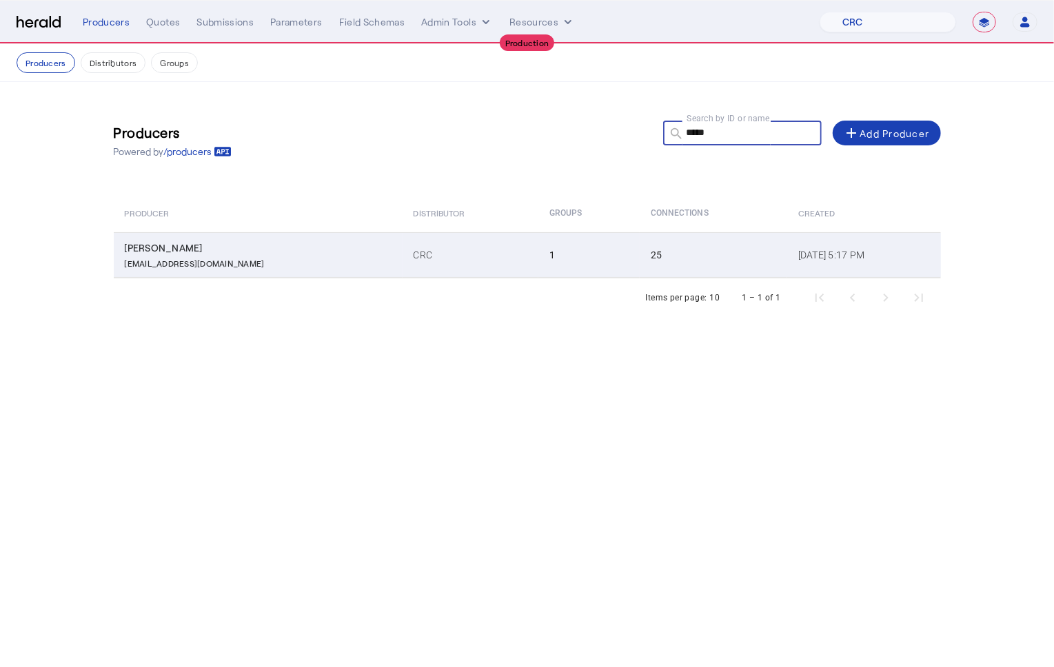
type input "*****"
click at [303, 255] on div "[EMAIL_ADDRESS][DOMAIN_NAME]" at bounding box center [261, 262] width 272 height 14
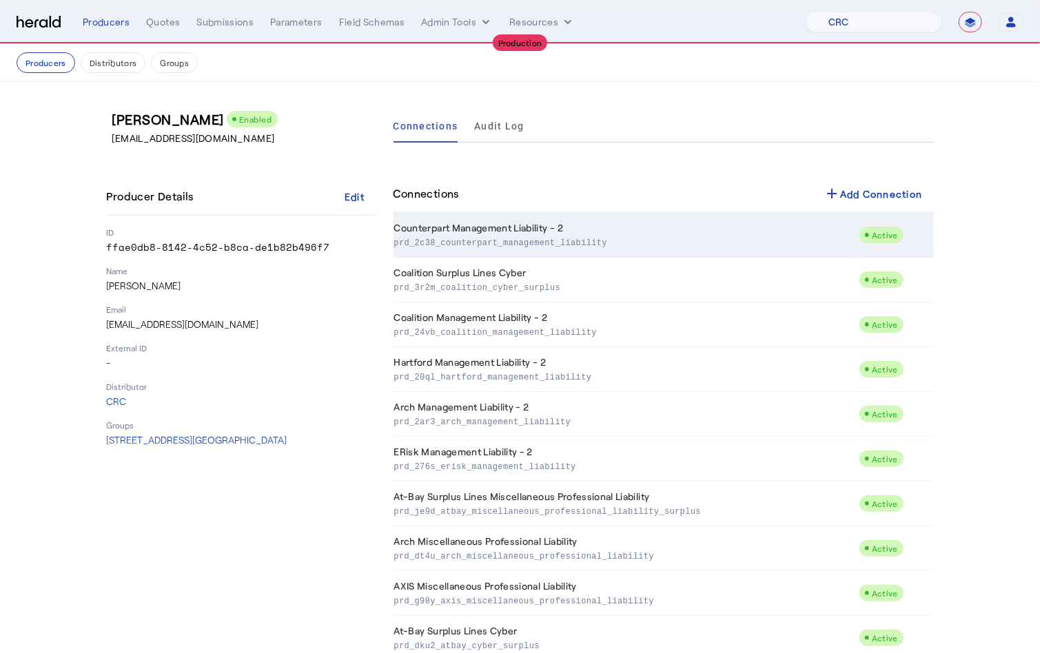
click at [532, 235] on p "prd_2c38_counterpart_management_liability" at bounding box center [623, 242] width 459 height 14
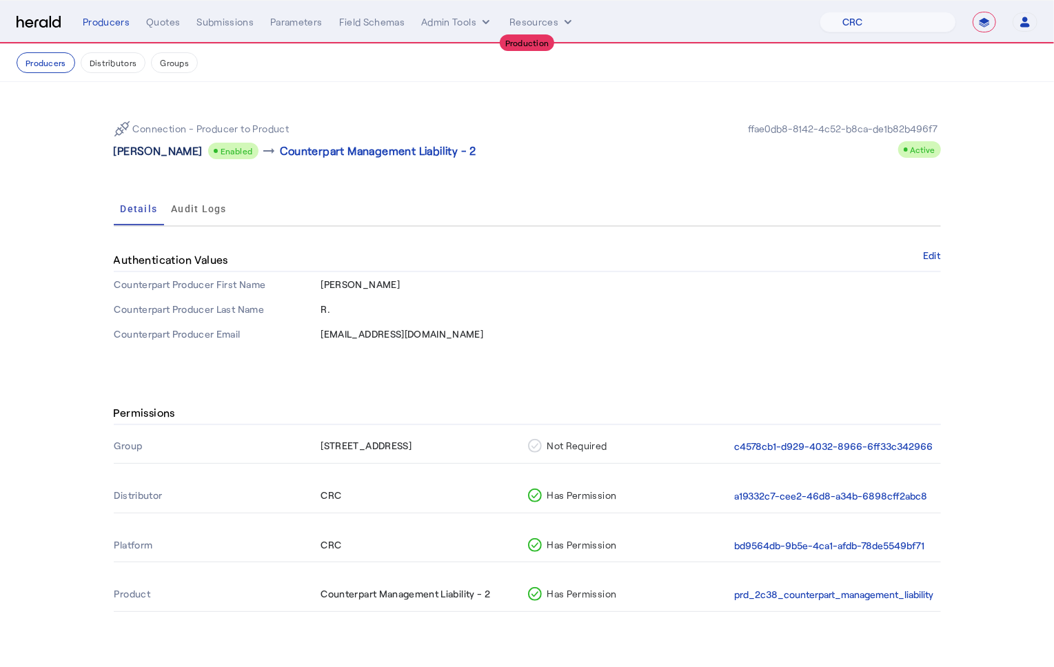
click at [165, 150] on p "[PERSON_NAME]" at bounding box center [158, 151] width 89 height 17
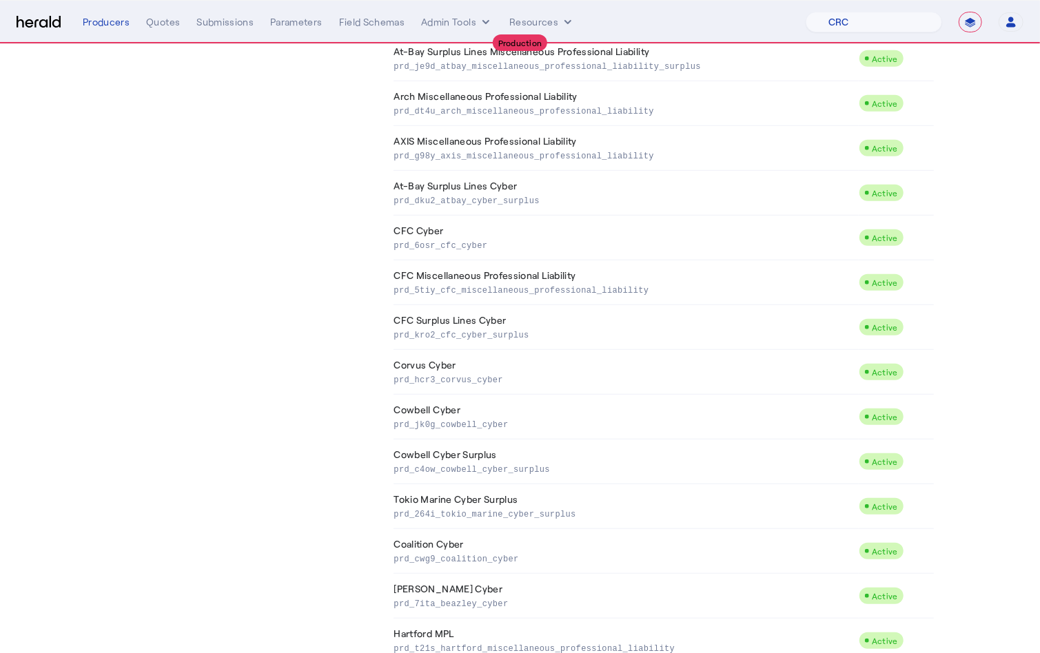
scroll to position [700, 0]
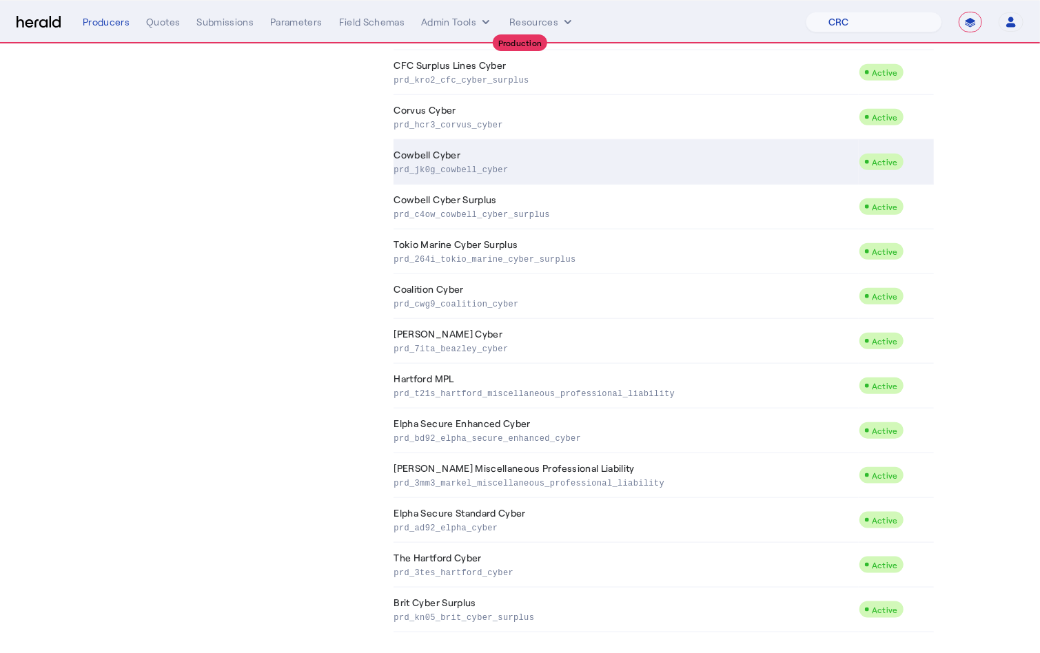
click at [487, 152] on td "Cowbell Cyber prd_jk0g_cowbell_cyber" at bounding box center [625, 162] width 465 height 45
